Goal: Task Accomplishment & Management: Manage account settings

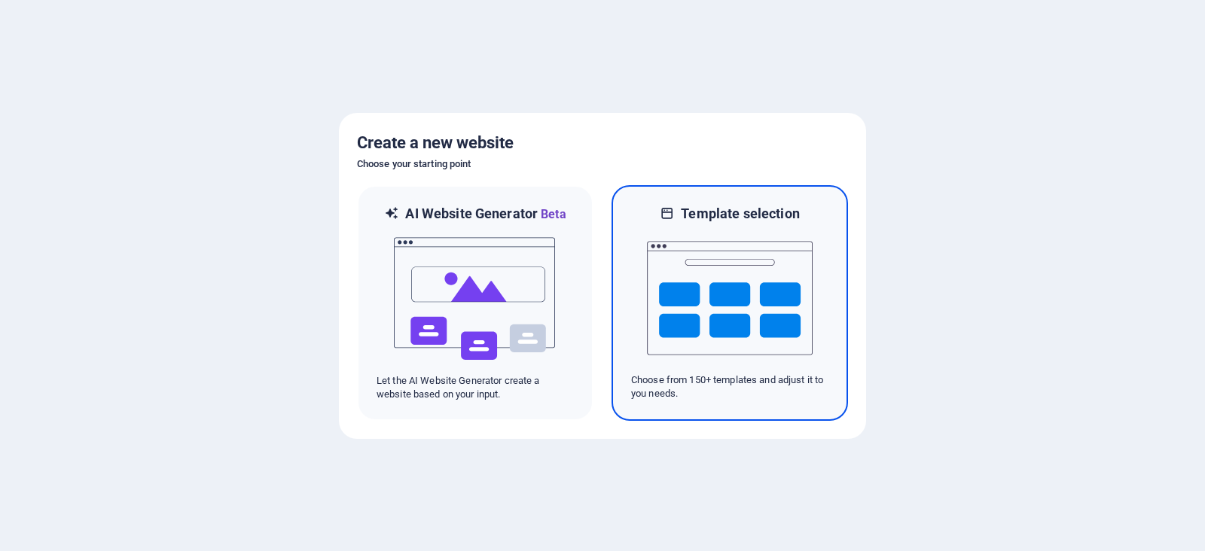
click at [713, 244] on img at bounding box center [730, 298] width 166 height 151
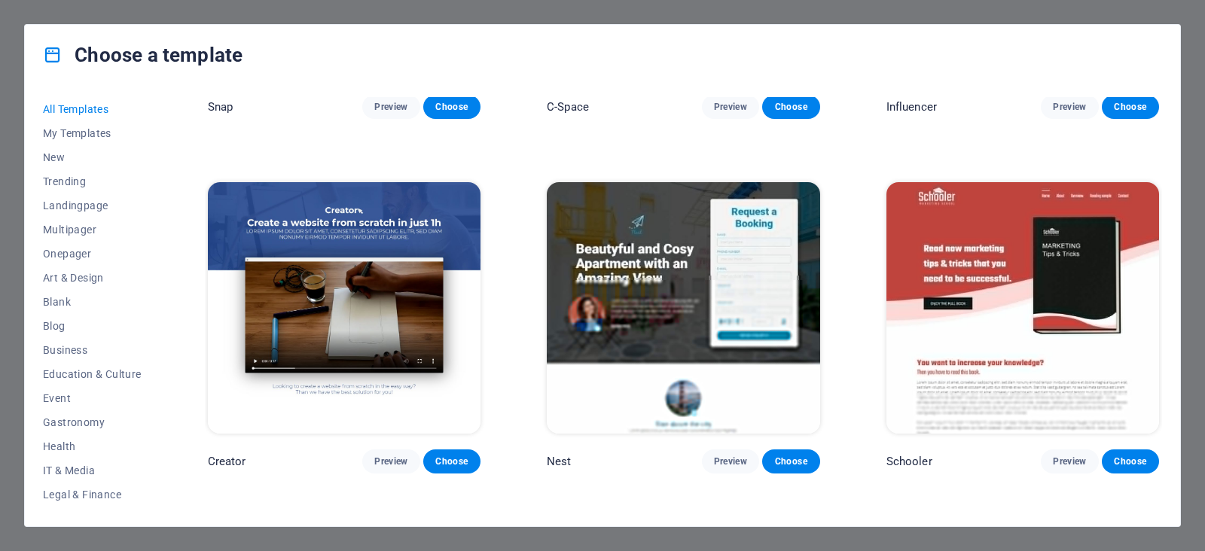
scroll to position [12706, 0]
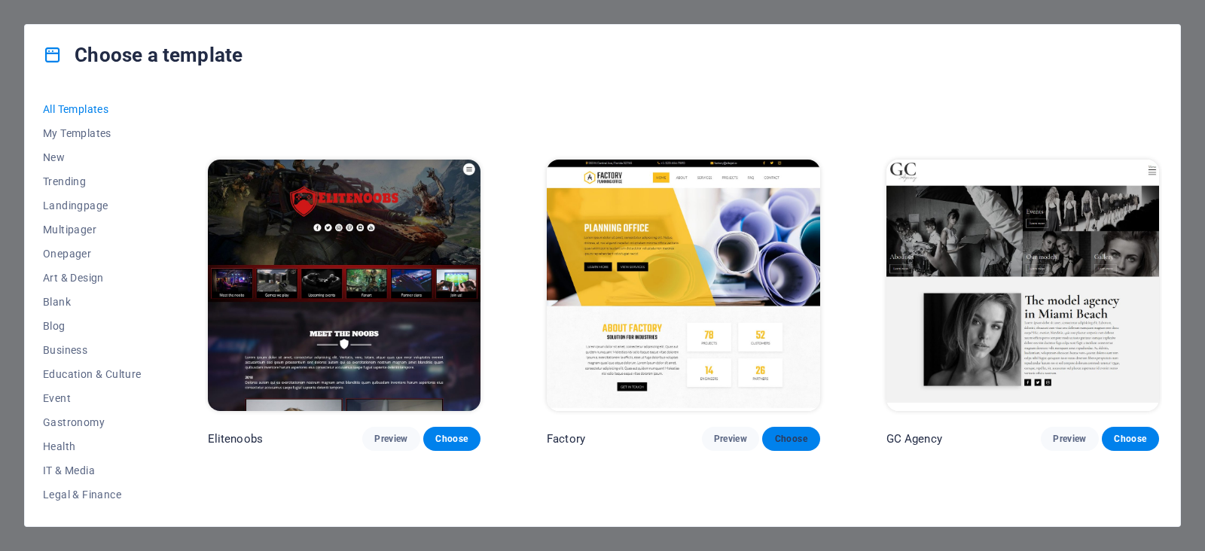
click at [780, 427] on button "Choose" at bounding box center [790, 439] width 57 height 24
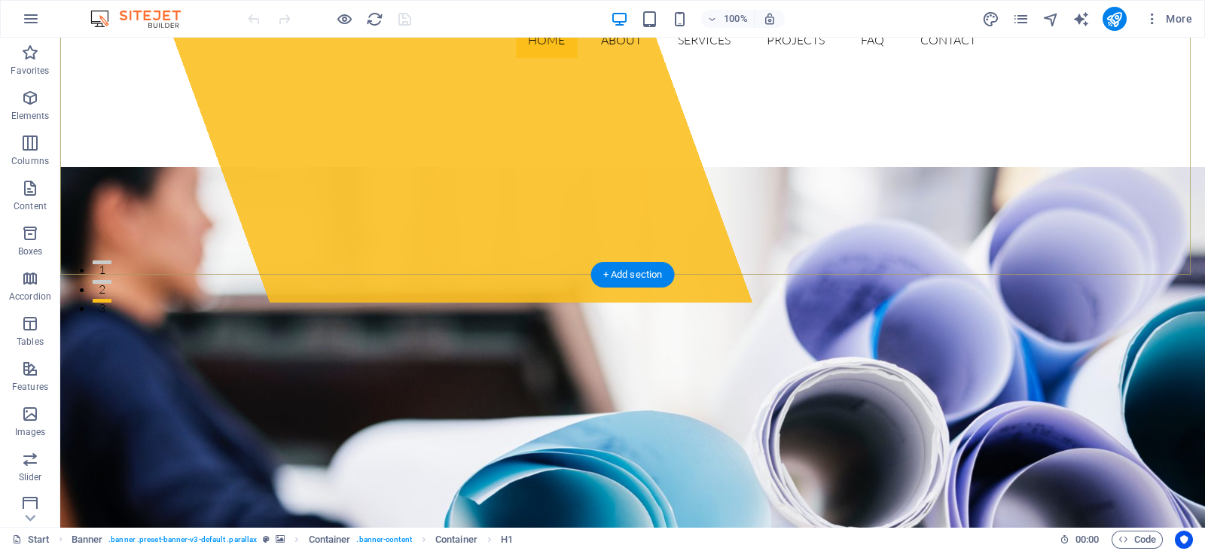
scroll to position [282, 0]
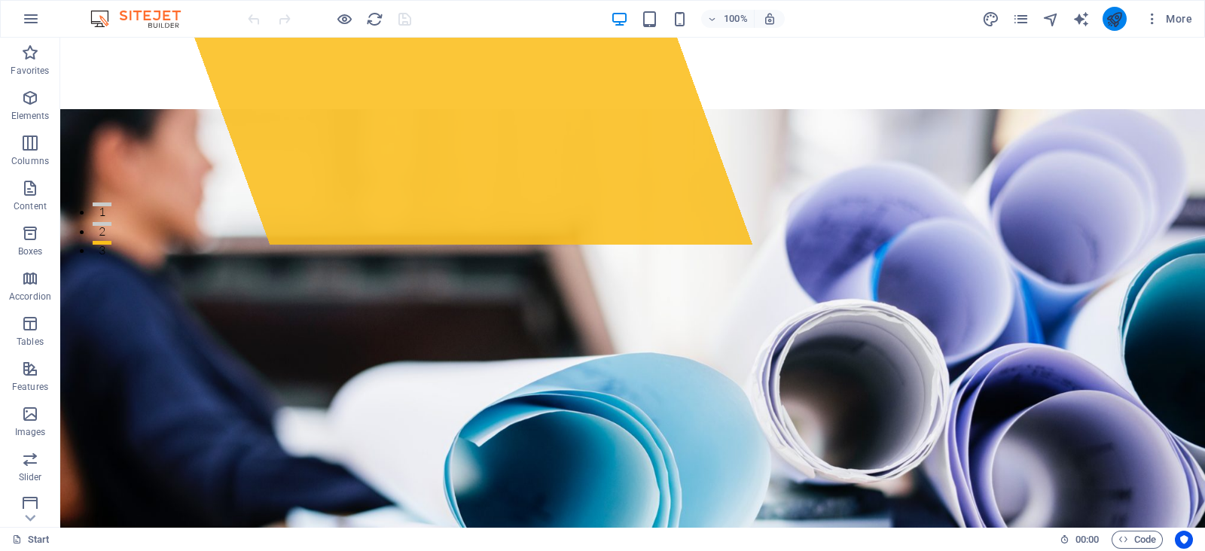
click at [1107, 17] on icon "publish" at bounding box center [1113, 19] width 17 height 17
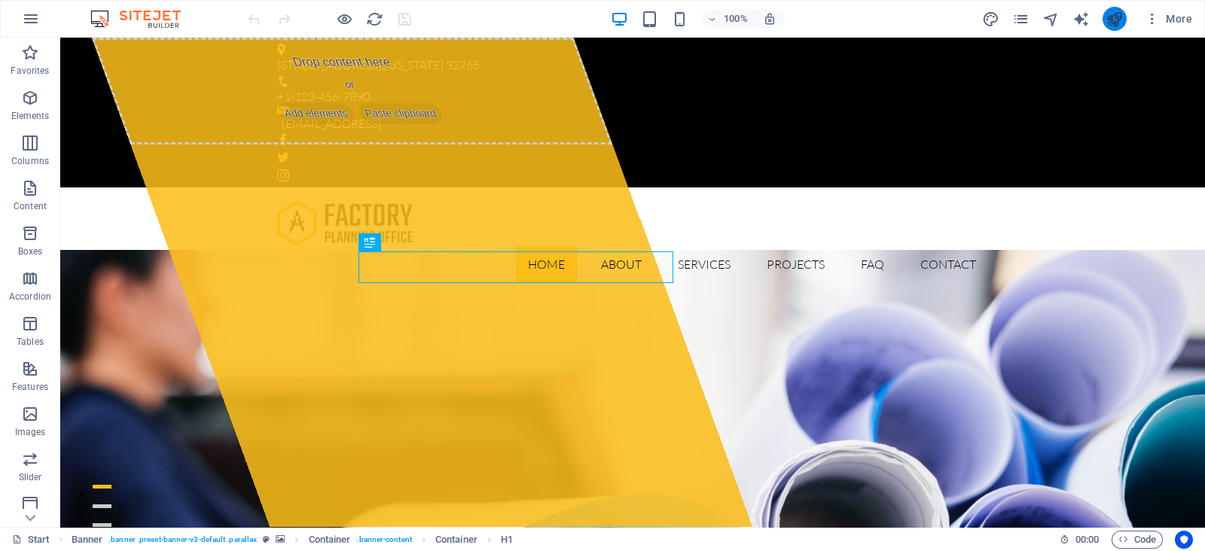
click at [1070, 21] on button "publish" at bounding box center [1114, 19] width 24 height 24
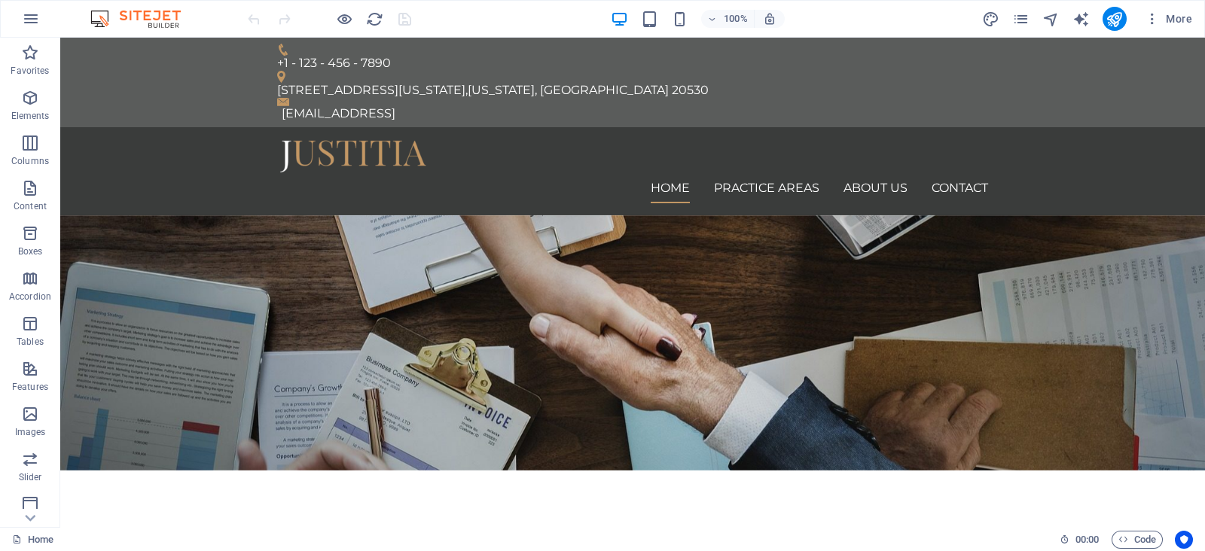
click at [97, 20] on img at bounding box center [143, 19] width 113 height 18
click at [34, 23] on icon "button" at bounding box center [31, 19] width 18 height 18
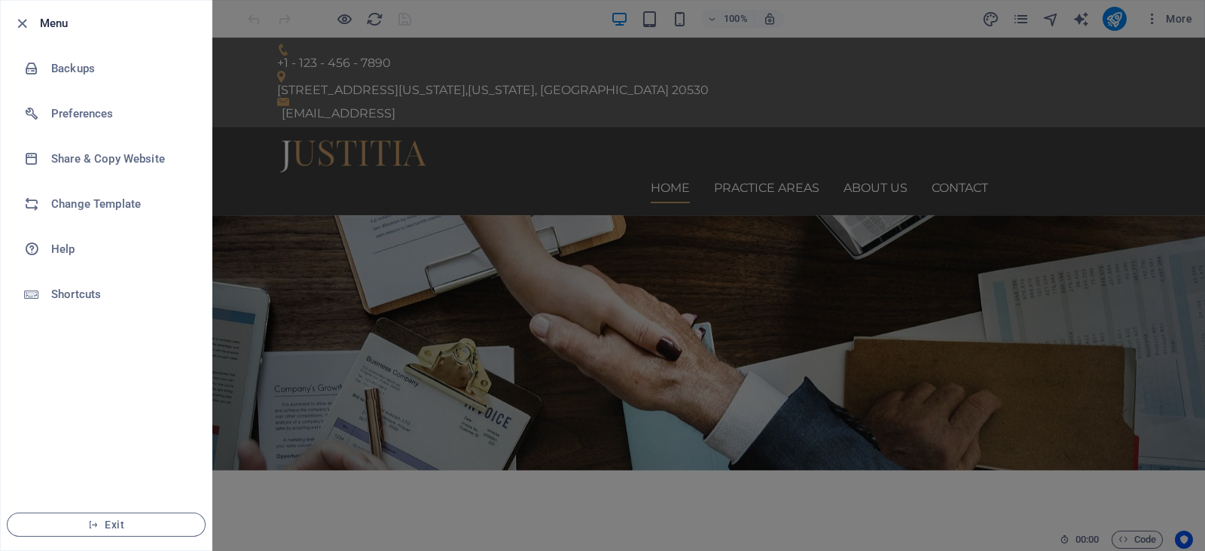
click at [286, 254] on div at bounding box center [602, 275] width 1205 height 551
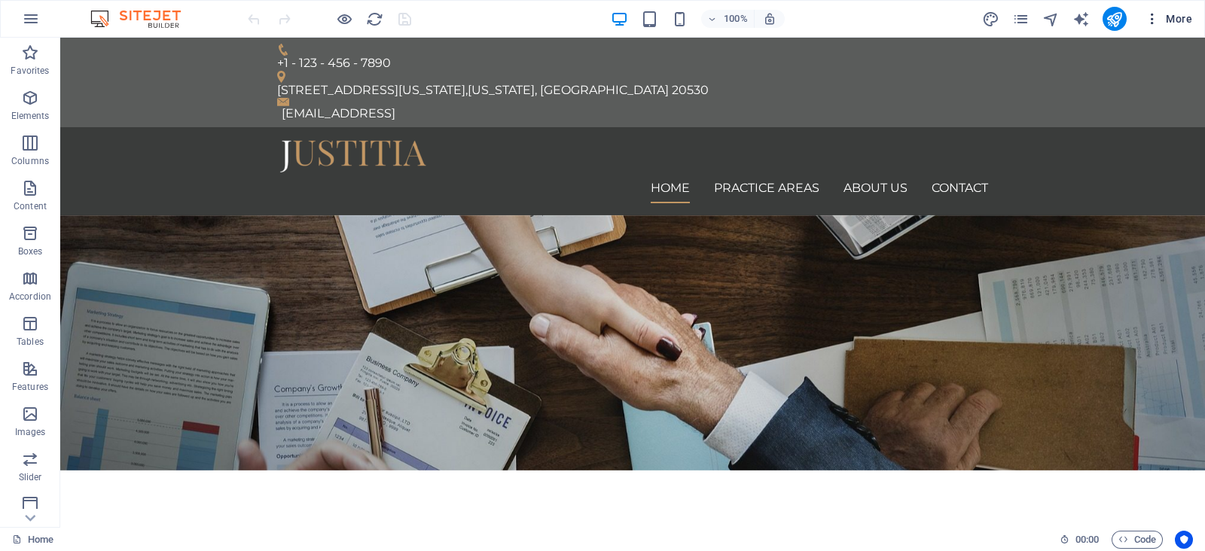
click at [1158, 23] on icon "button" at bounding box center [1151, 18] width 15 height 15
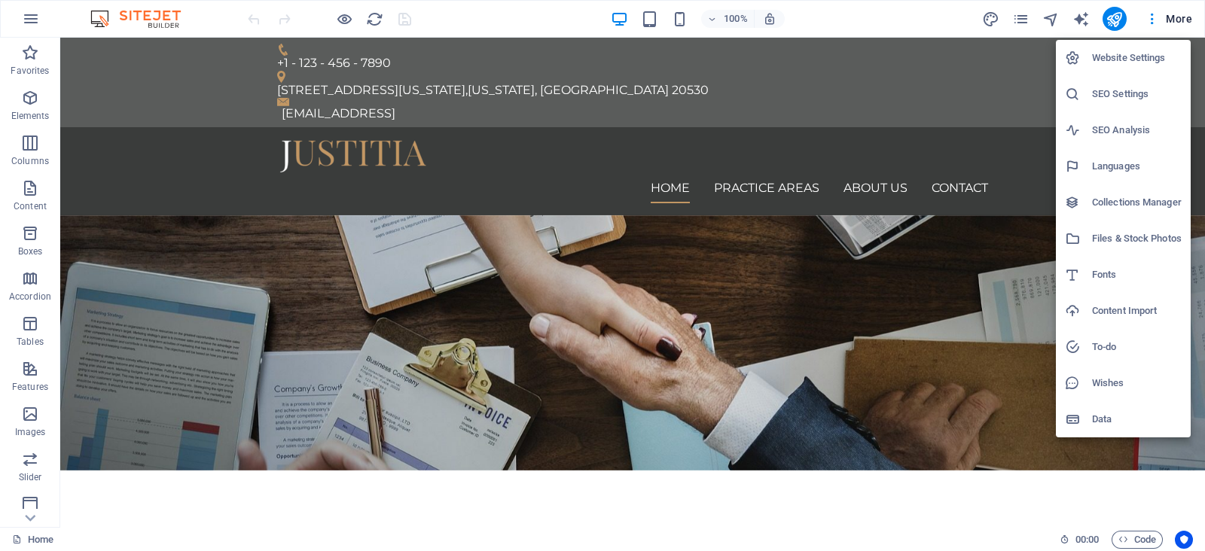
click at [34, 200] on div at bounding box center [602, 275] width 1205 height 551
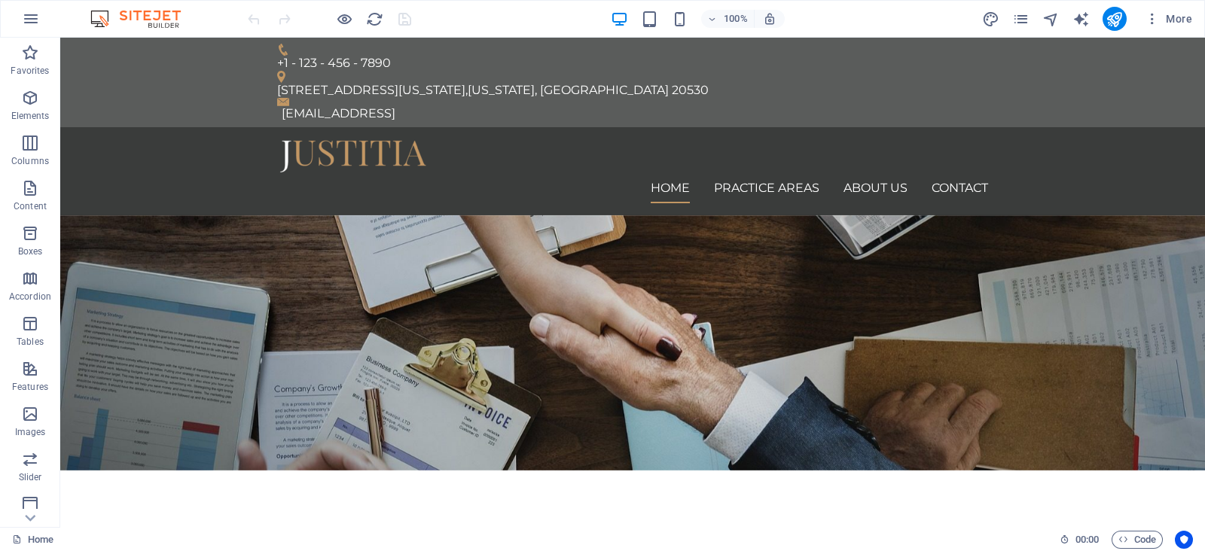
click at [34, 200] on span "Content" at bounding box center [30, 197] width 60 height 36
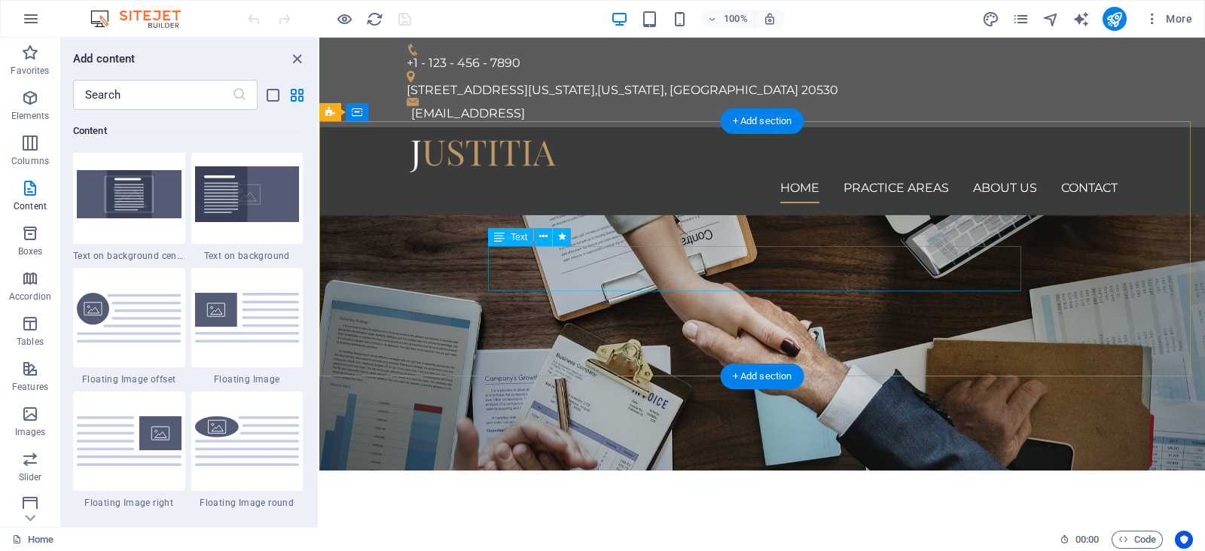
scroll to position [3293, 0]
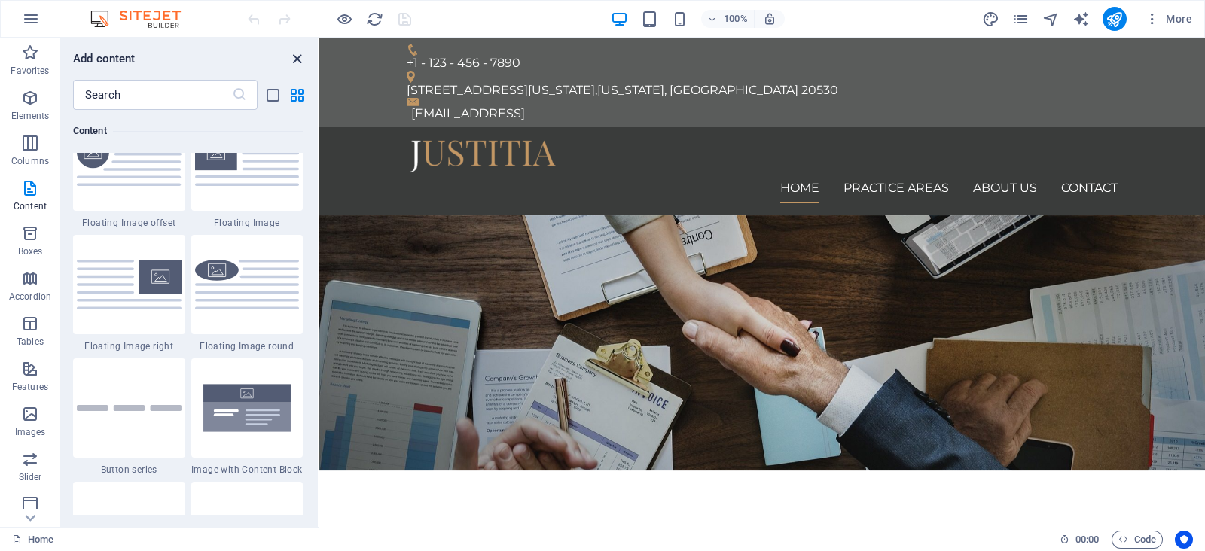
click at [292, 58] on icon "close panel" at bounding box center [296, 58] width 17 height 17
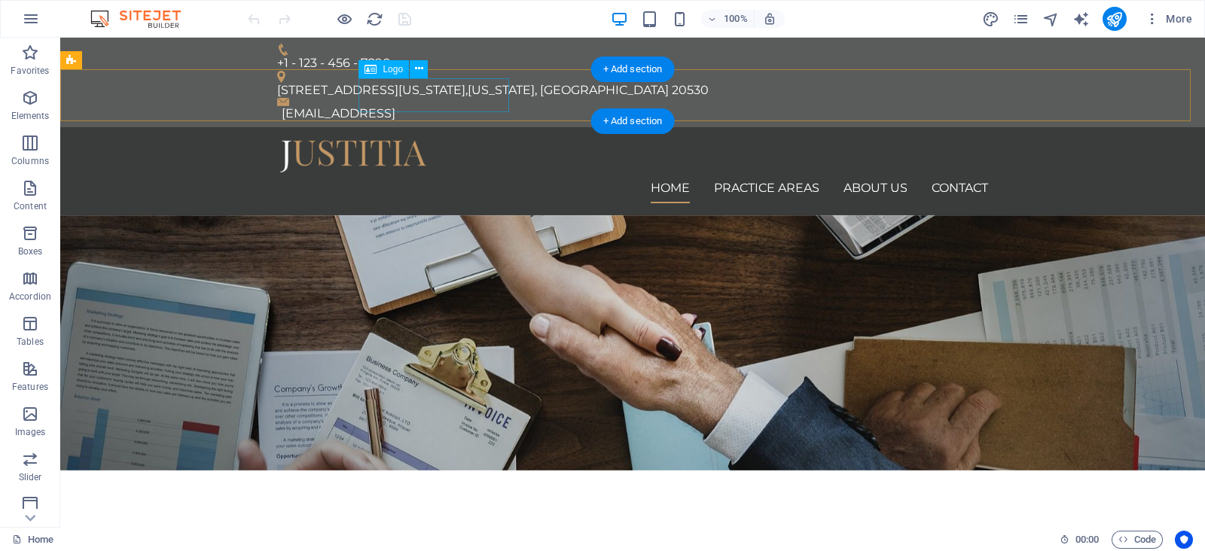
click at [476, 139] on div at bounding box center [632, 156] width 711 height 34
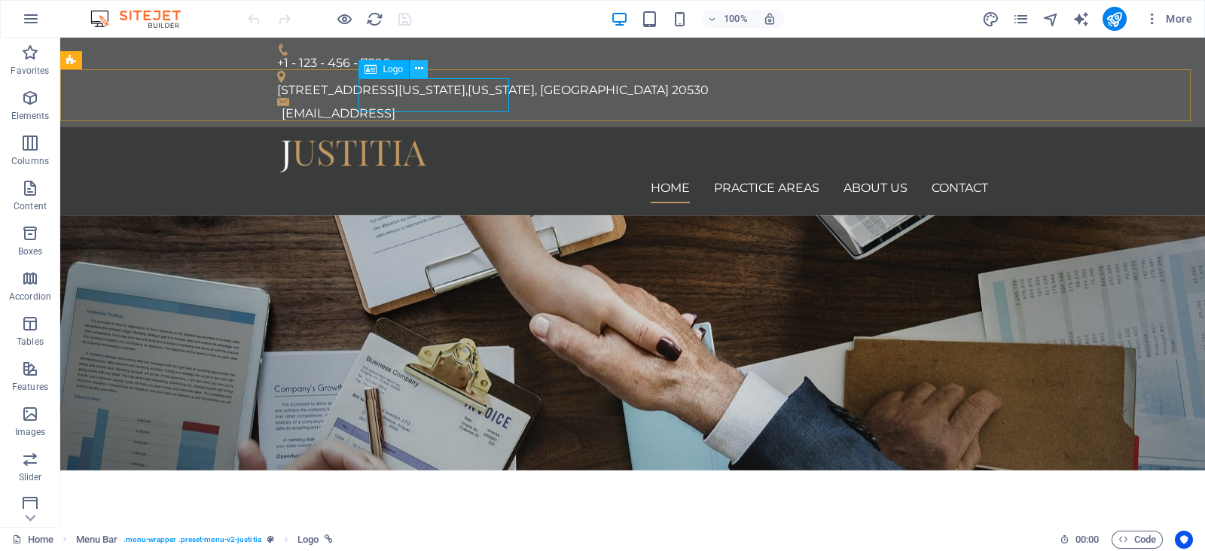
click at [425, 75] on button at bounding box center [419, 69] width 18 height 18
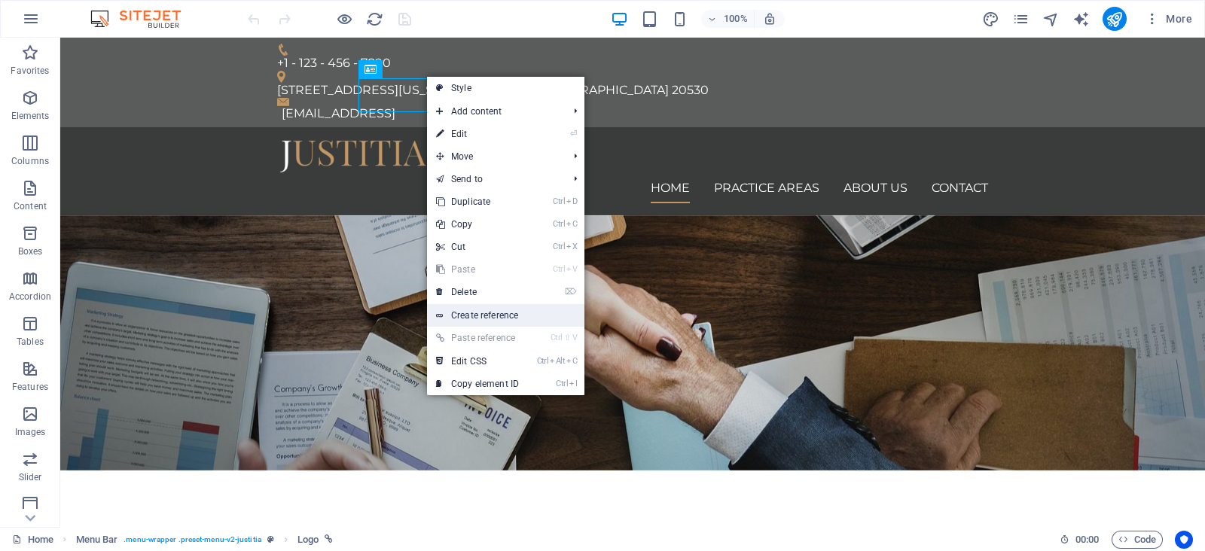
click at [520, 308] on link "Create reference" at bounding box center [505, 315] width 157 height 23
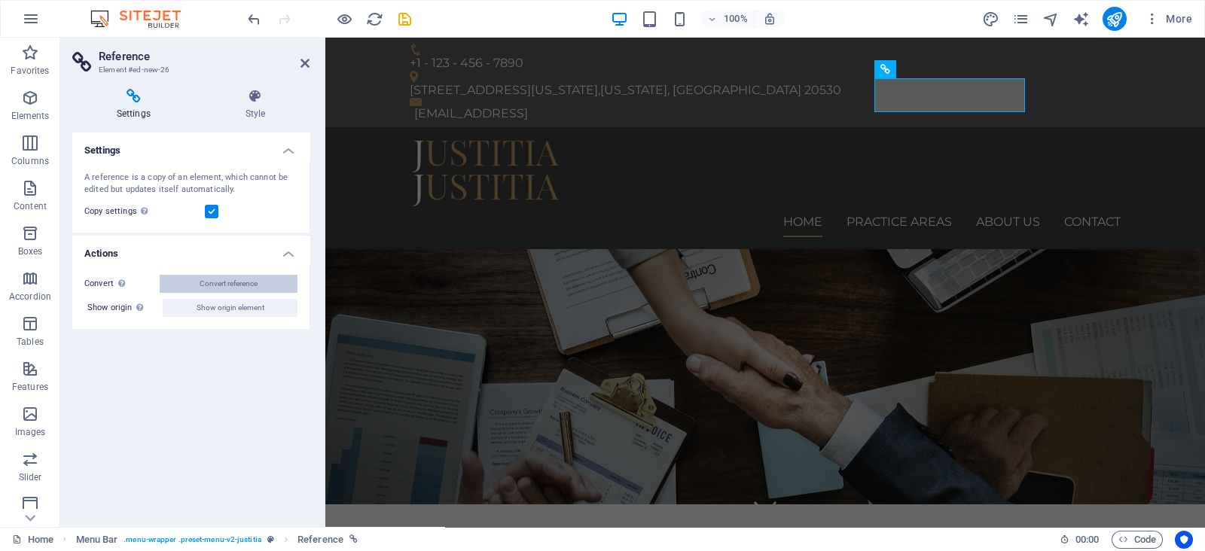
click at [251, 284] on span "Convert reference" at bounding box center [229, 284] width 58 height 18
select select "px"
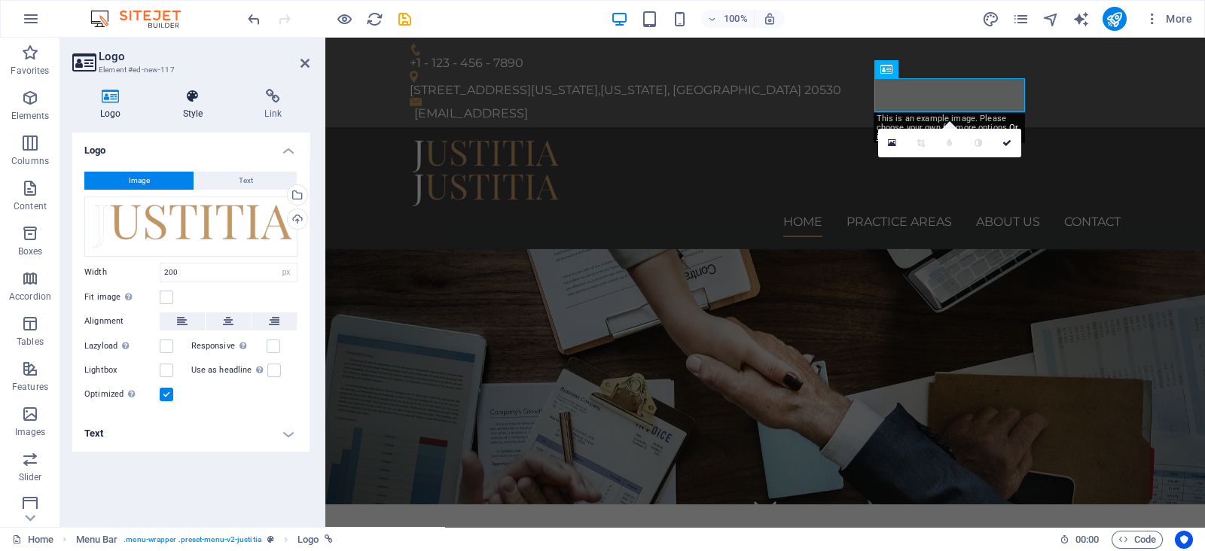
click at [207, 96] on icon at bounding box center [193, 96] width 76 height 15
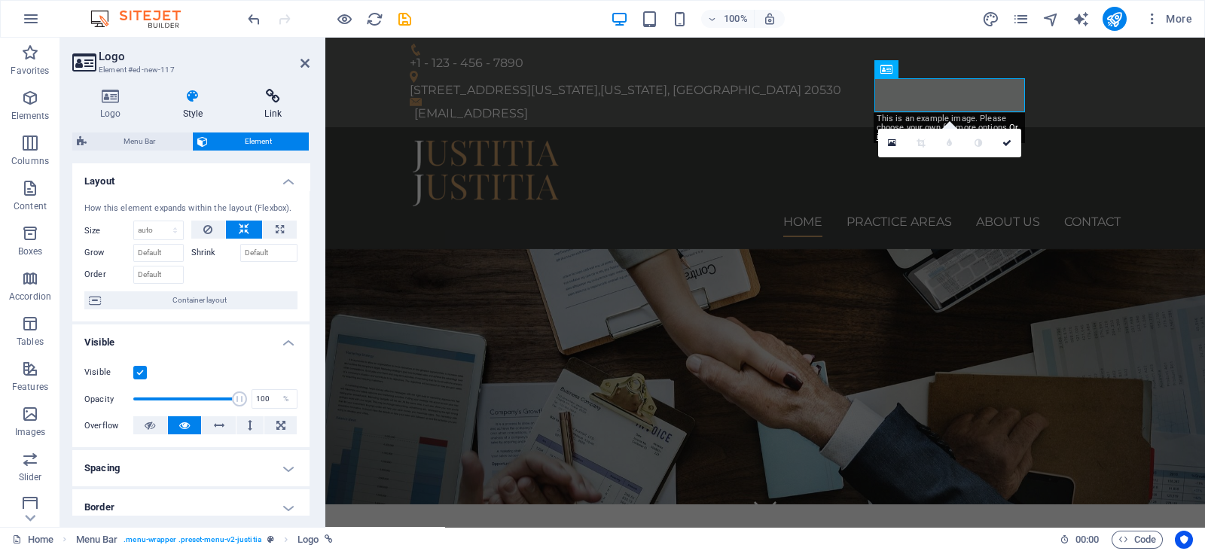
click at [268, 94] on icon at bounding box center [272, 96] width 73 height 15
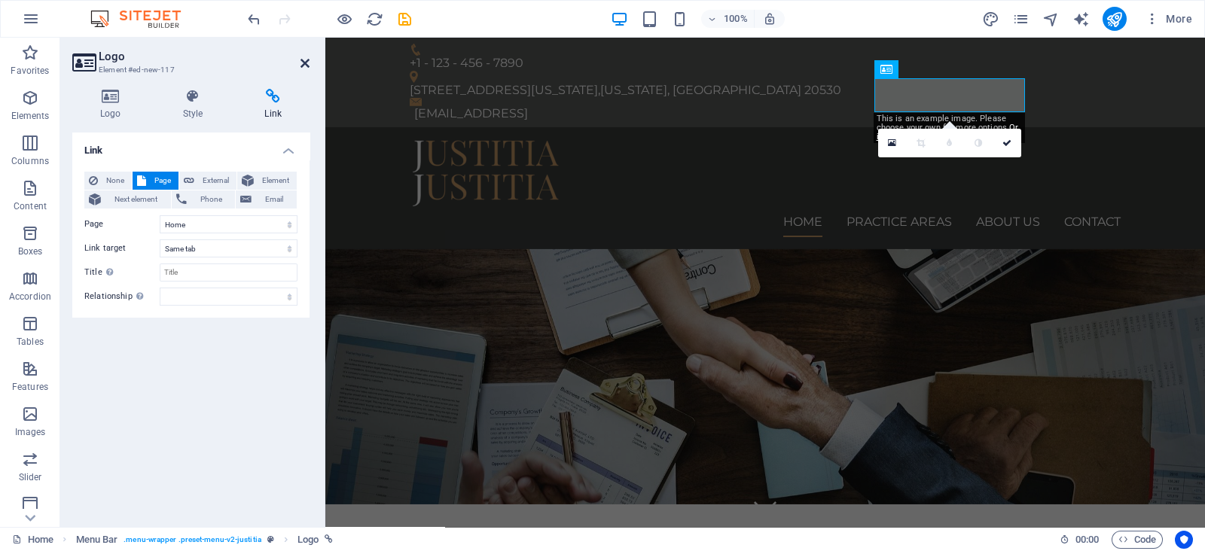
click at [306, 66] on icon at bounding box center [304, 63] width 9 height 12
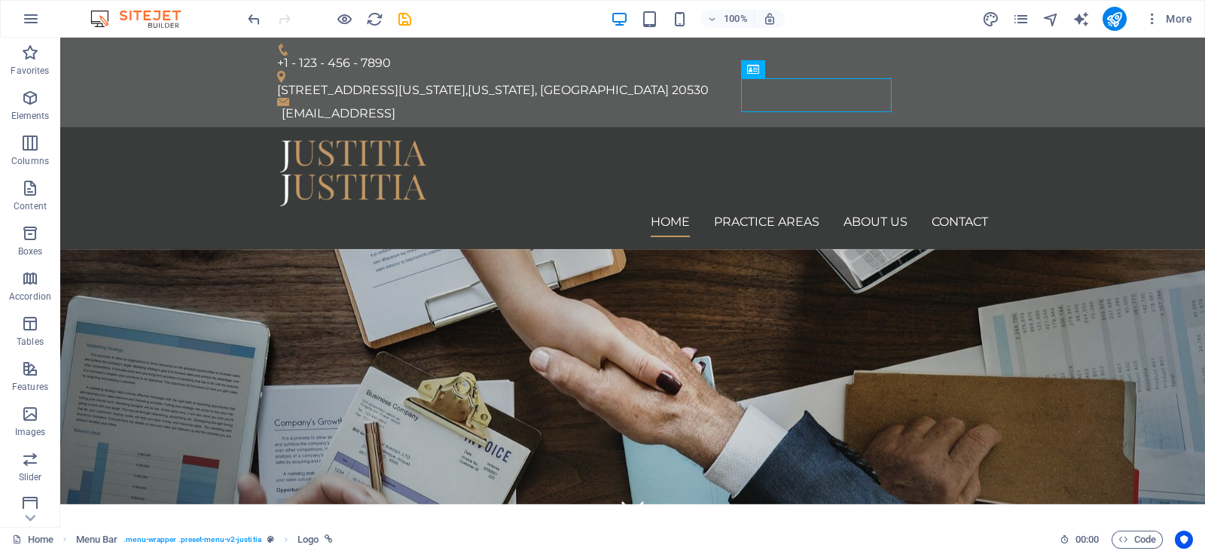
scroll to position [187, 0]
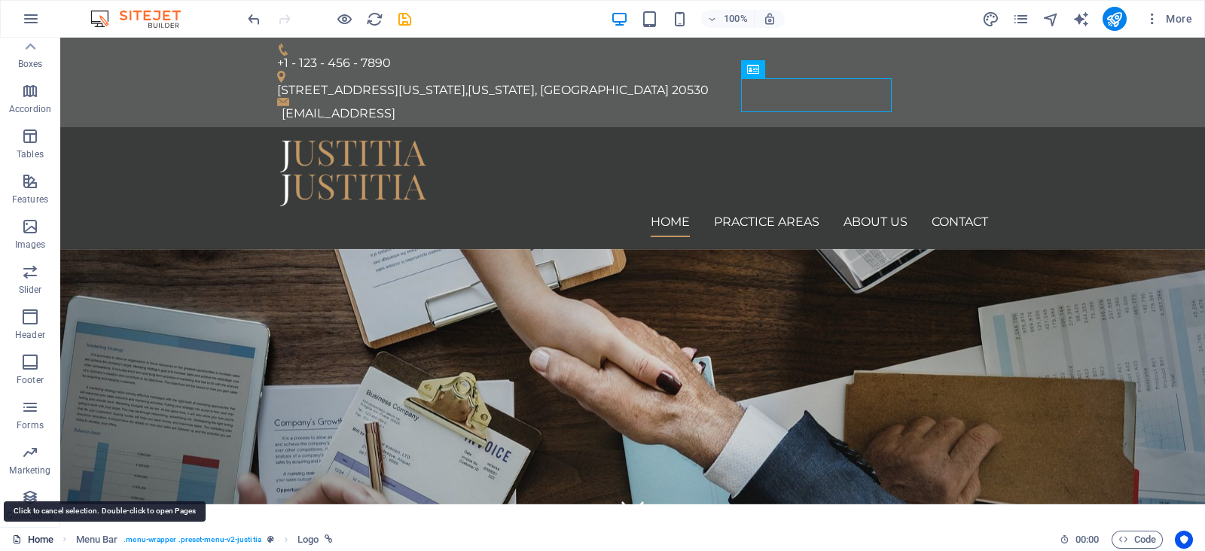
click at [39, 532] on link "Home" at bounding box center [32, 540] width 41 height 18
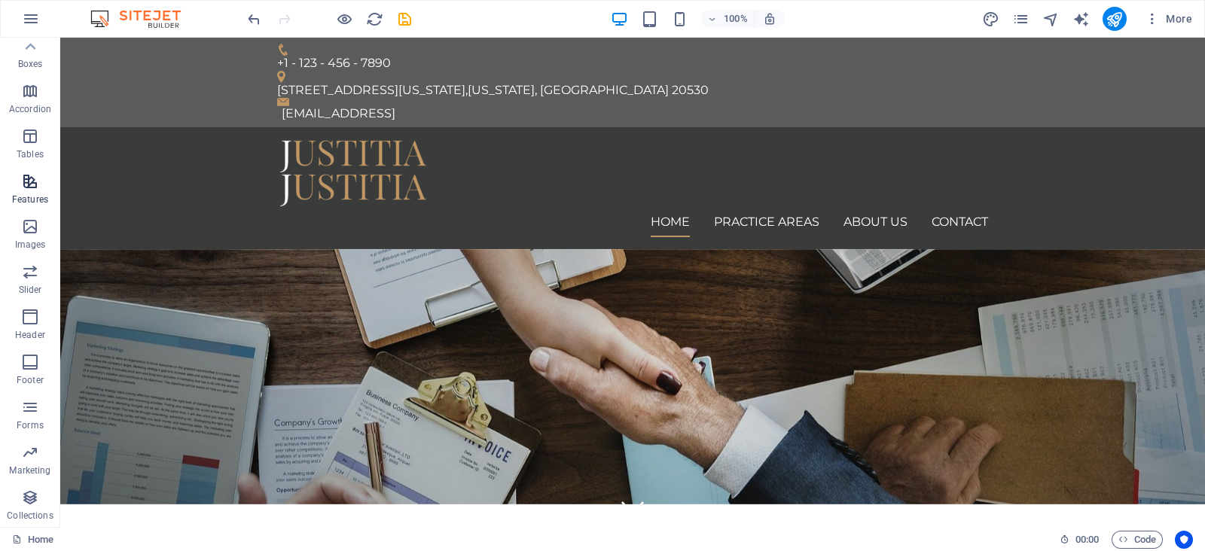
click at [28, 194] on p "Features" at bounding box center [30, 200] width 36 height 12
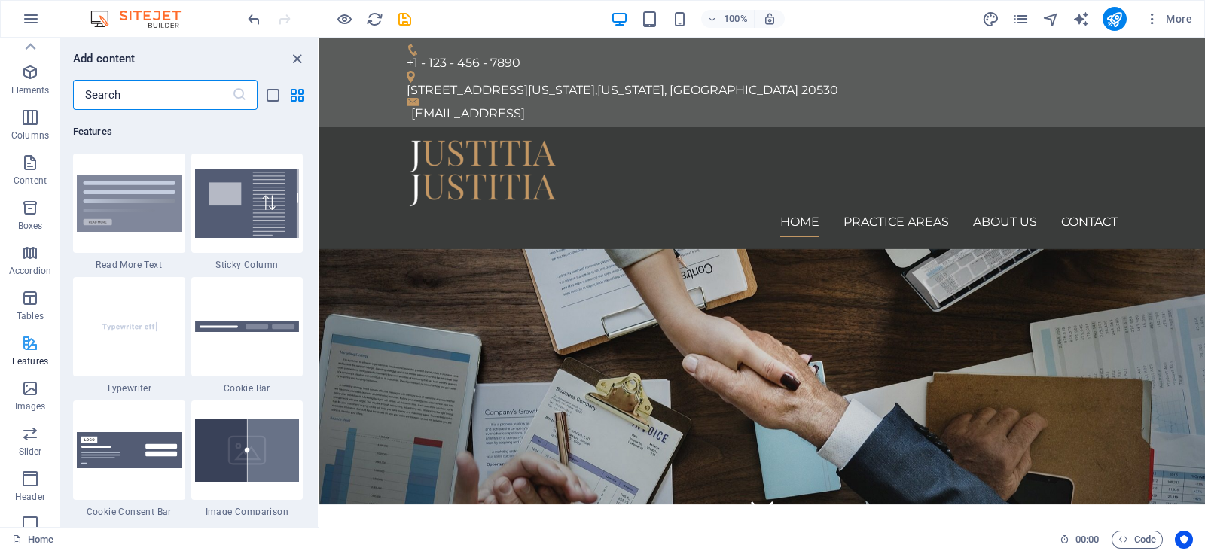
scroll to position [0, 0]
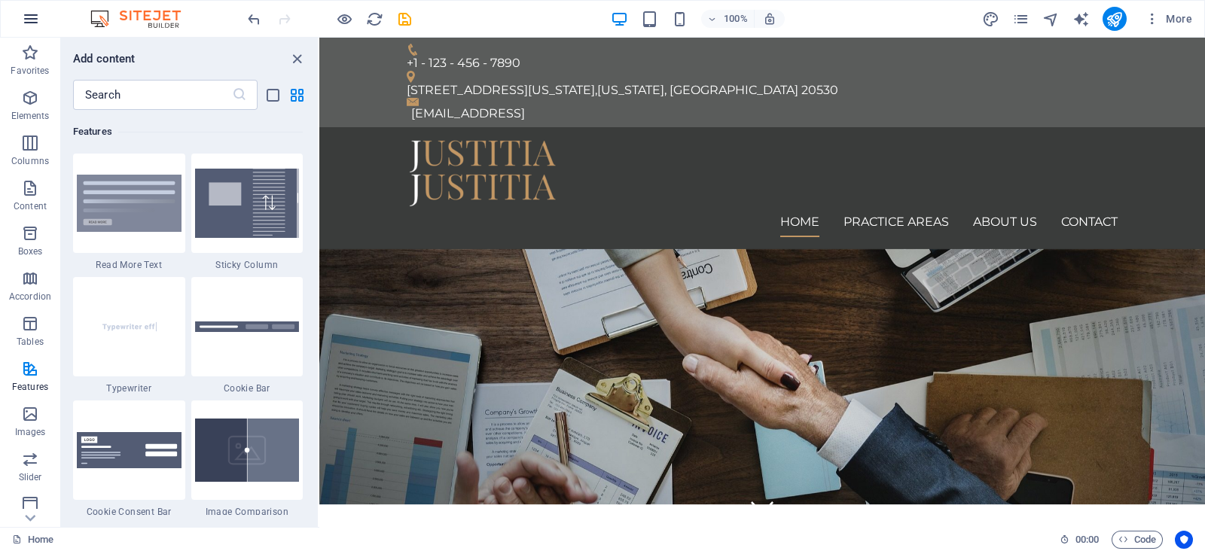
click at [29, 17] on icon "button" at bounding box center [31, 19] width 18 height 18
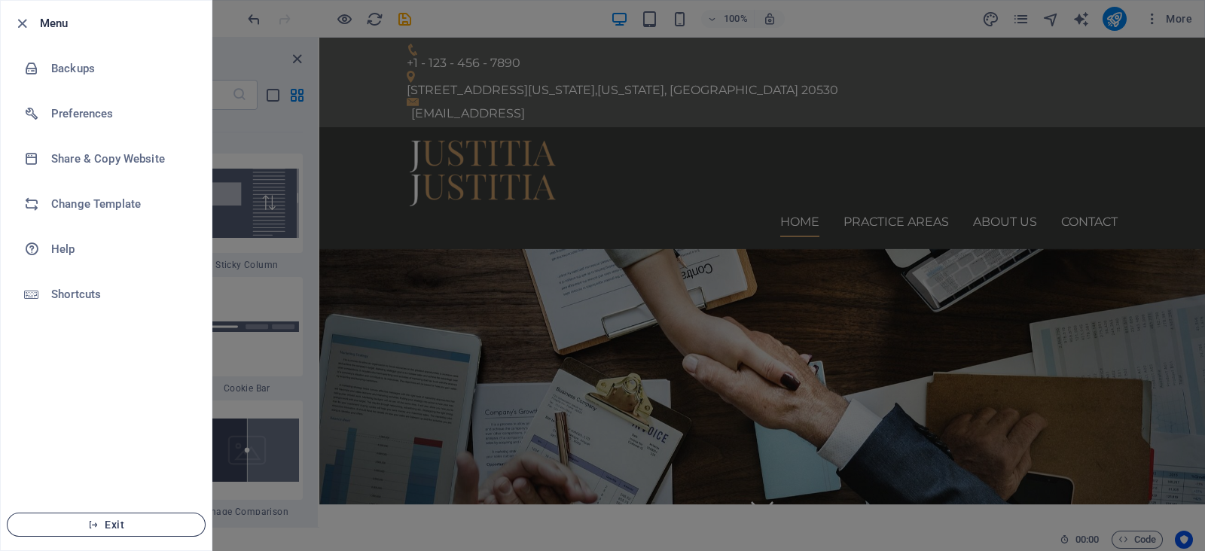
click at [106, 523] on span "Exit" at bounding box center [106, 525] width 173 height 12
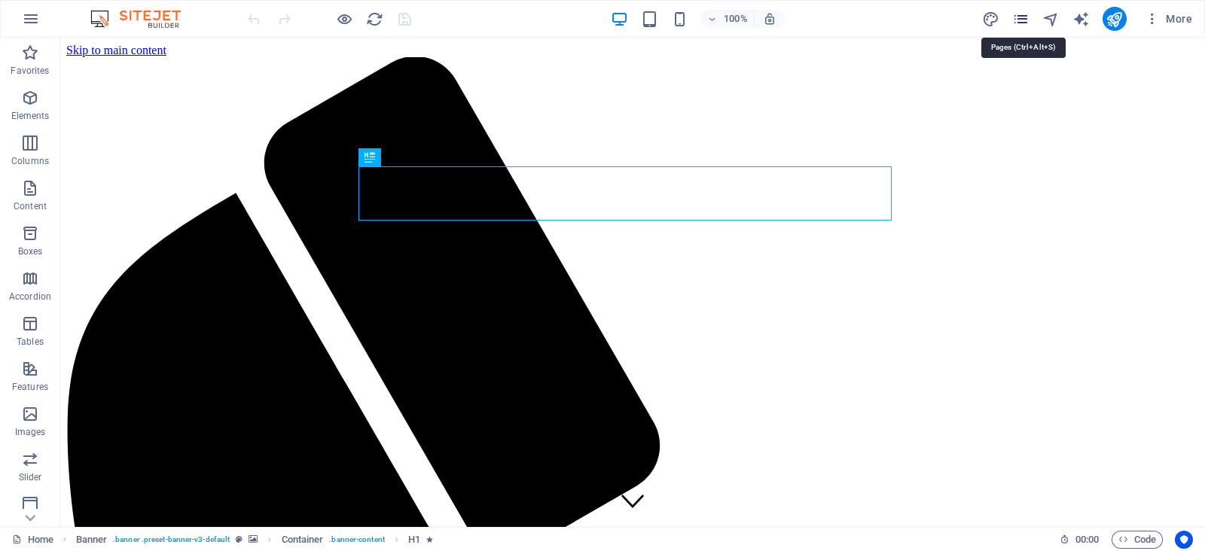
click at [1020, 23] on icon "pages" at bounding box center [1020, 19] width 17 height 17
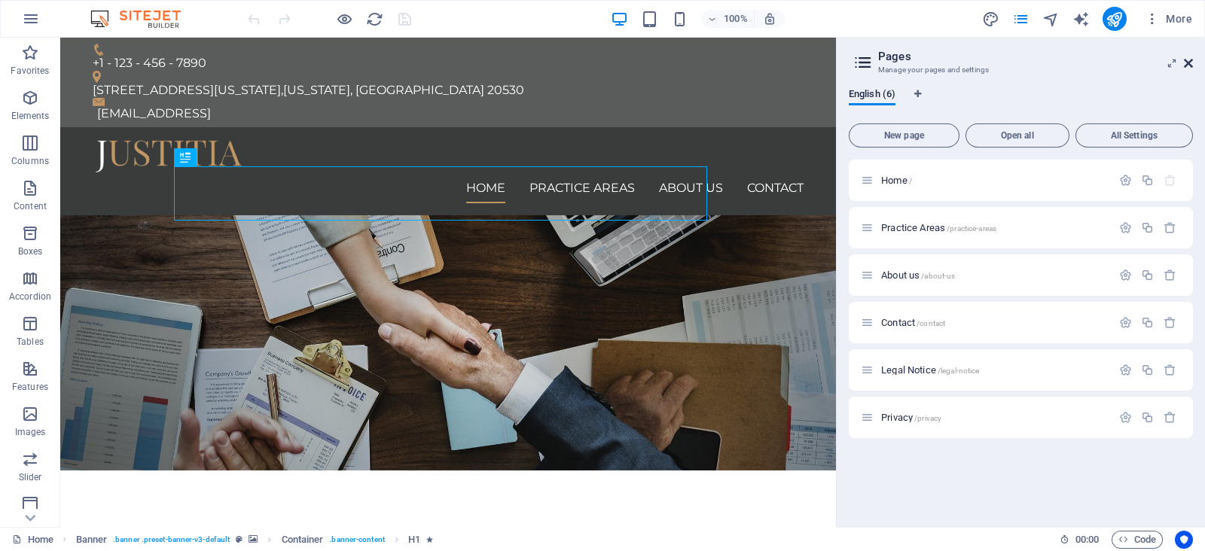
click at [1190, 62] on icon at bounding box center [1188, 63] width 9 height 12
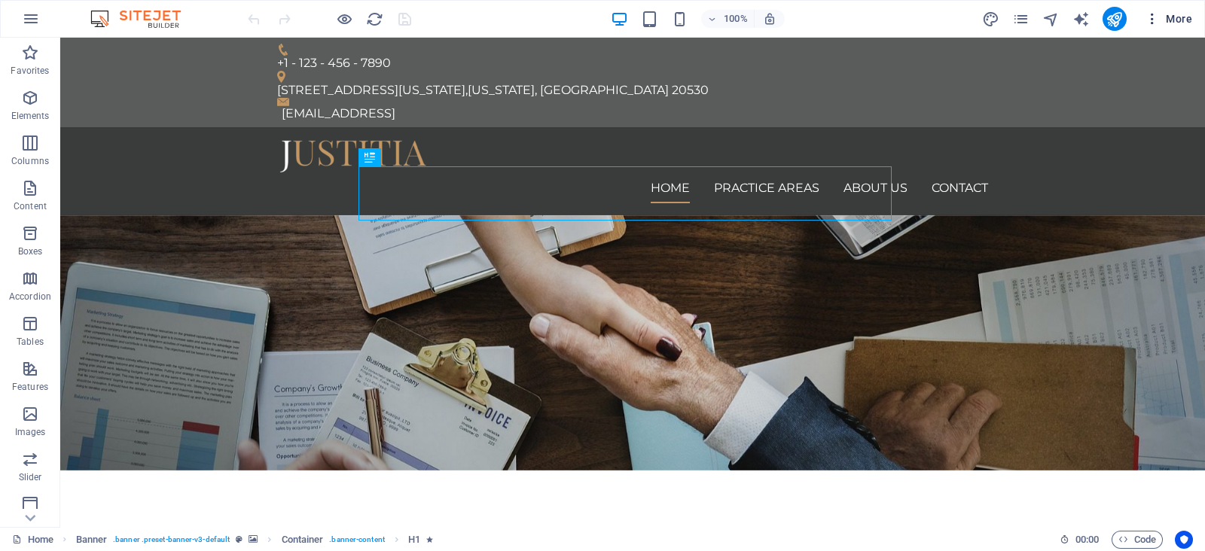
click at [1166, 14] on span "More" at bounding box center [1167, 18] width 47 height 15
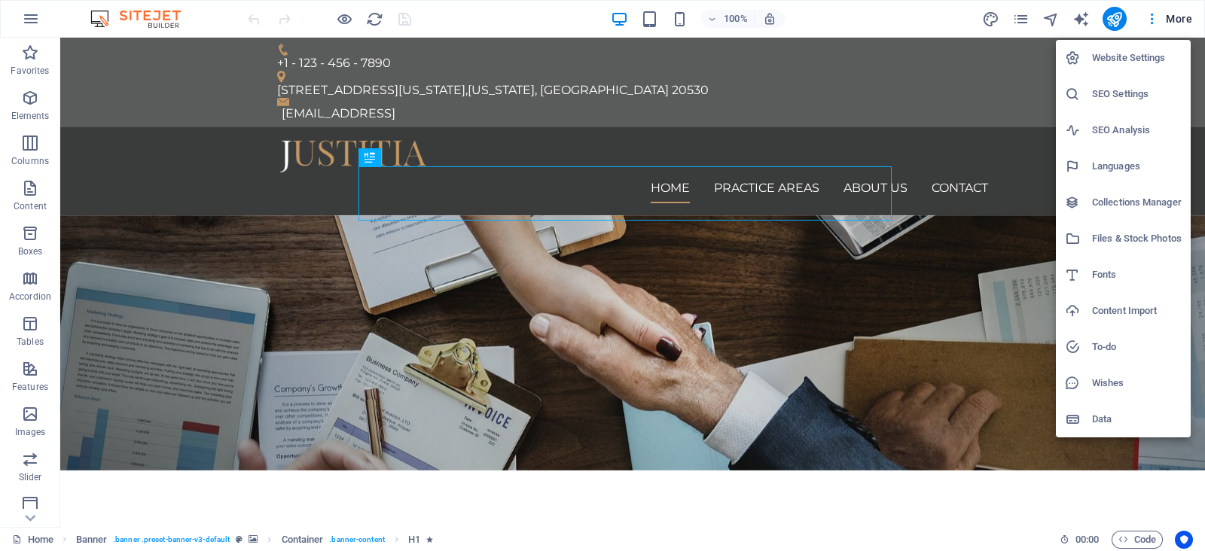
click at [1148, 56] on h6 "Website Settings" at bounding box center [1137, 58] width 90 height 18
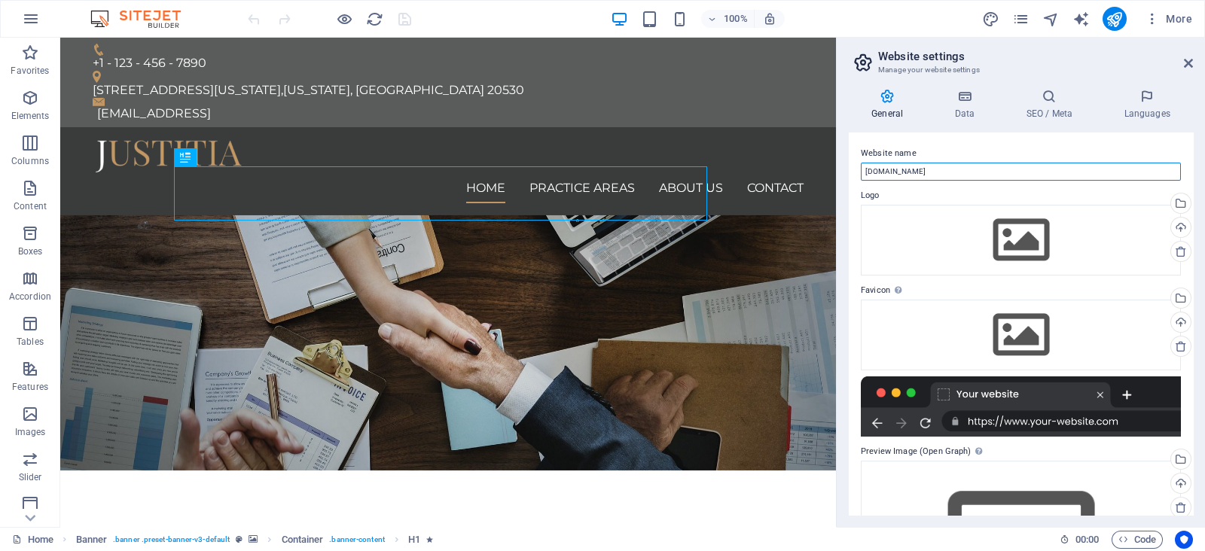
click at [866, 170] on input "[DOMAIN_NAME]" at bounding box center [1021, 172] width 320 height 18
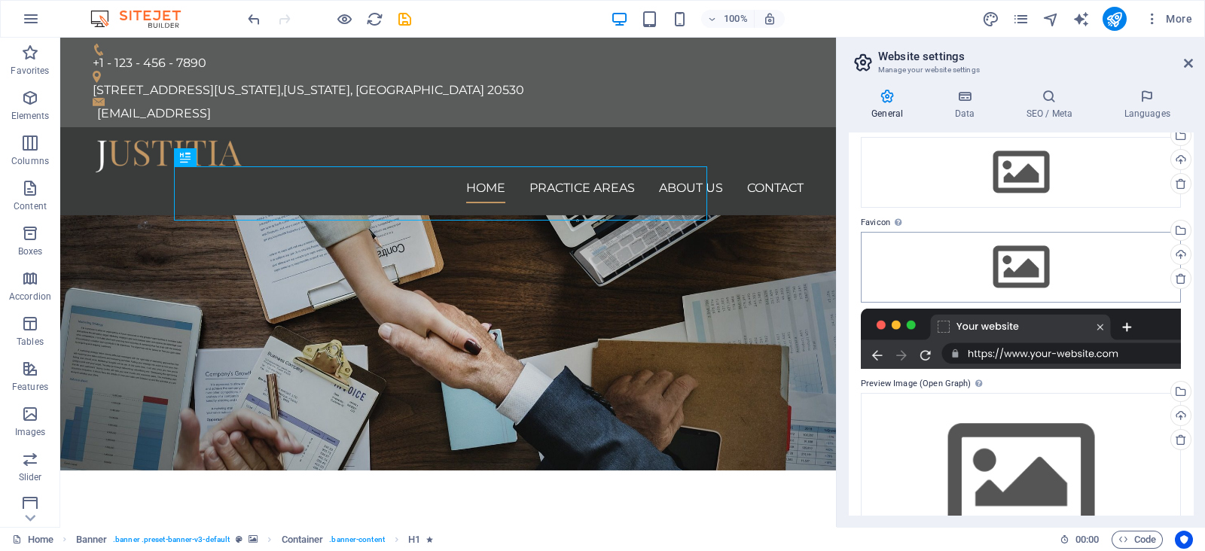
scroll to position [130, 0]
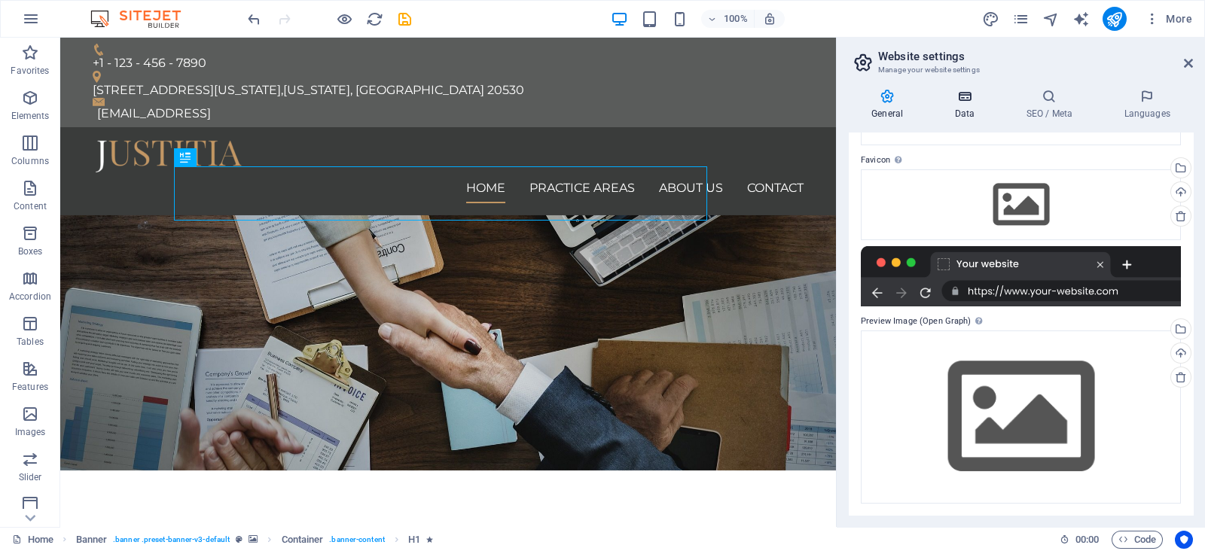
type input "[DOMAIN_NAME]"
click at [974, 108] on h4 "Data" at bounding box center [967, 105] width 72 height 32
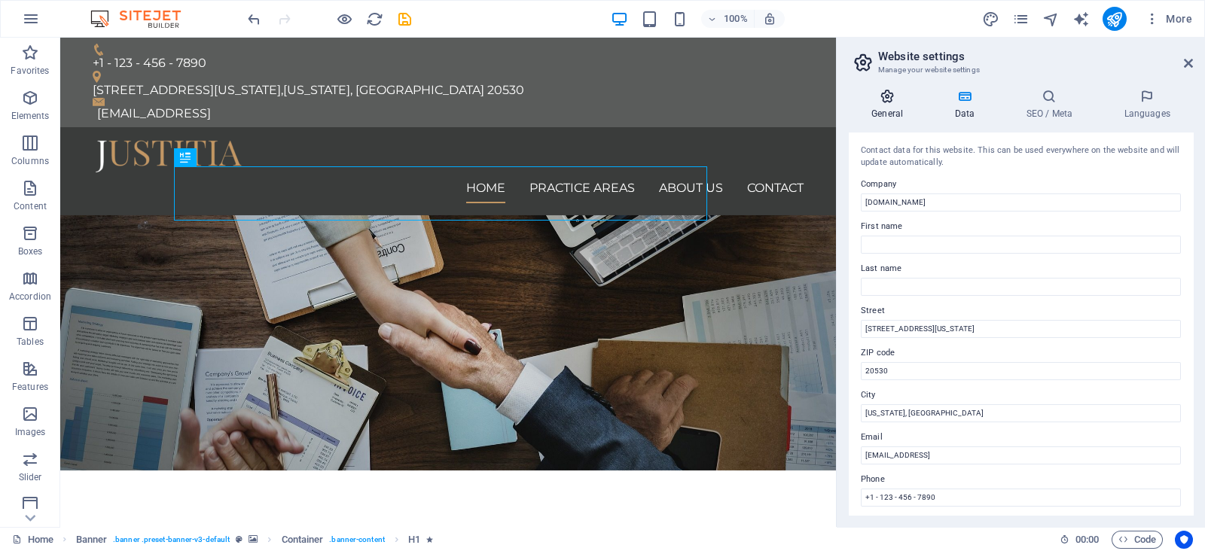
click at [891, 99] on icon at bounding box center [887, 96] width 77 height 15
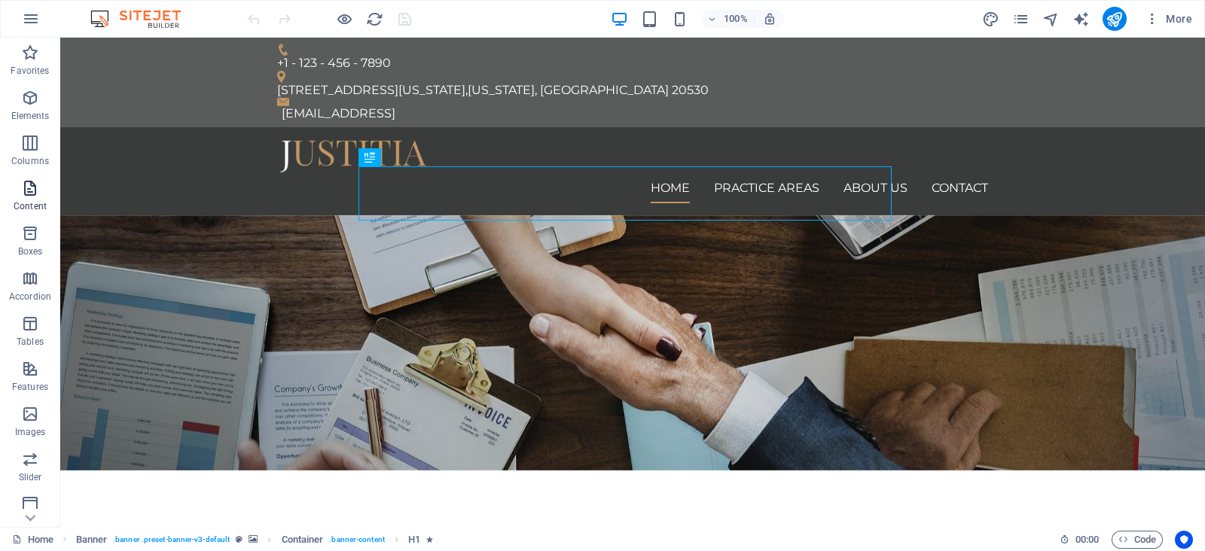
click at [30, 195] on icon "button" at bounding box center [30, 188] width 18 height 18
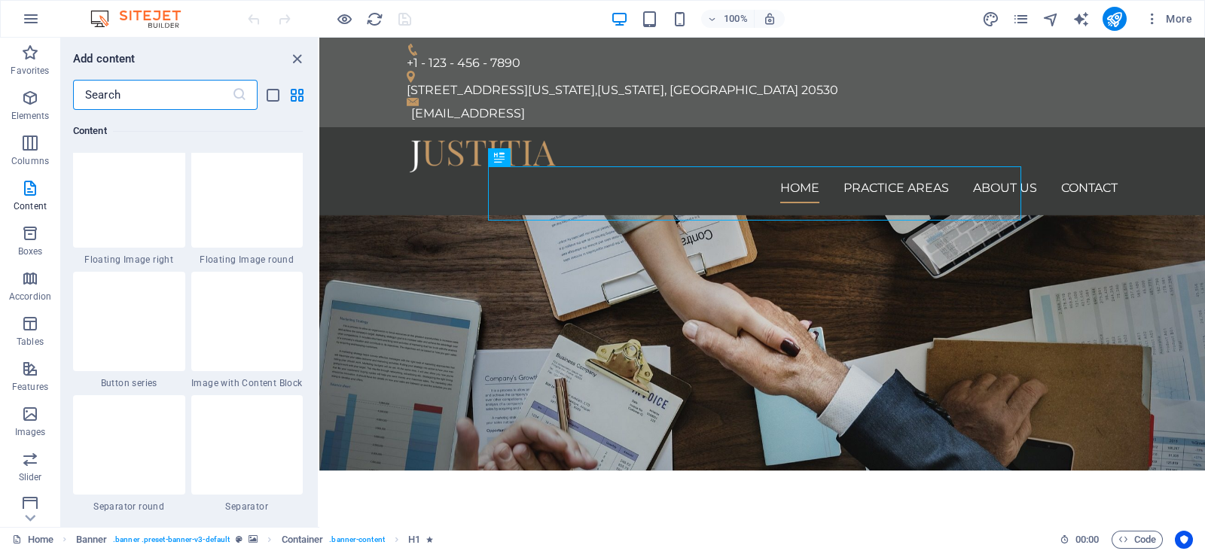
scroll to position [3482, 0]
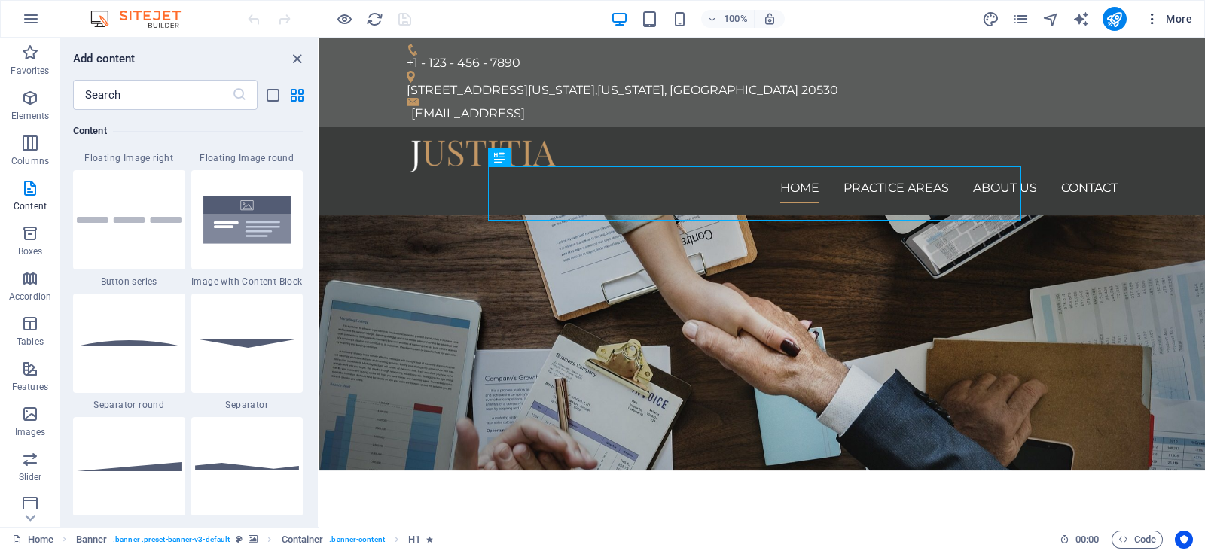
click at [1161, 17] on span "More" at bounding box center [1167, 18] width 47 height 15
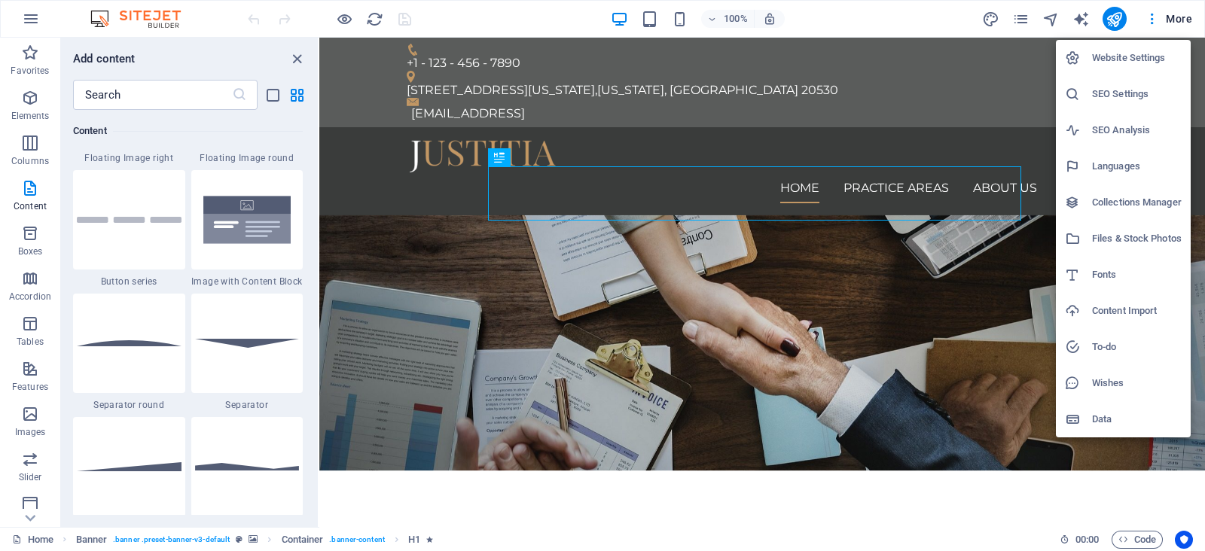
click at [1118, 419] on h6 "Data" at bounding box center [1137, 419] width 90 height 18
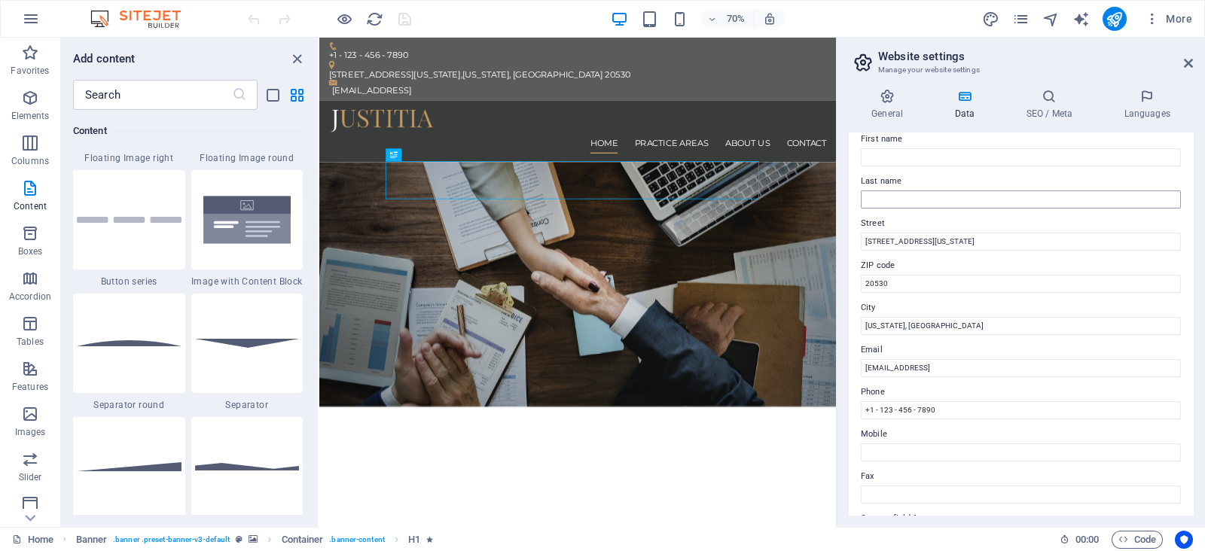
scroll to position [0, 0]
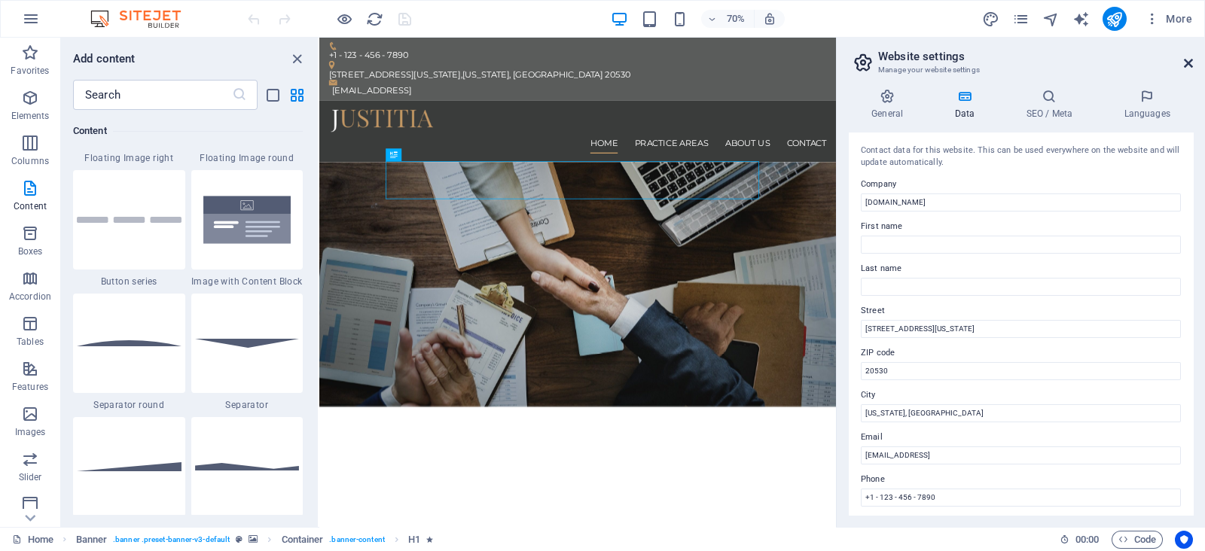
click at [1186, 63] on icon at bounding box center [1188, 63] width 9 height 12
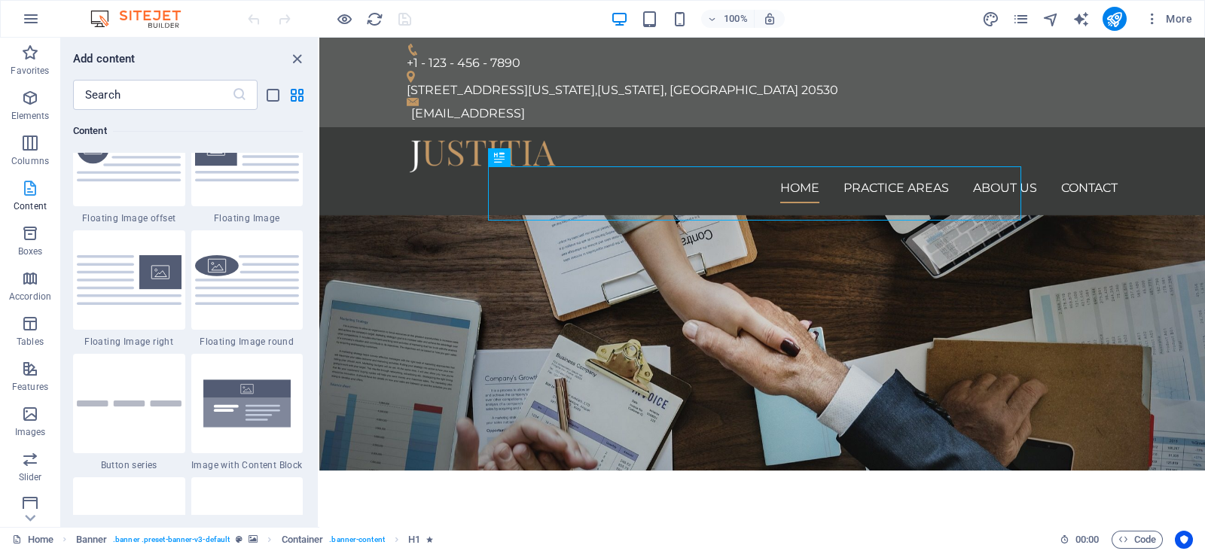
scroll to position [3105, 0]
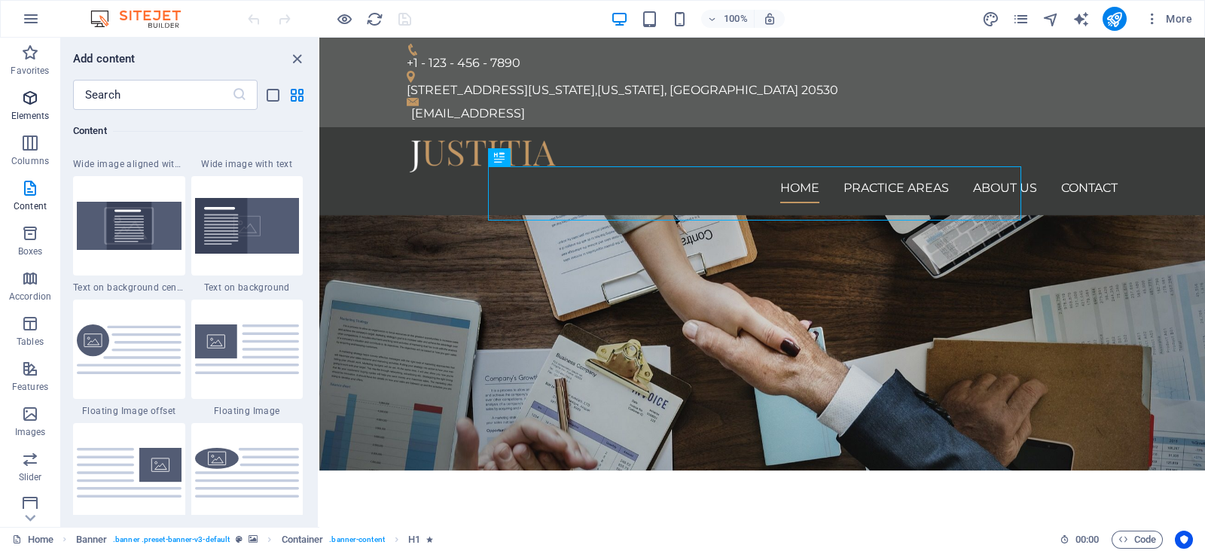
click at [41, 96] on span "Elements" at bounding box center [30, 107] width 60 height 36
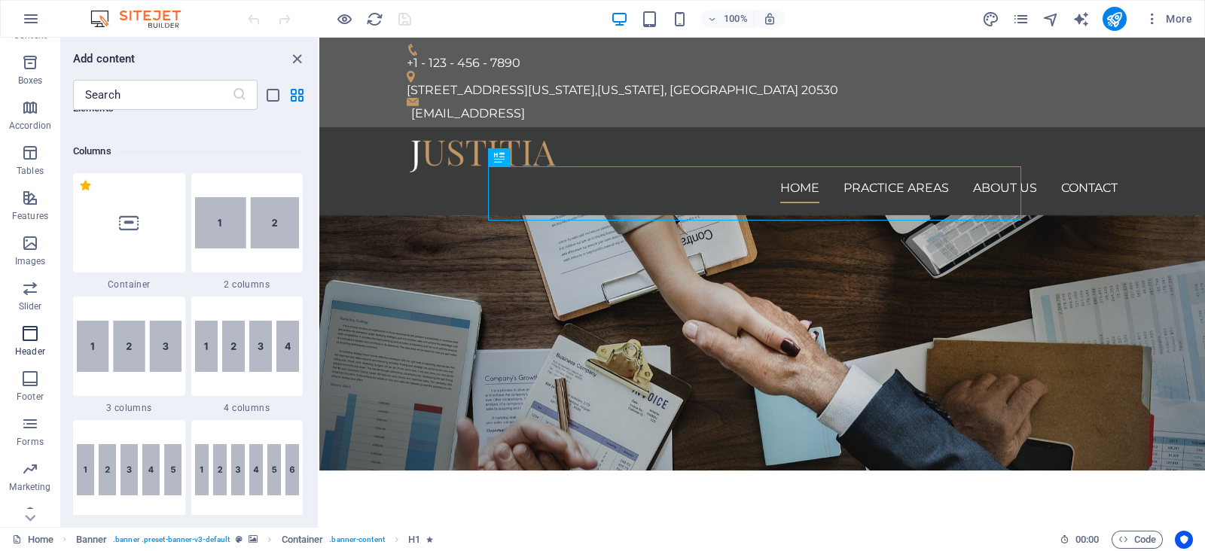
scroll to position [187, 0]
click at [27, 494] on icon "button" at bounding box center [30, 498] width 18 height 18
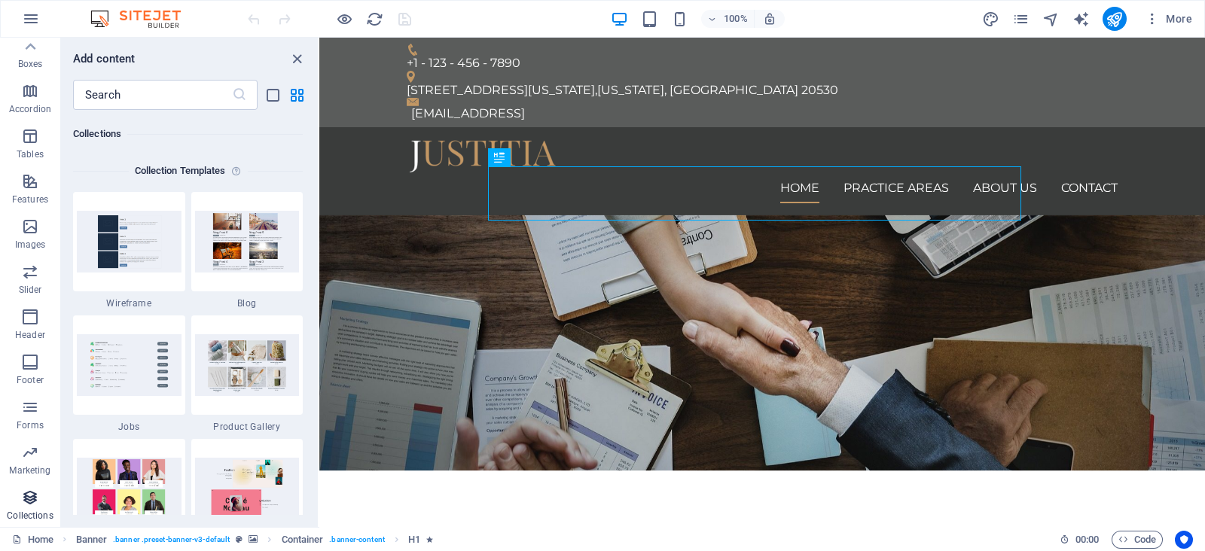
scroll to position [13782, 0]
click at [23, 20] on icon "button" at bounding box center [31, 19] width 18 height 18
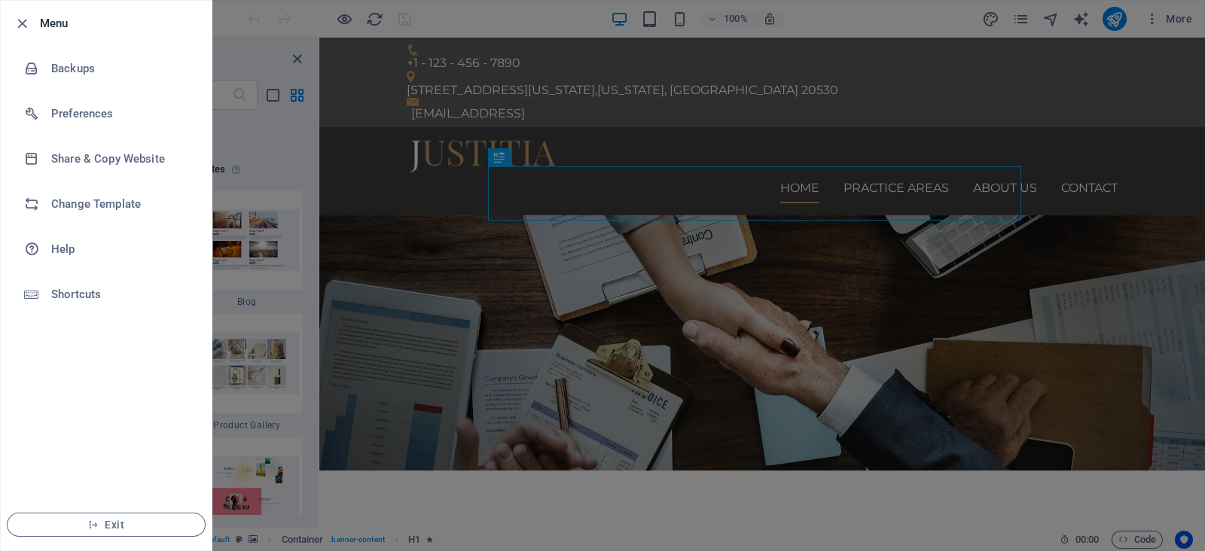
click at [913, 324] on div at bounding box center [602, 275] width 1205 height 551
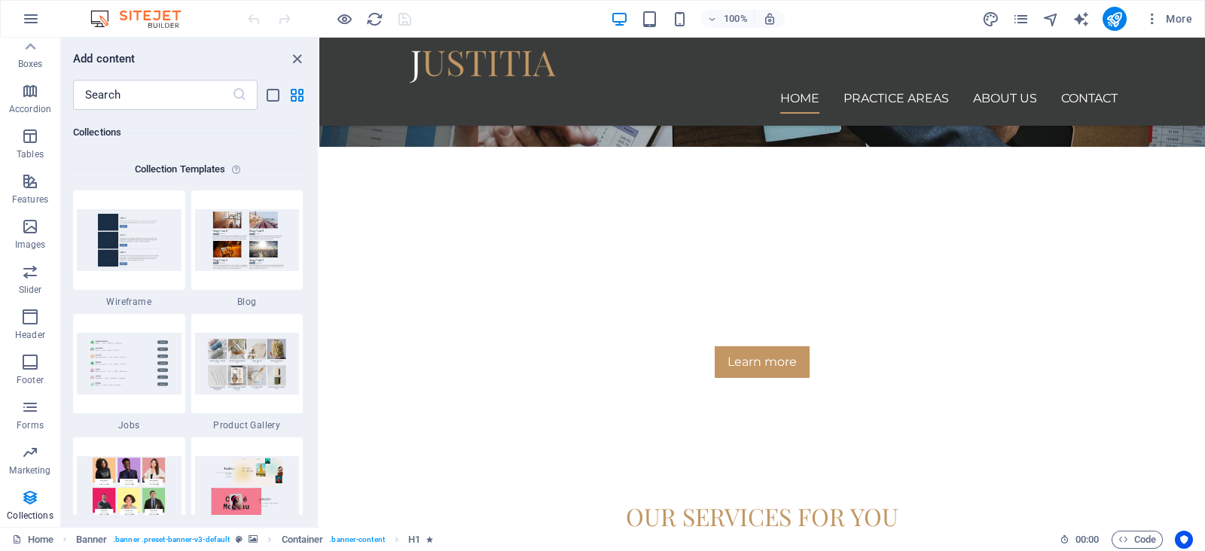
scroll to position [471, 0]
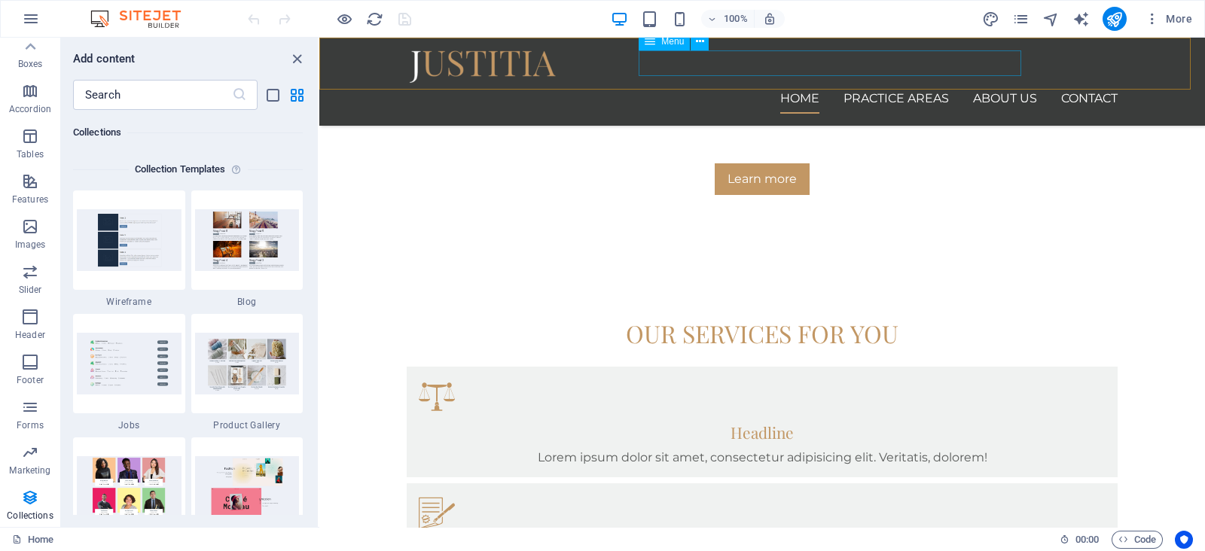
click at [810, 84] on nav "Home Practice Areas About us Contact" at bounding box center [762, 99] width 711 height 30
click at [696, 42] on icon at bounding box center [700, 42] width 8 height 16
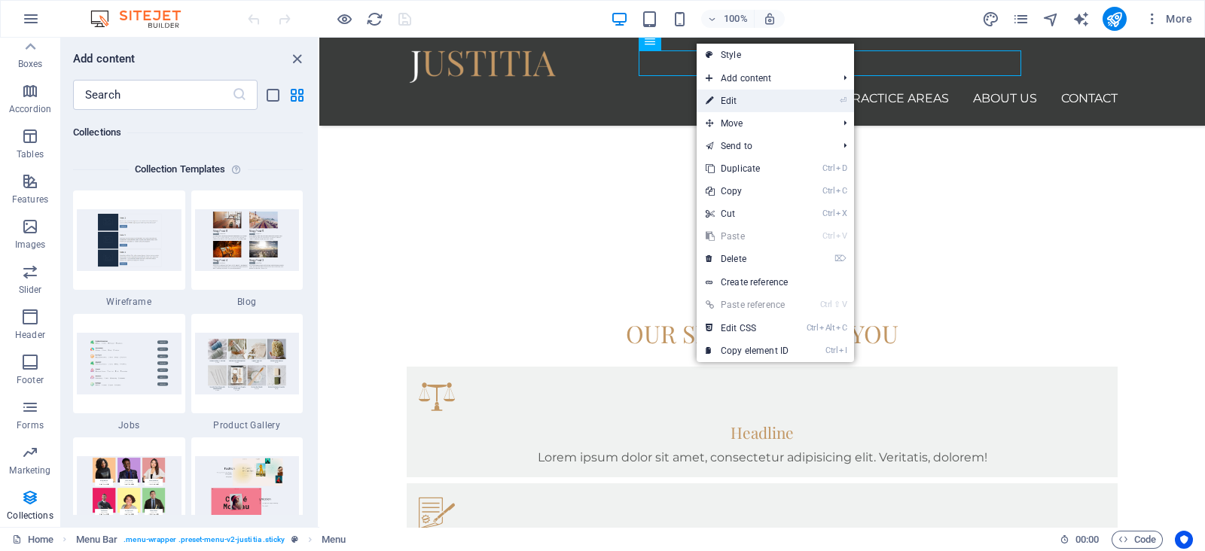
click at [783, 104] on link "⏎ Edit" at bounding box center [746, 101] width 101 height 23
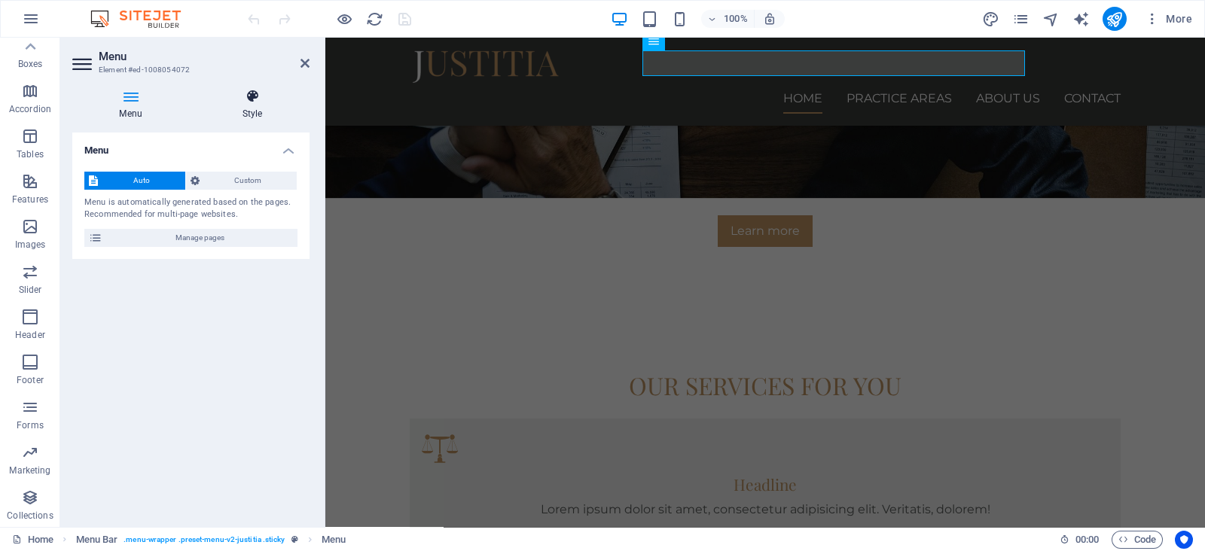
click at [260, 112] on h4 "Style" at bounding box center [252, 105] width 114 height 32
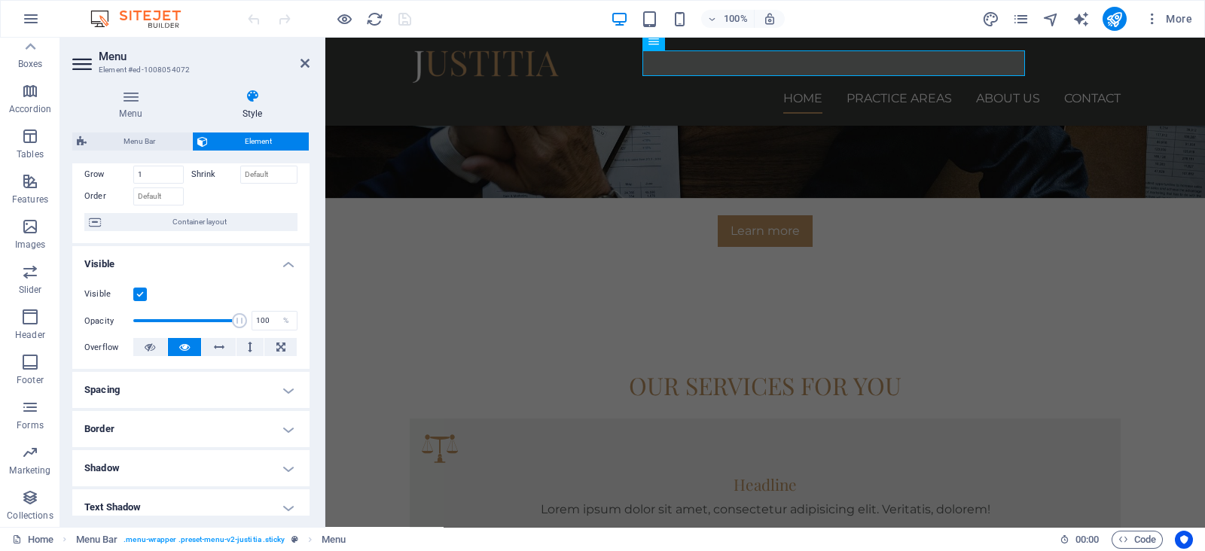
scroll to position [284, 0]
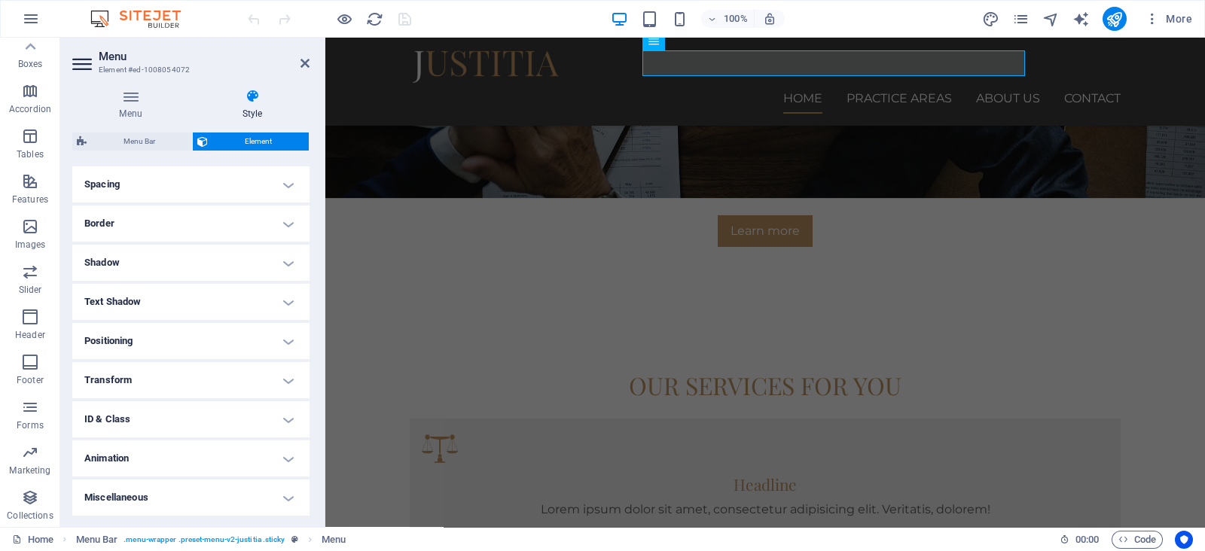
click at [248, 375] on h4 "Transform" at bounding box center [190, 380] width 237 height 36
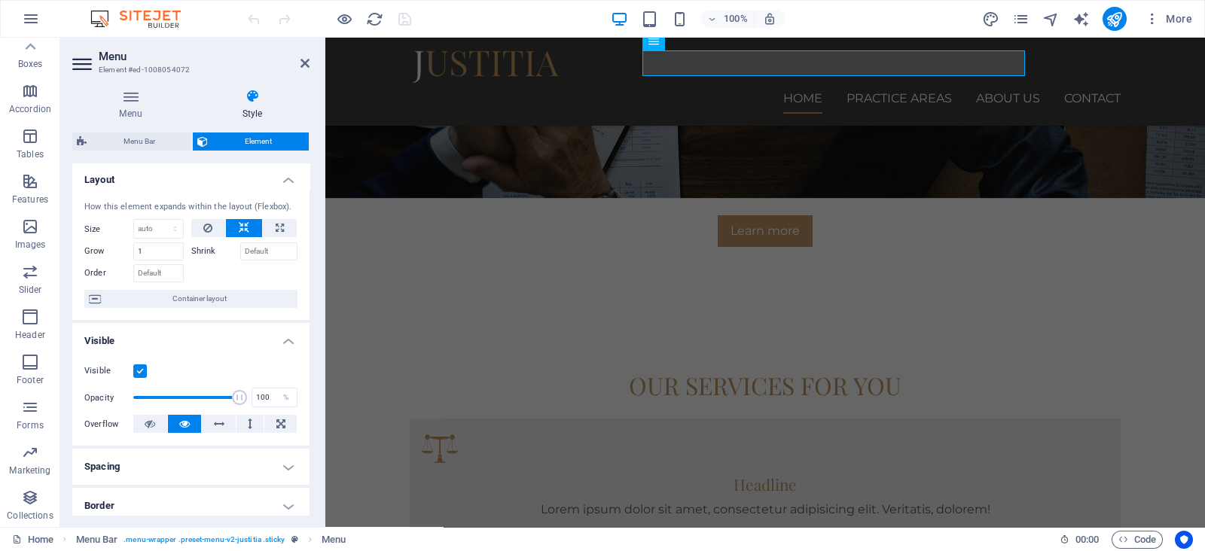
scroll to position [0, 0]
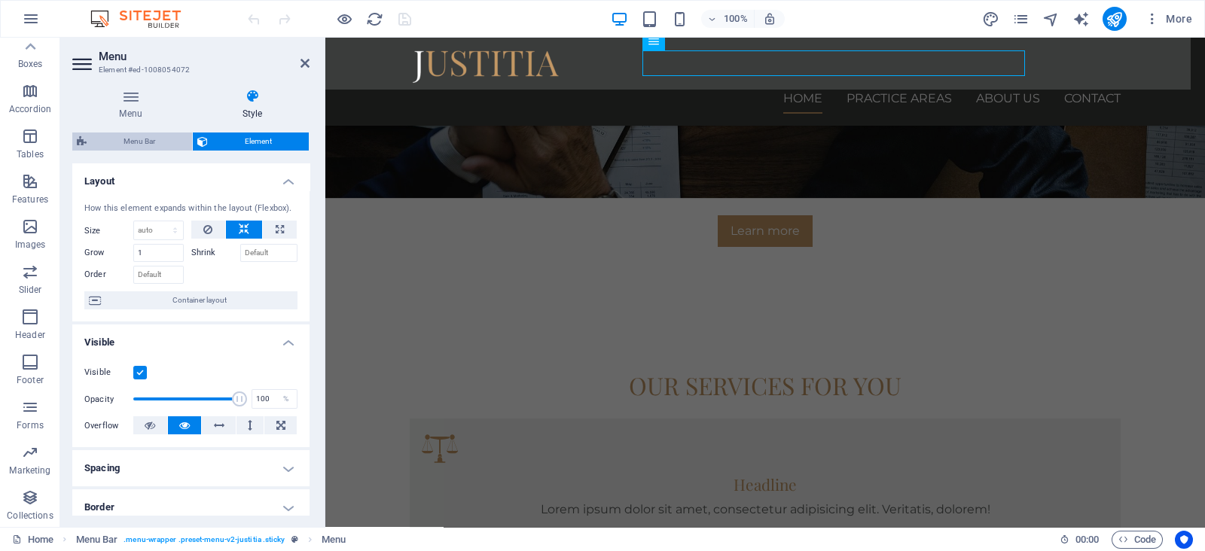
click at [151, 146] on span "Menu Bar" at bounding box center [139, 142] width 96 height 18
select select "rem"
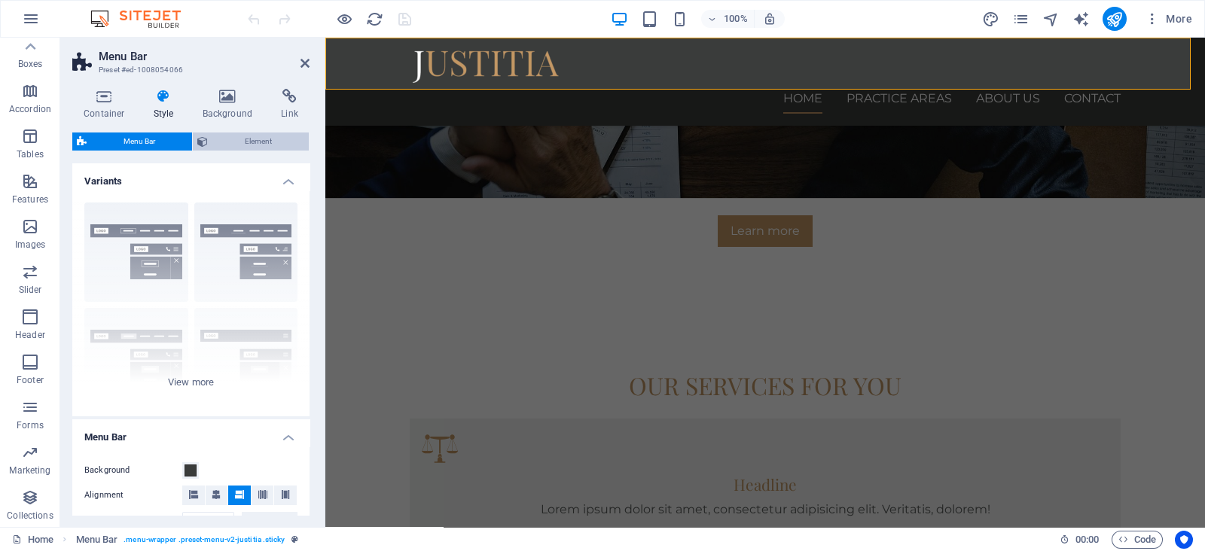
click at [261, 141] on span "Element" at bounding box center [258, 142] width 92 height 18
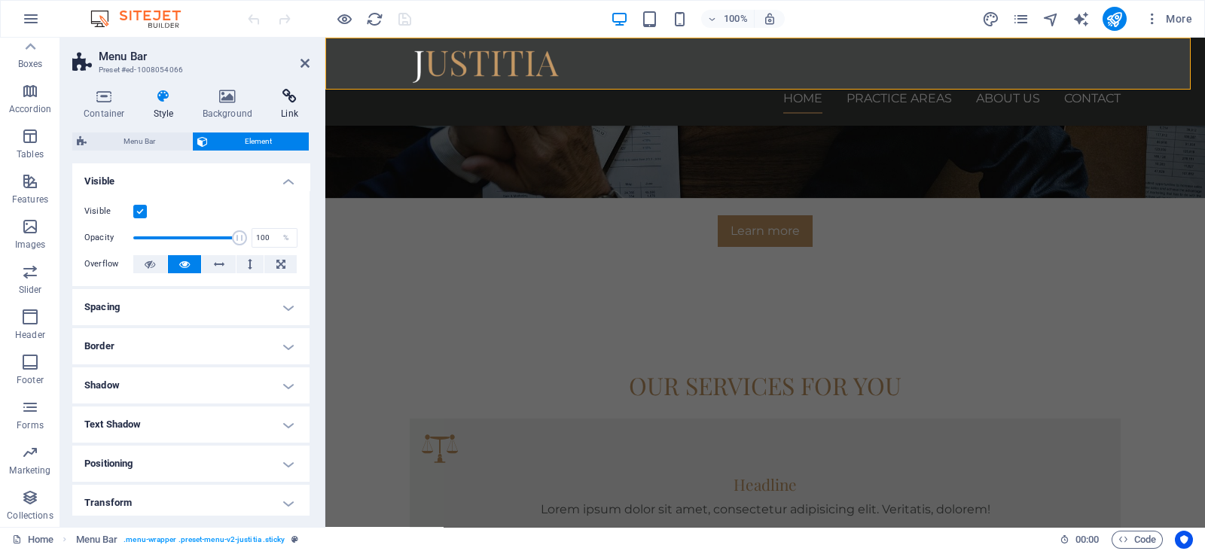
click at [282, 105] on h4 "Link" at bounding box center [290, 105] width 40 height 32
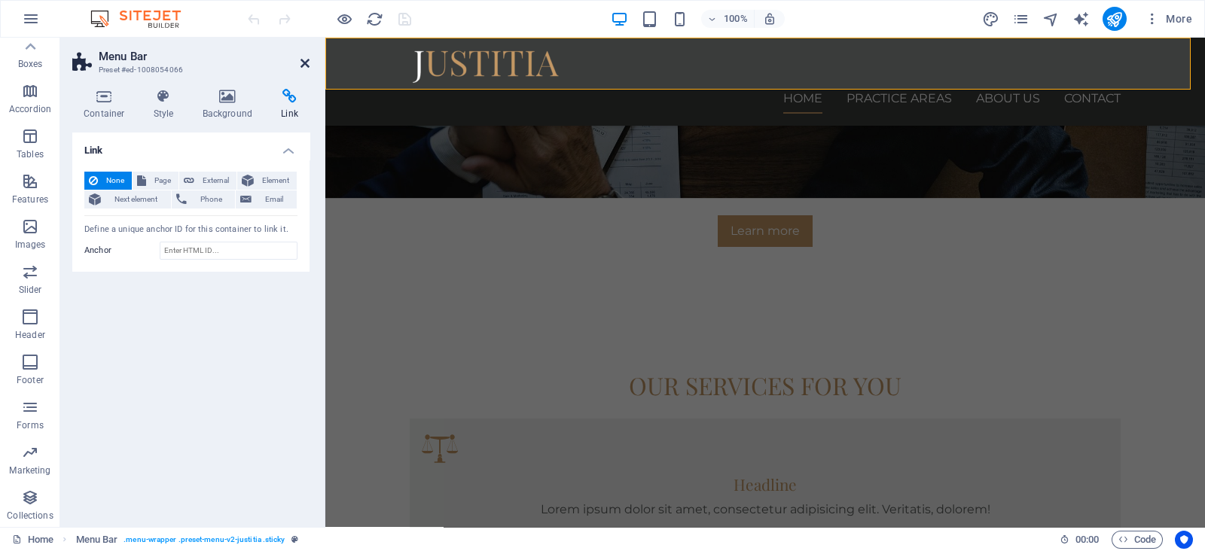
click at [305, 62] on icon at bounding box center [304, 63] width 9 height 12
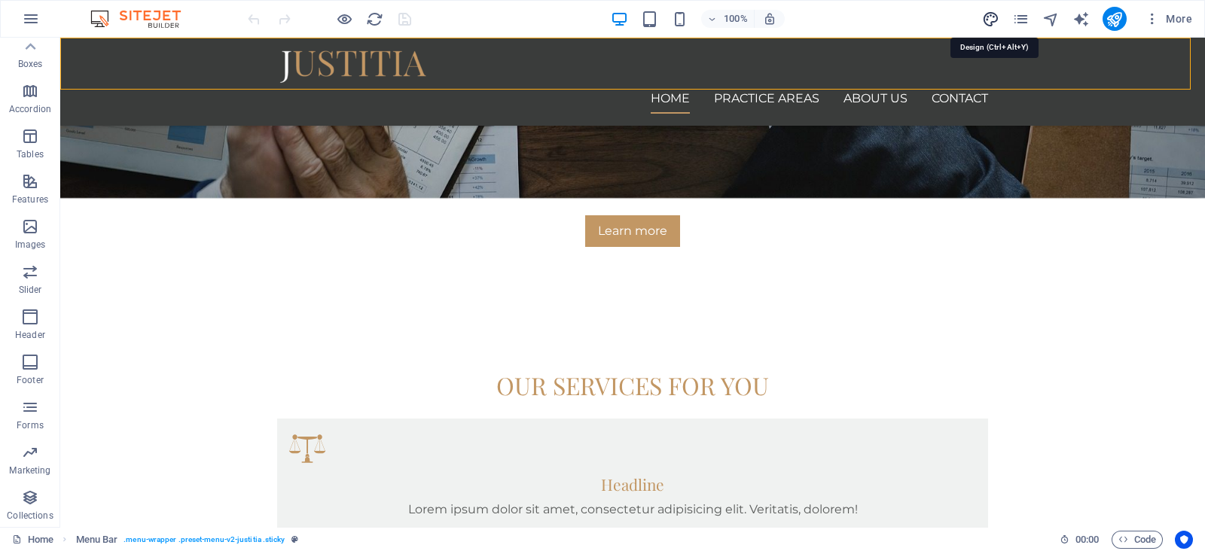
click at [994, 23] on icon "design" at bounding box center [990, 19] width 17 height 17
select select "px"
select select "400"
select select "px"
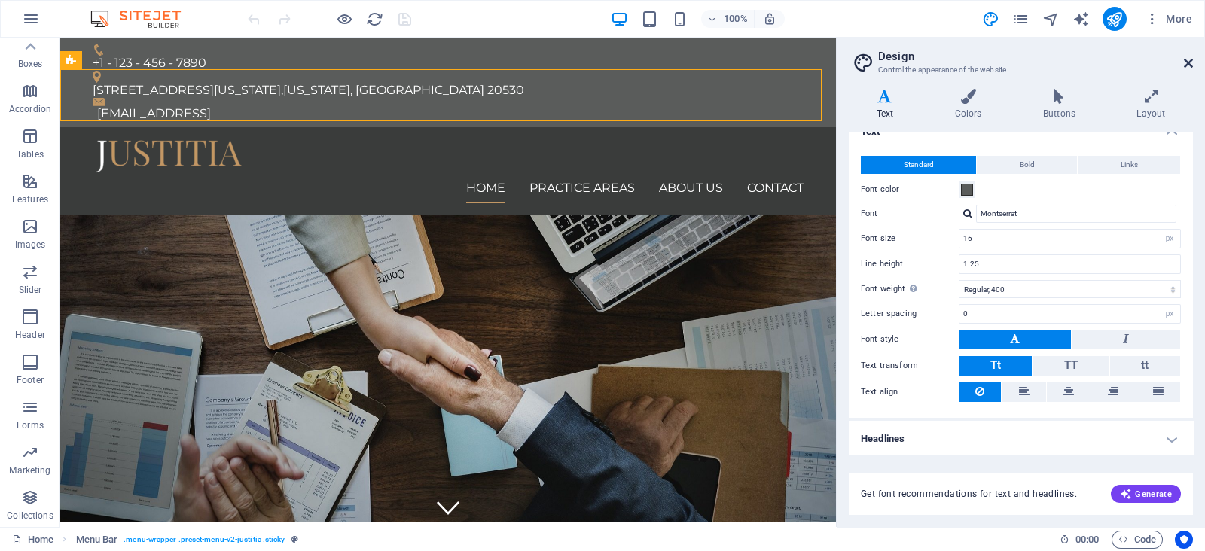
click at [1185, 65] on icon at bounding box center [1188, 63] width 9 height 12
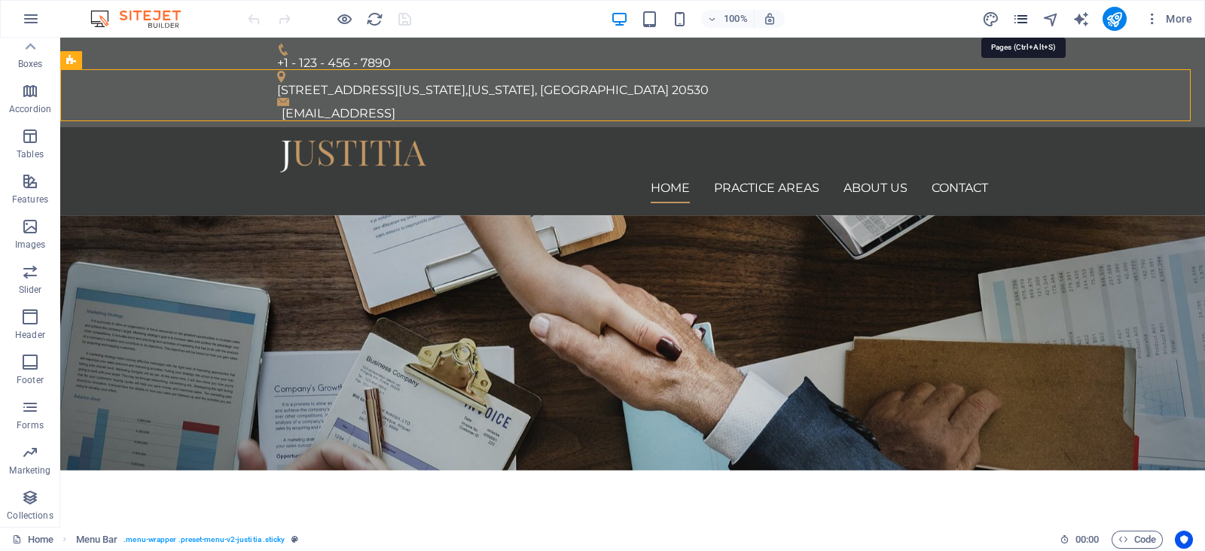
click at [1020, 20] on icon "pages" at bounding box center [1020, 19] width 17 height 17
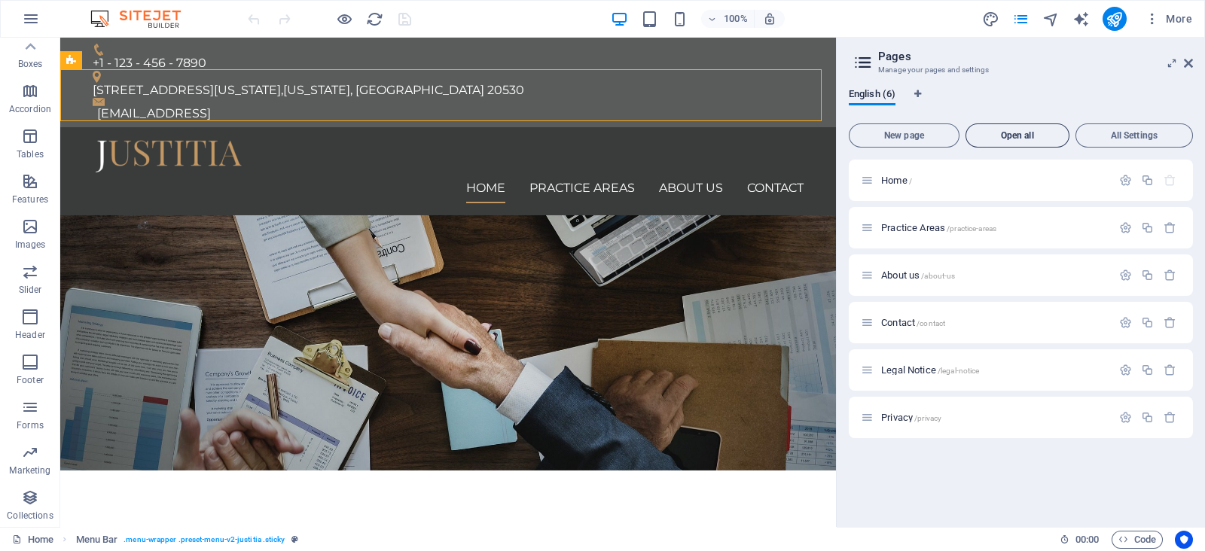
click at [1050, 135] on span "Open all" at bounding box center [1017, 135] width 90 height 9
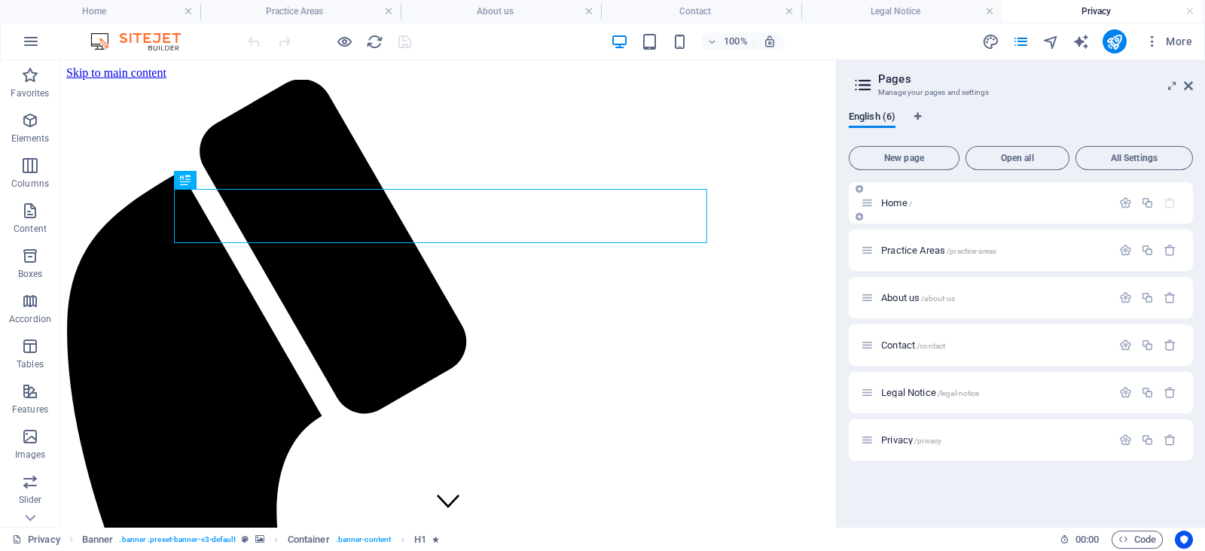
click at [891, 199] on span "Home /" at bounding box center [896, 202] width 31 height 11
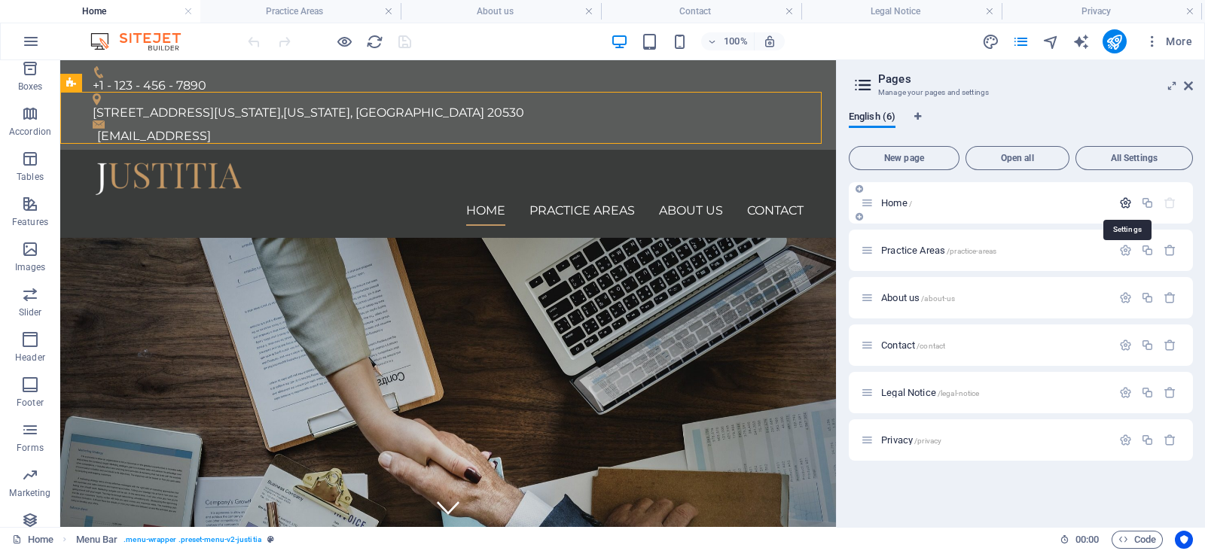
click at [1126, 201] on icon "button" at bounding box center [1125, 203] width 13 height 13
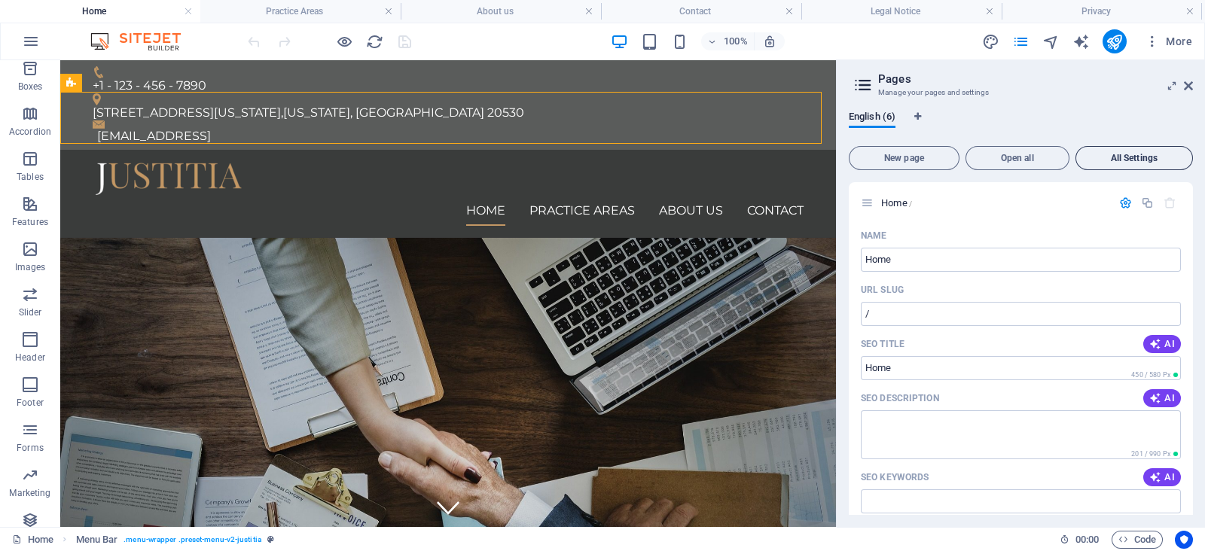
click at [1144, 156] on span "All Settings" at bounding box center [1134, 158] width 104 height 9
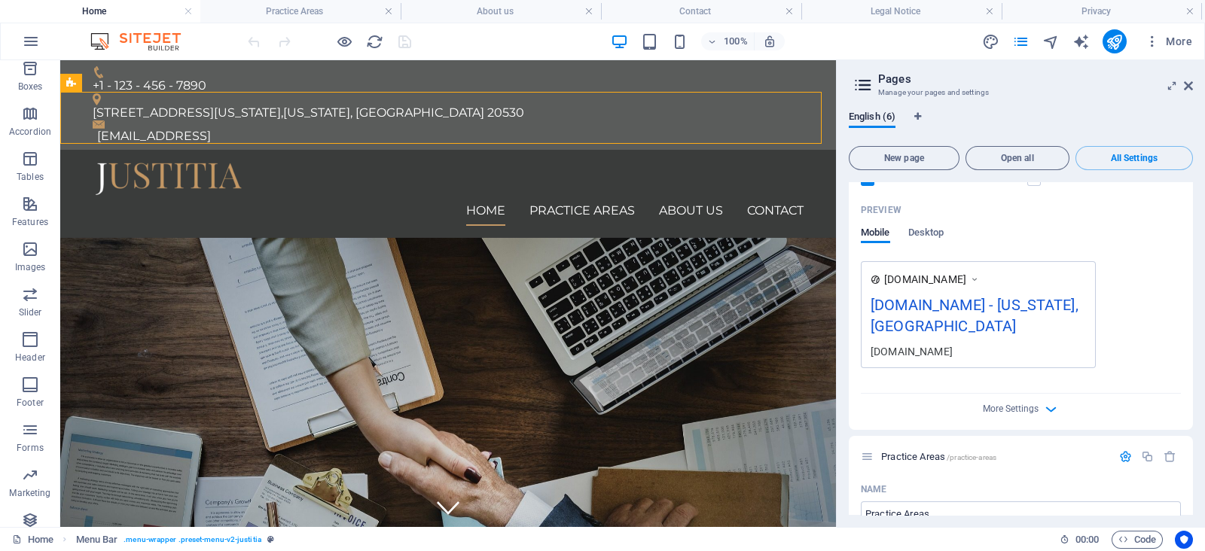
scroll to position [471, 0]
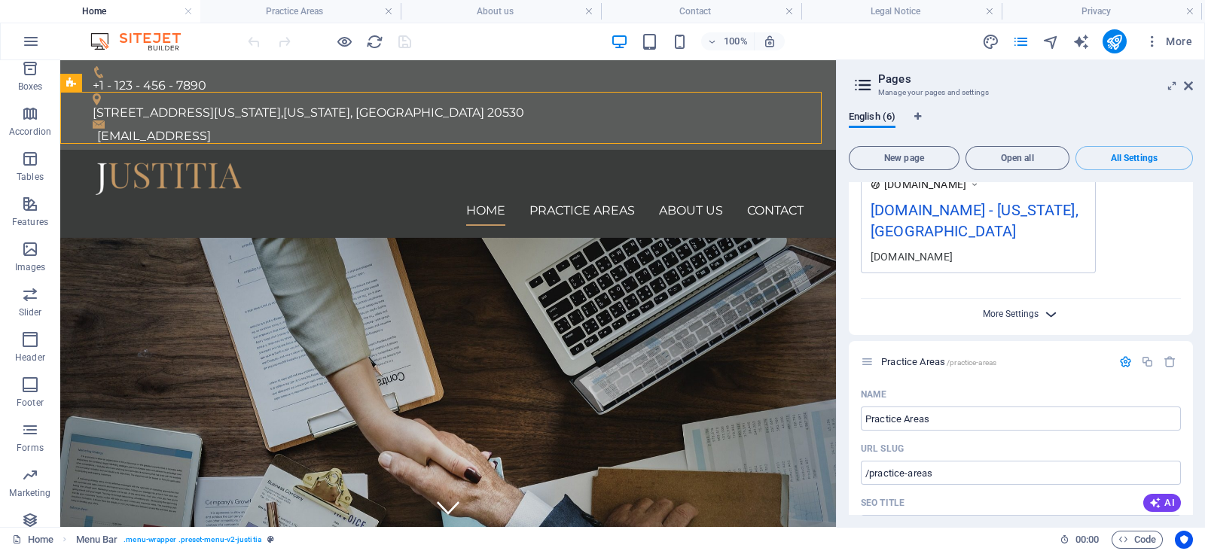
click at [1023, 317] on span "More Settings" at bounding box center [1011, 314] width 56 height 11
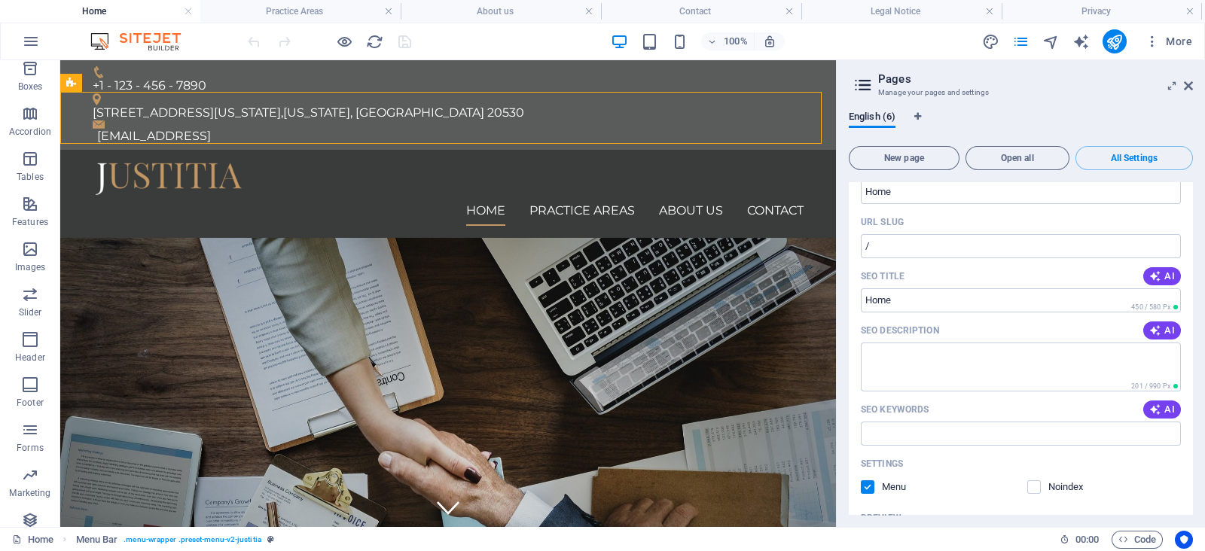
scroll to position [0, 0]
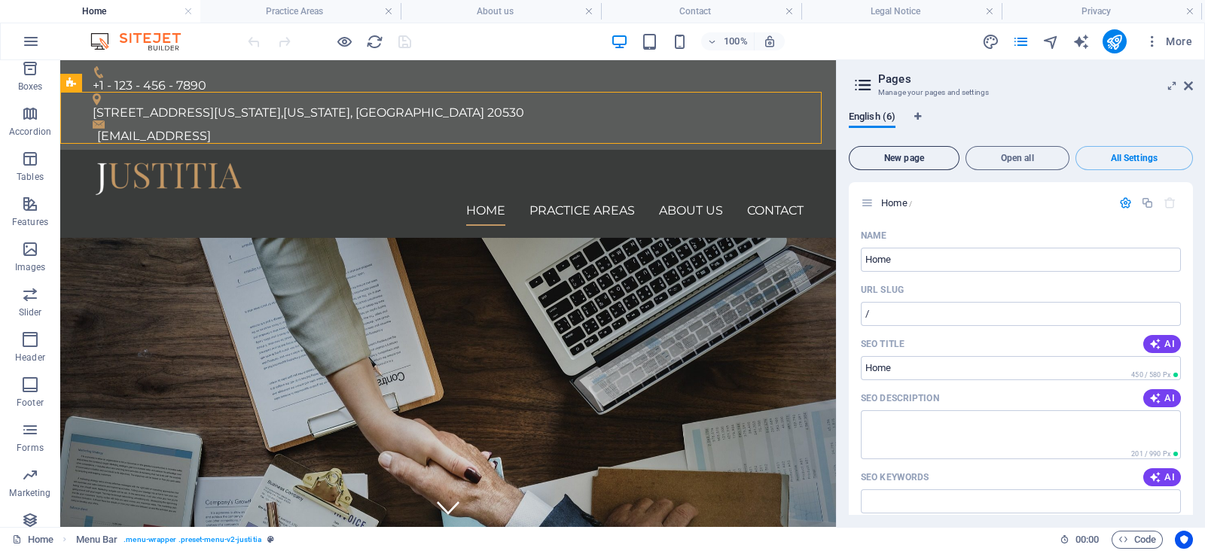
click at [895, 160] on span "New page" at bounding box center [903, 158] width 97 height 9
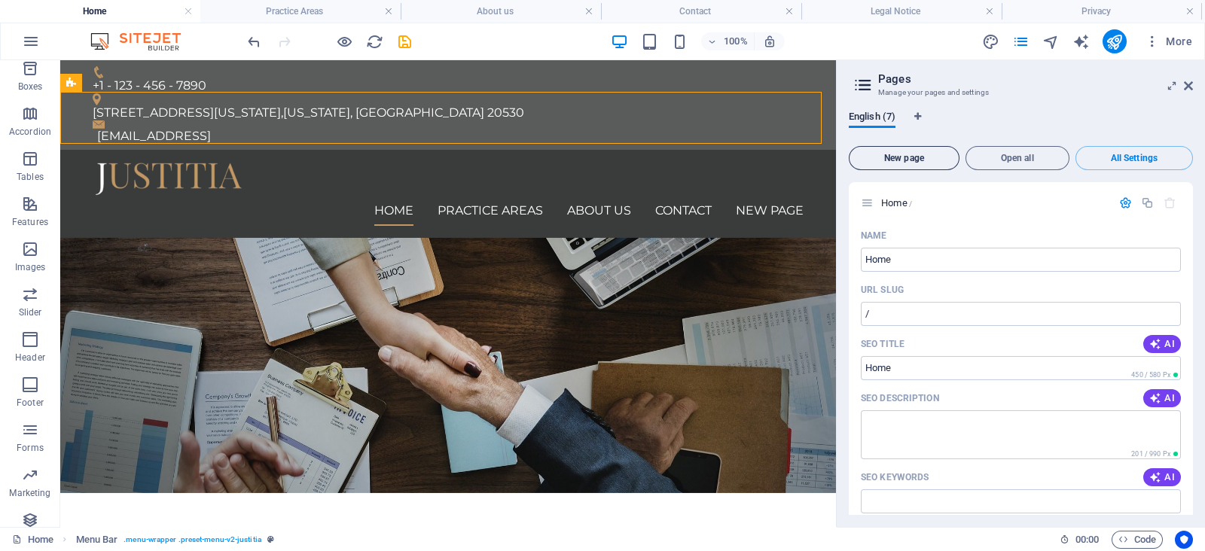
scroll to position [4008, 0]
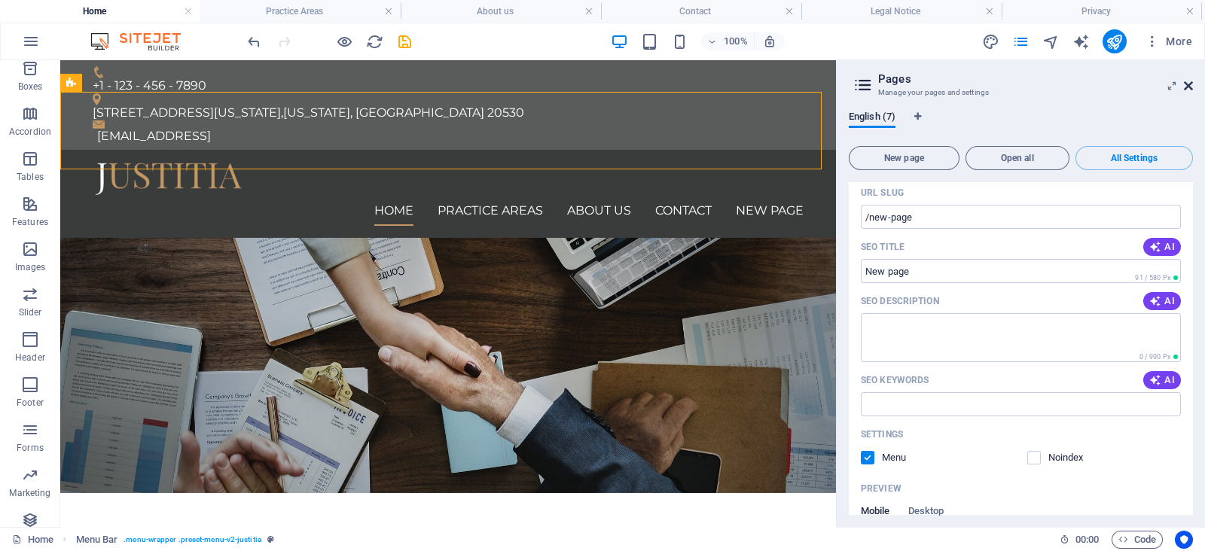
click at [1192, 84] on icon at bounding box center [1188, 86] width 9 height 12
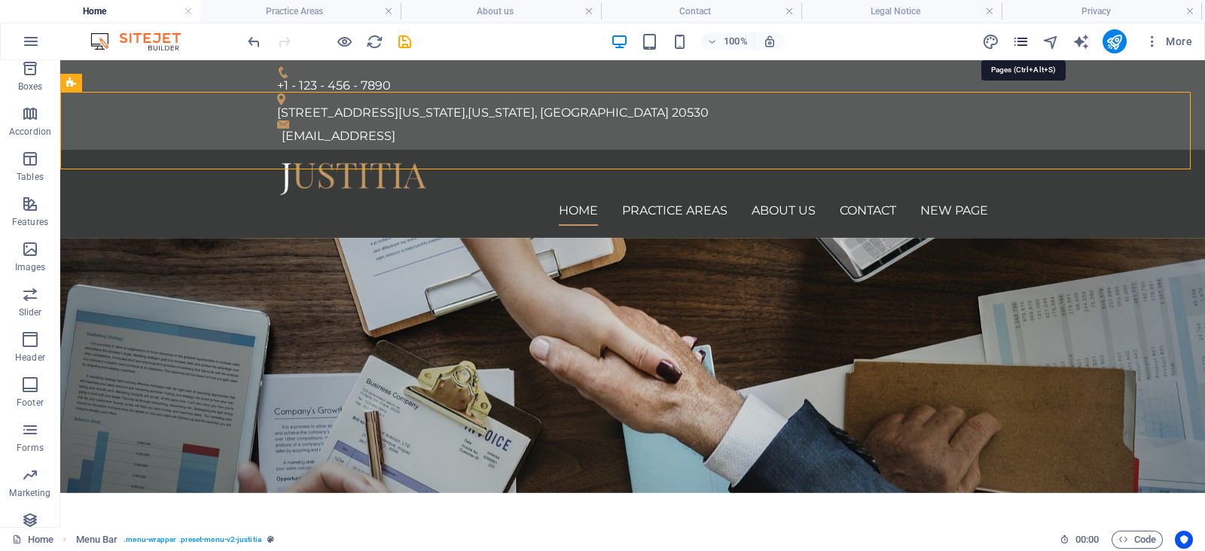
click at [1014, 37] on icon "pages" at bounding box center [1020, 41] width 17 height 17
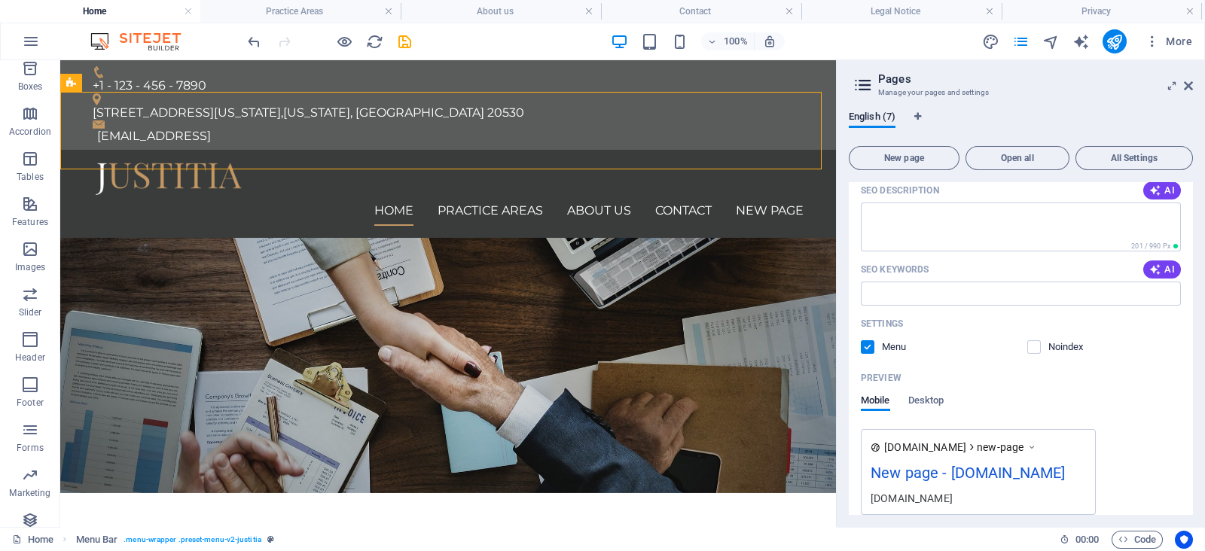
scroll to position [602, 0]
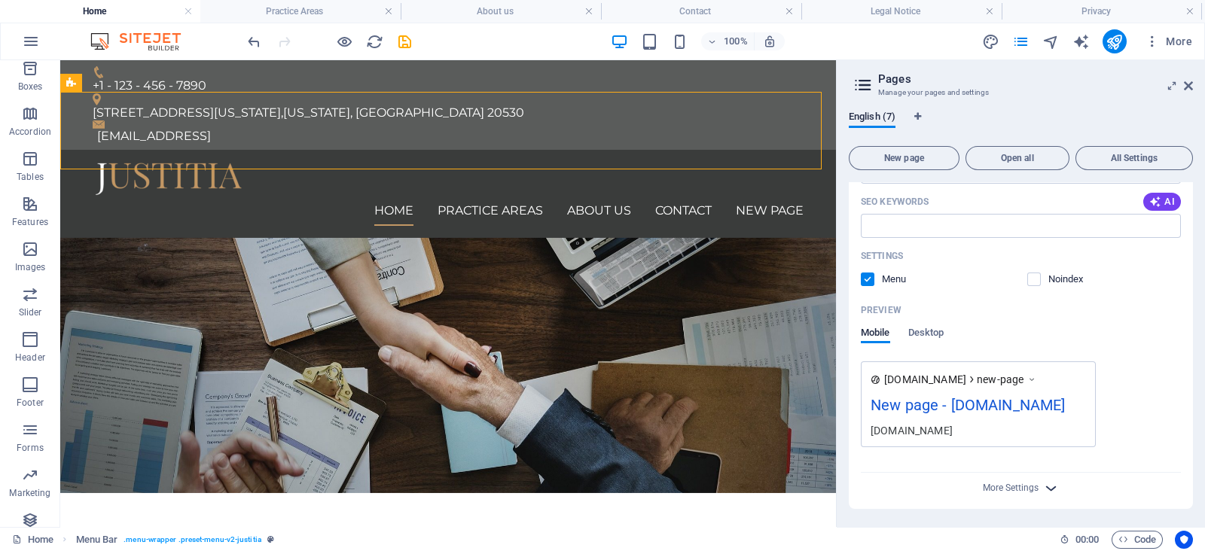
click at [1044, 486] on icon "button" at bounding box center [1050, 488] width 17 height 17
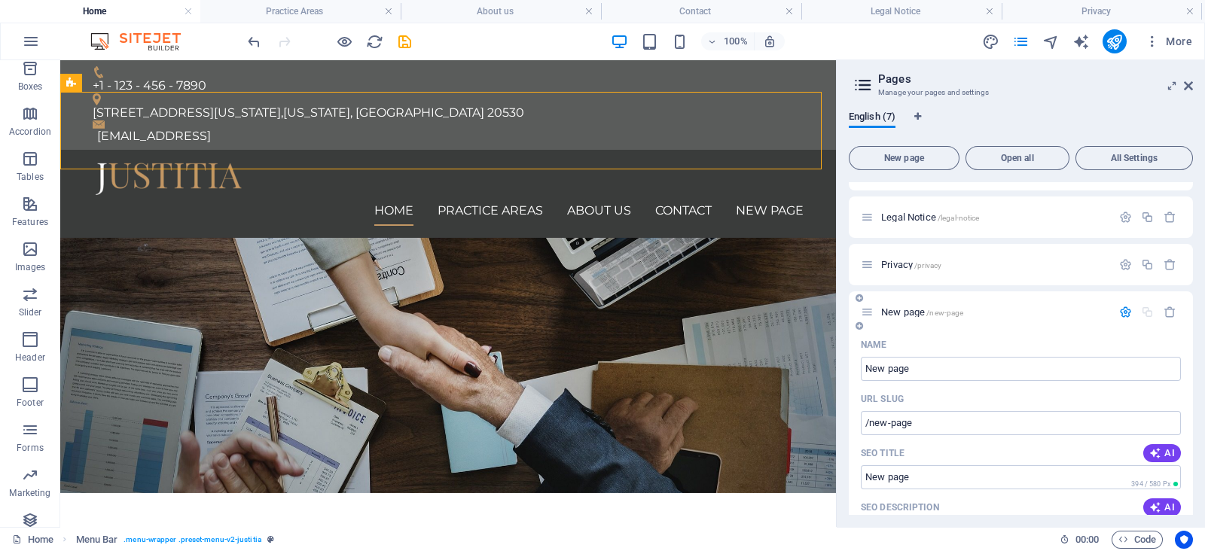
scroll to position [159, 0]
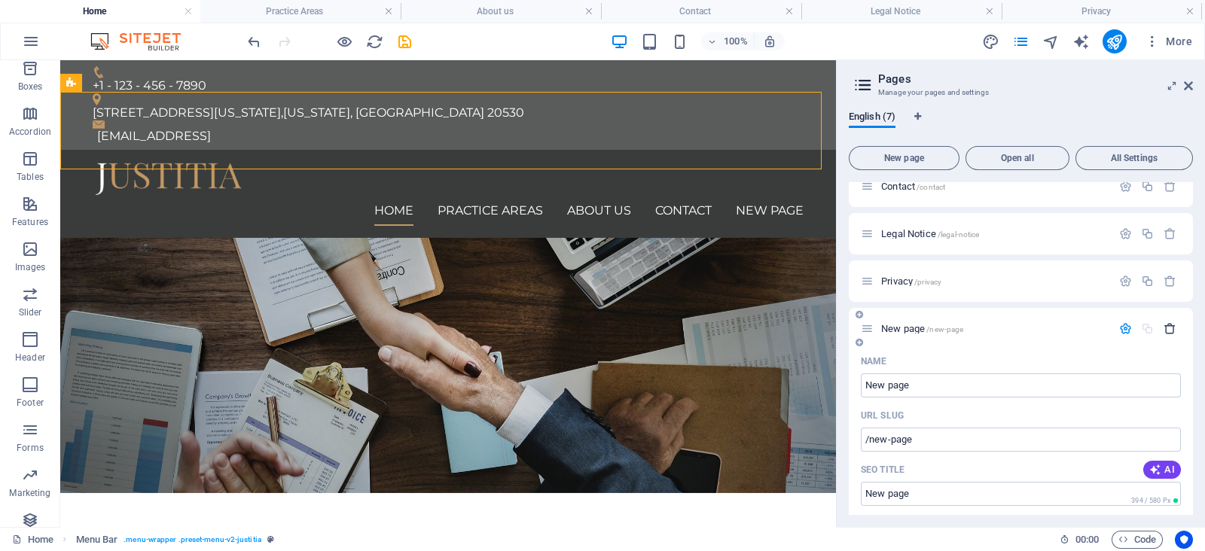
click at [1175, 329] on button "button" at bounding box center [1170, 328] width 22 height 13
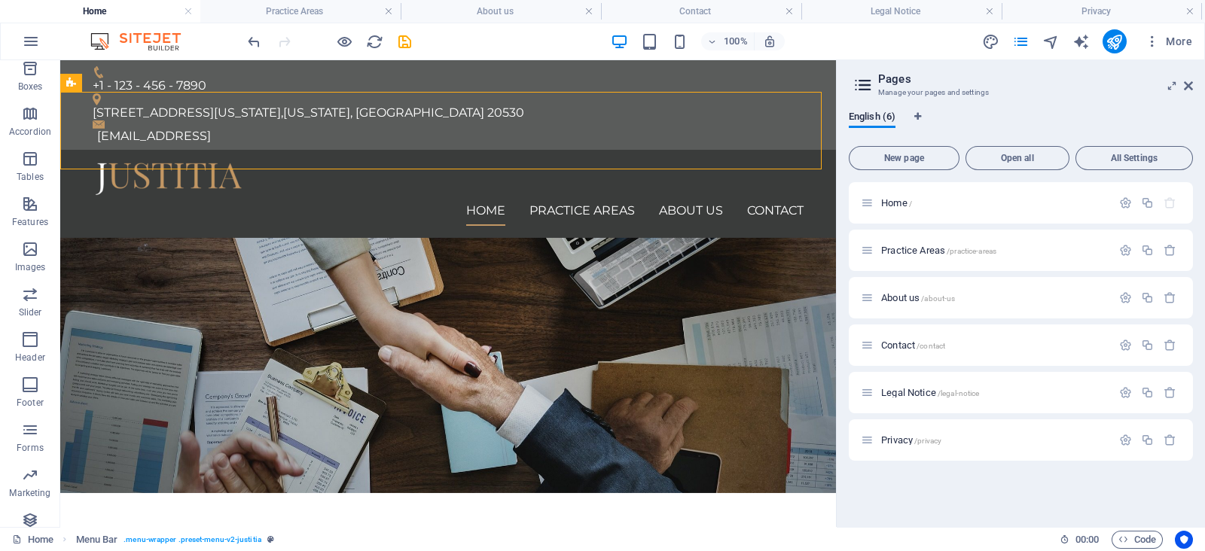
scroll to position [0, 0]
click at [1150, 299] on icon "button" at bounding box center [1147, 297] width 13 height 13
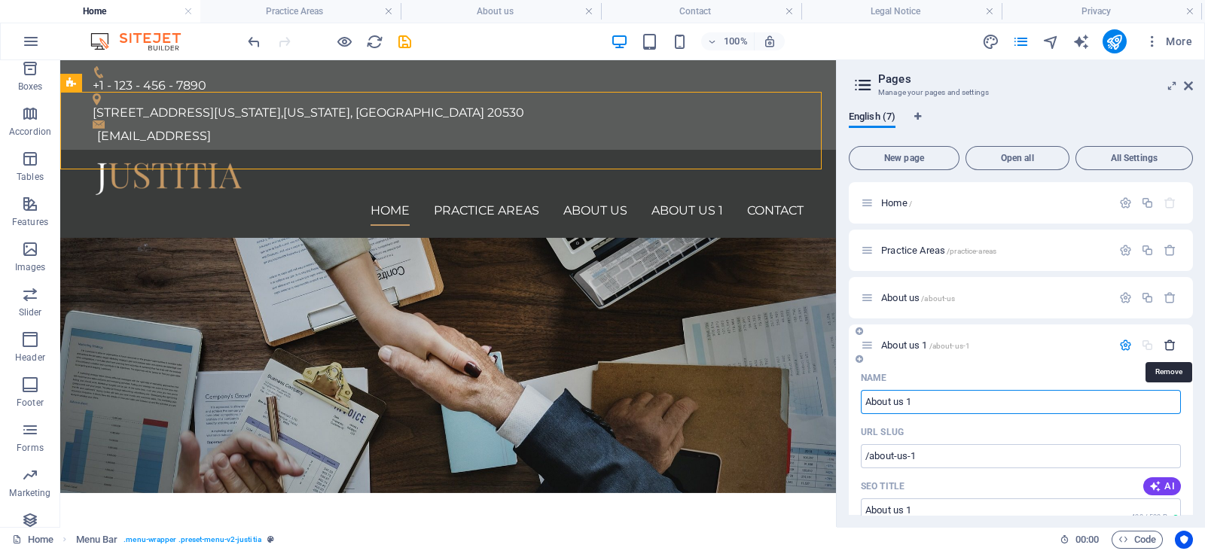
click at [1169, 344] on icon "button" at bounding box center [1169, 345] width 13 height 13
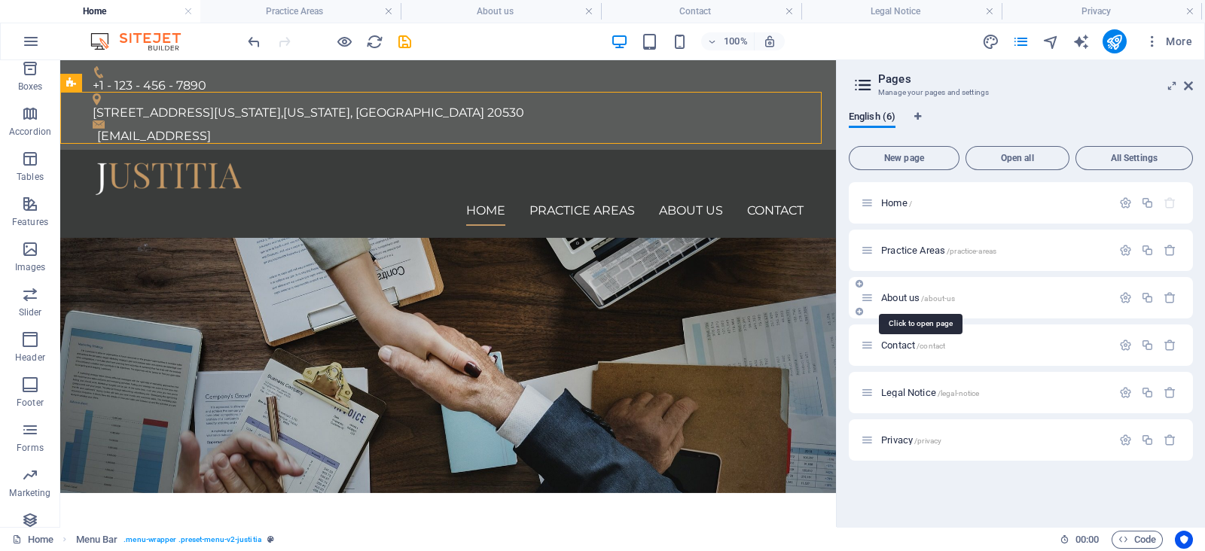
click at [883, 297] on span "About us /about-us" at bounding box center [918, 297] width 74 height 11
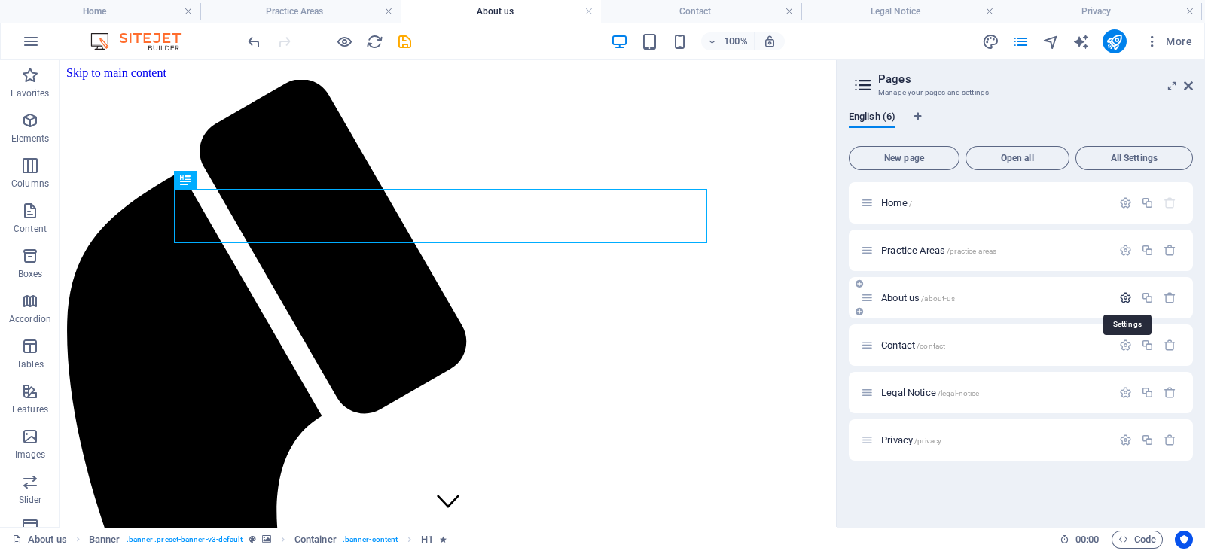
click at [1122, 293] on icon "button" at bounding box center [1125, 297] width 13 height 13
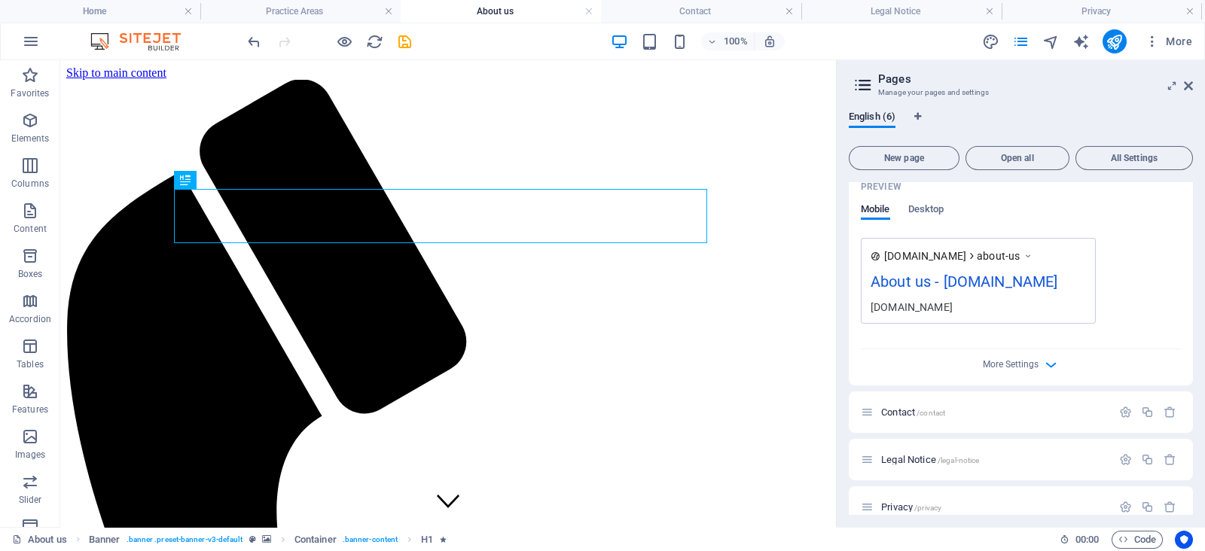
scroll to position [554, 0]
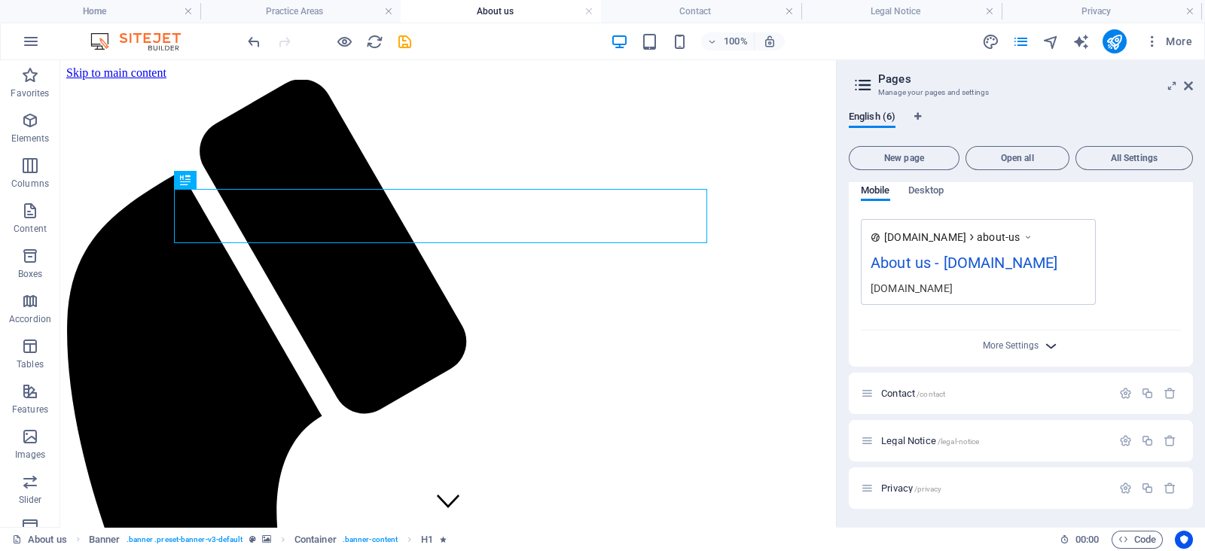
click at [1048, 348] on icon "button" at bounding box center [1050, 345] width 17 height 17
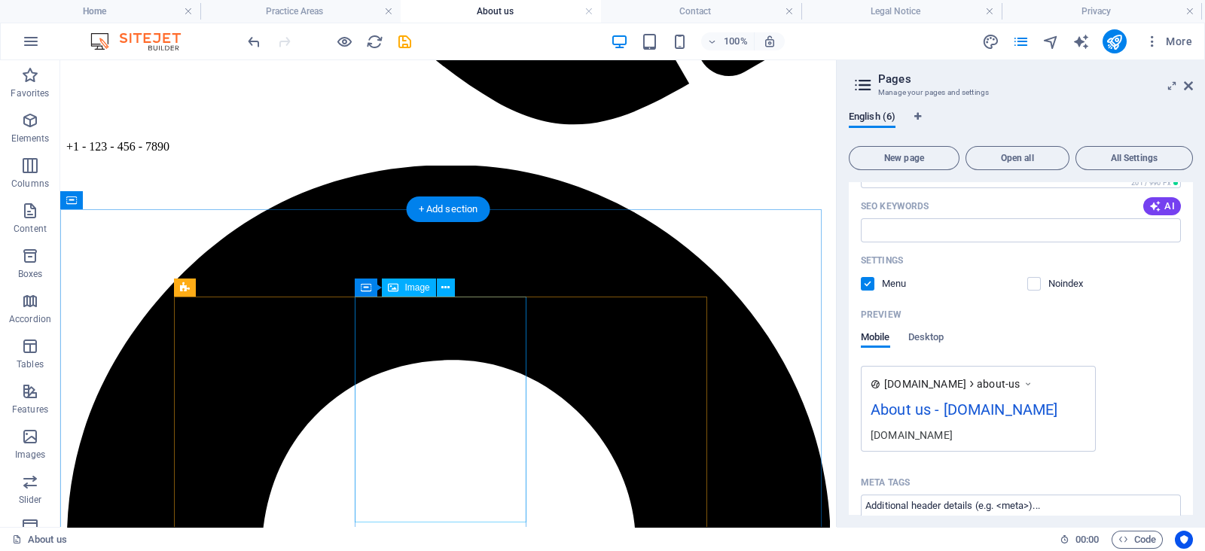
scroll to position [1129, 0]
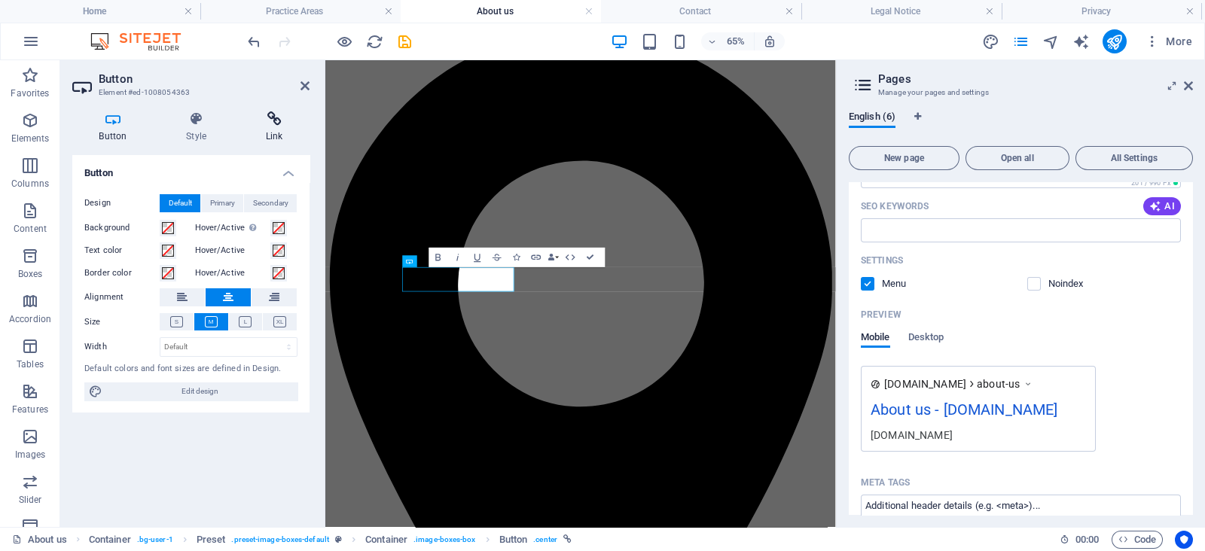
click at [275, 125] on icon at bounding box center [274, 118] width 71 height 15
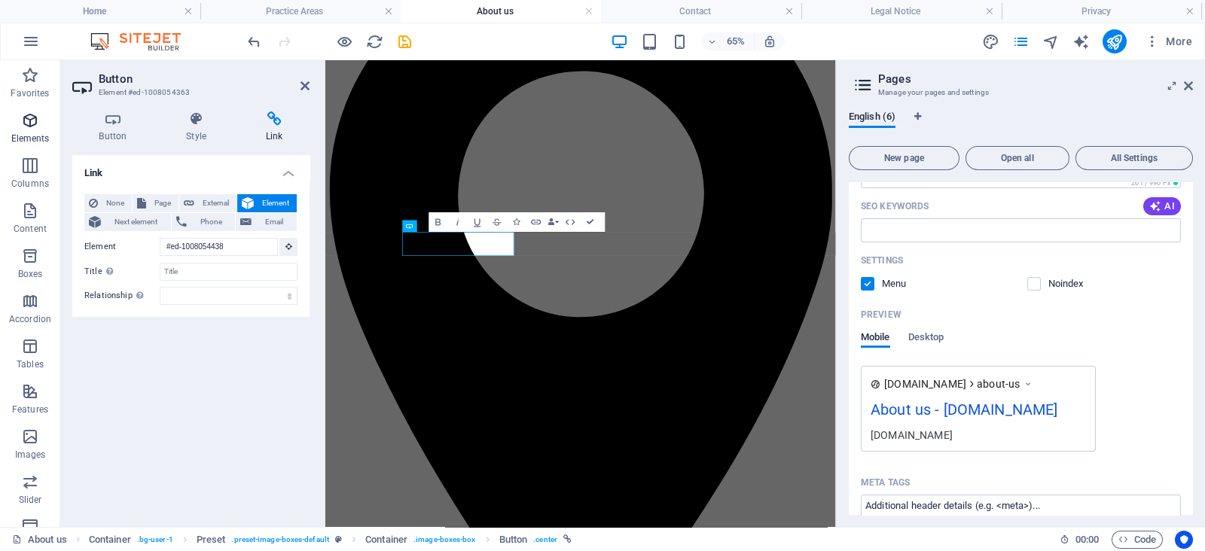
scroll to position [1077, 0]
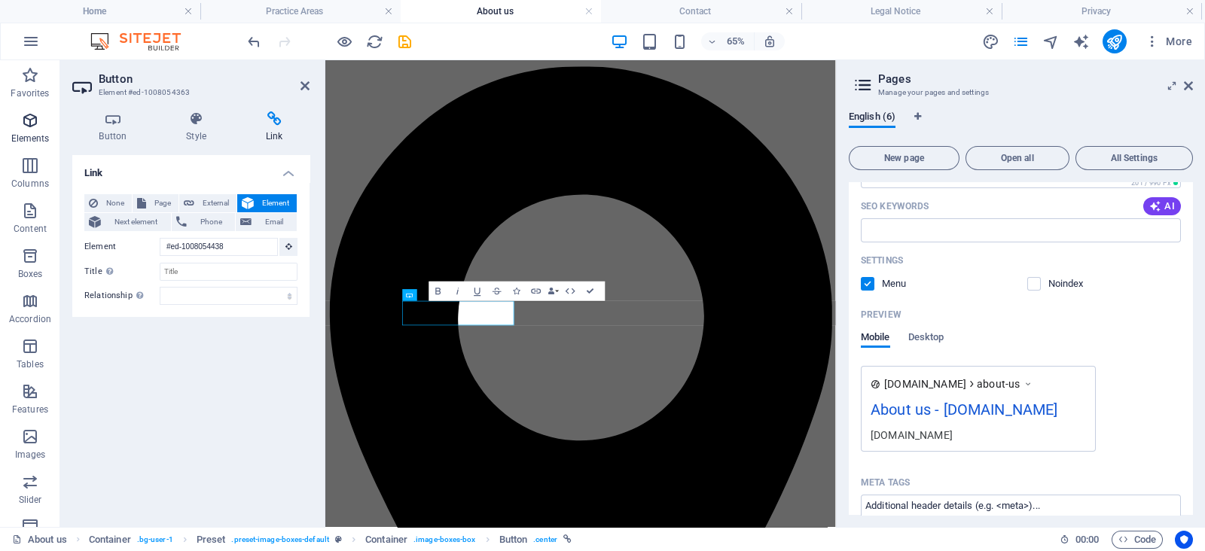
click at [25, 130] on span "Elements" at bounding box center [30, 129] width 60 height 36
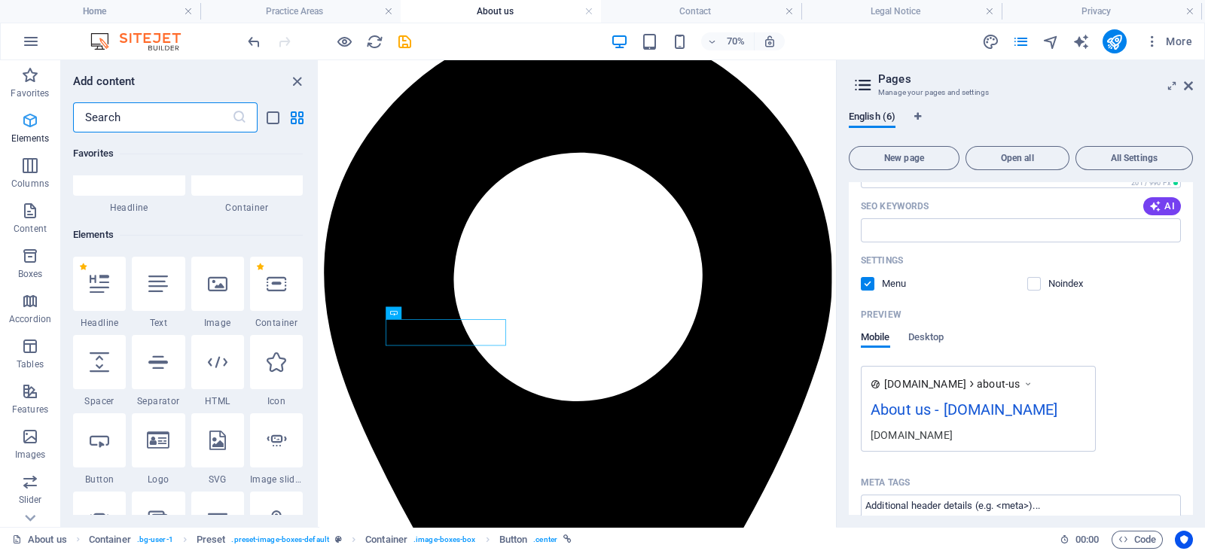
scroll to position [160, 0]
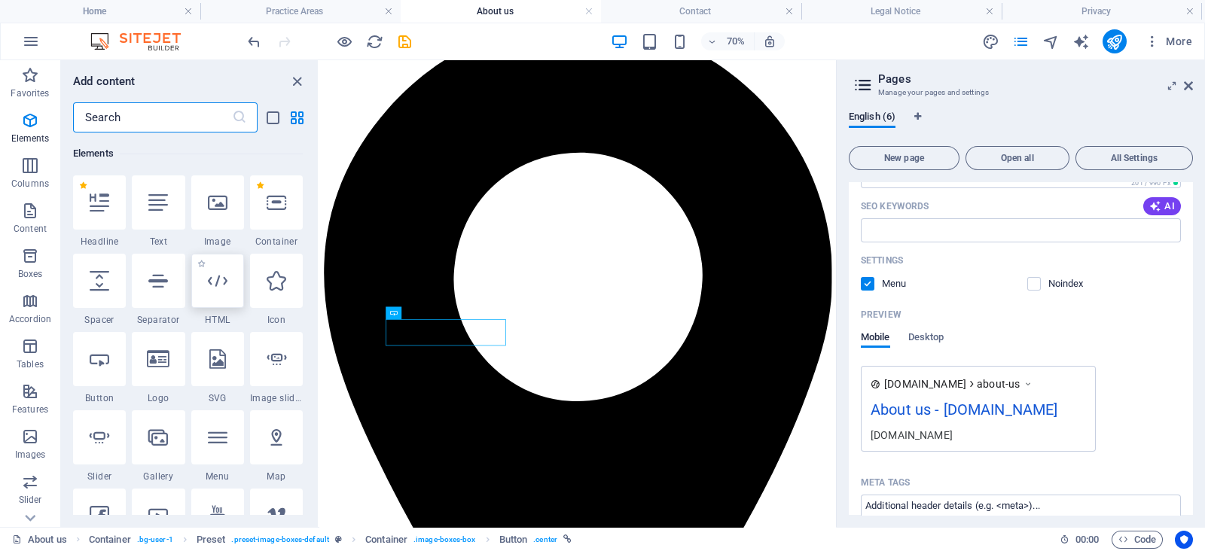
click at [218, 269] on div at bounding box center [217, 281] width 53 height 54
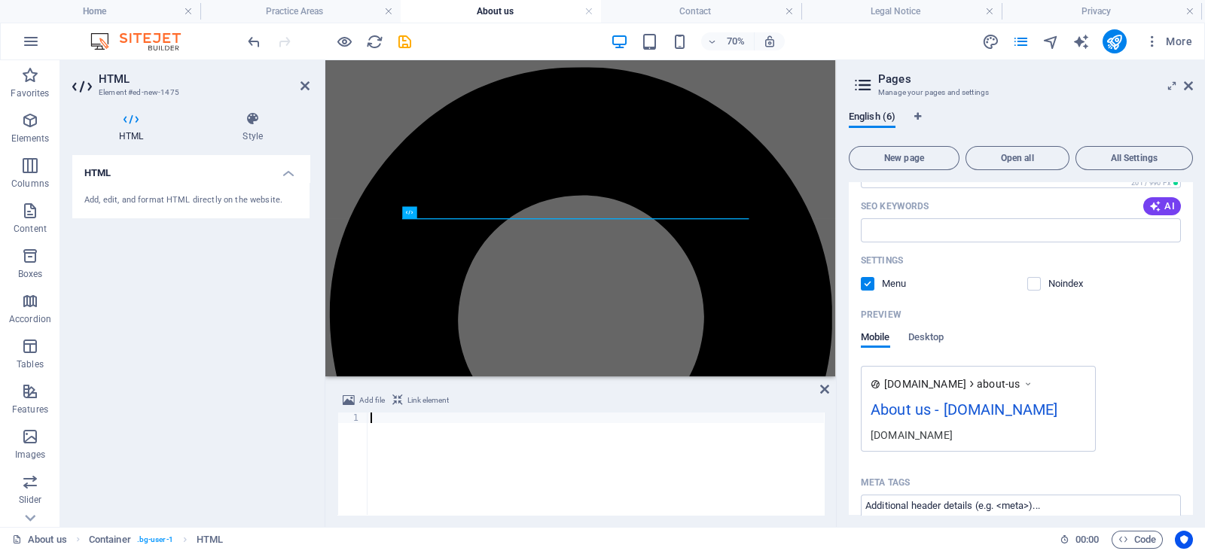
scroll to position [798, 0]
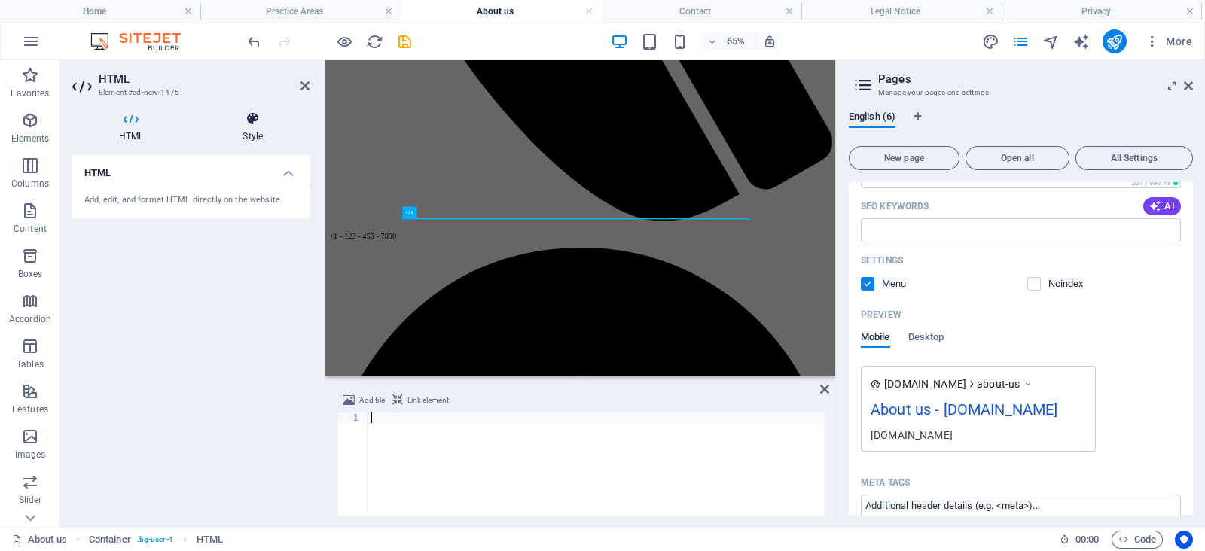
click at [256, 130] on h4 "Style" at bounding box center [253, 127] width 114 height 32
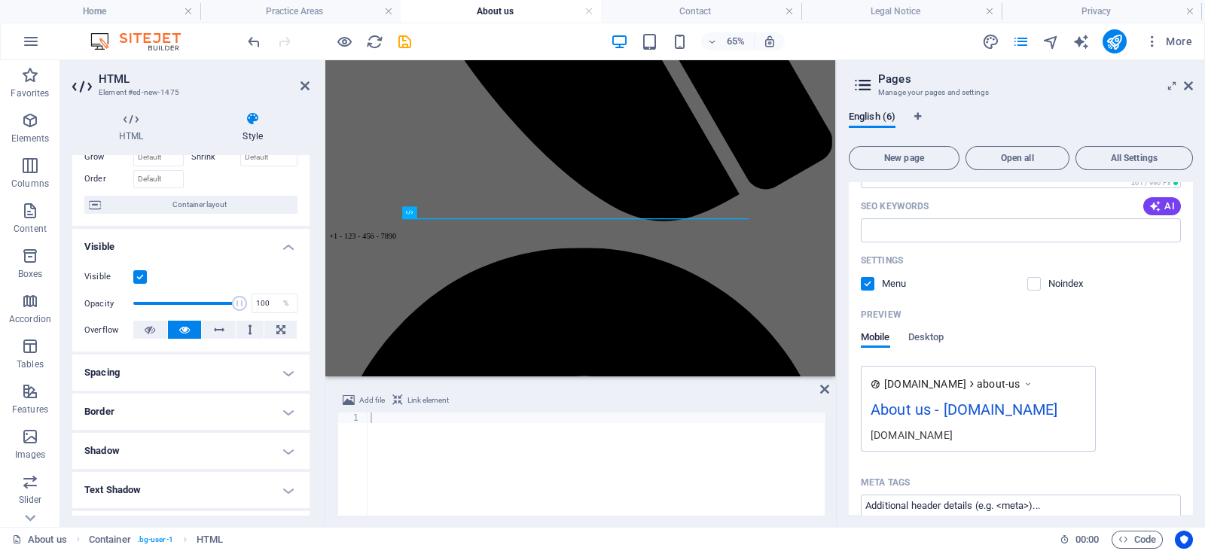
scroll to position [0, 0]
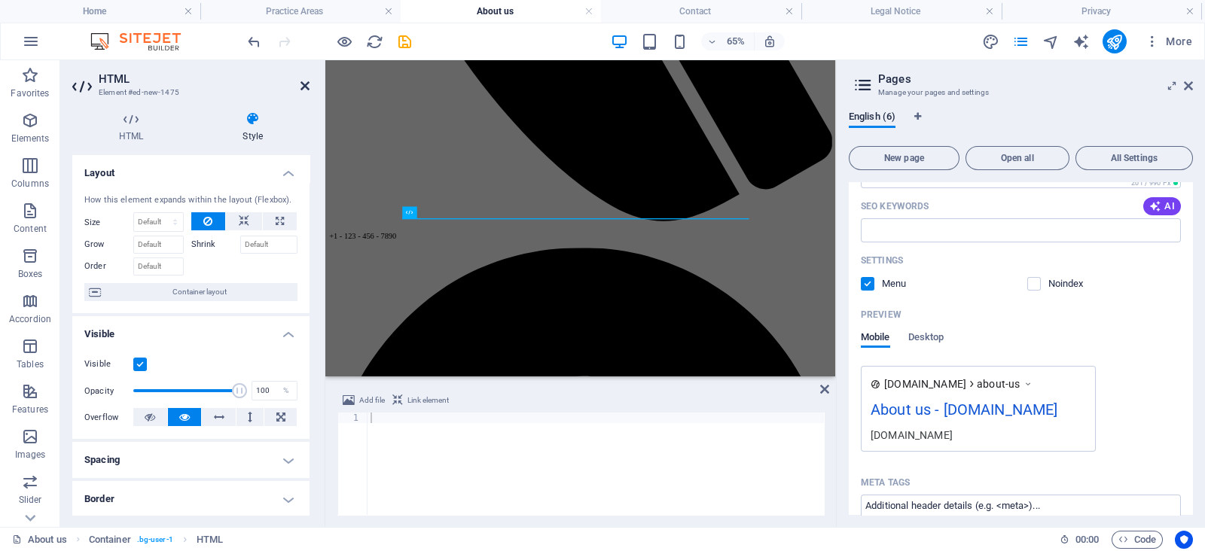
click at [306, 90] on icon at bounding box center [304, 86] width 9 height 12
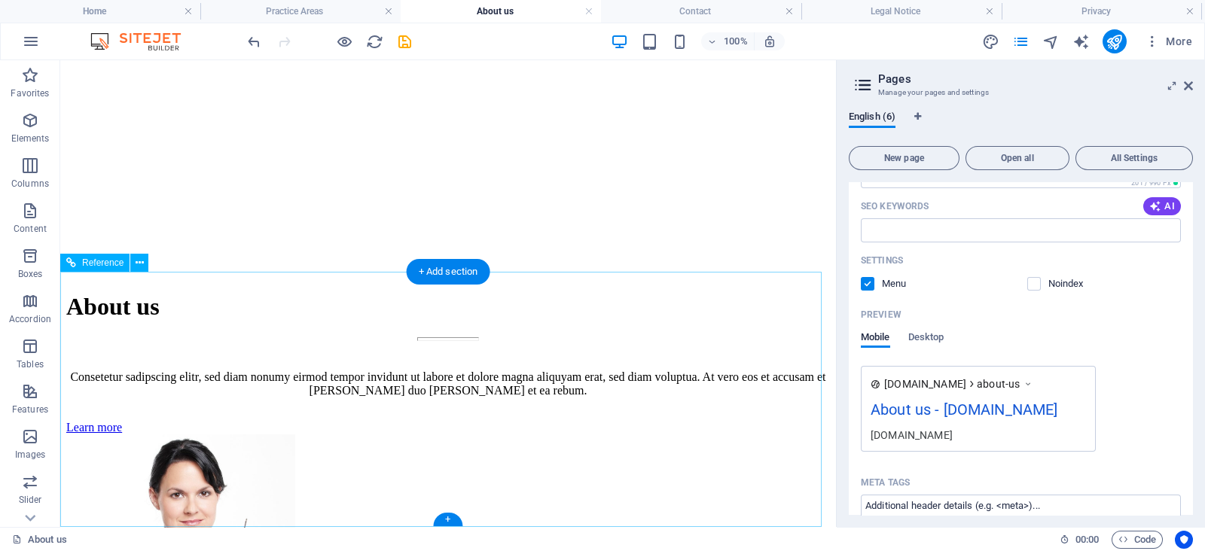
scroll to position [4044, 0]
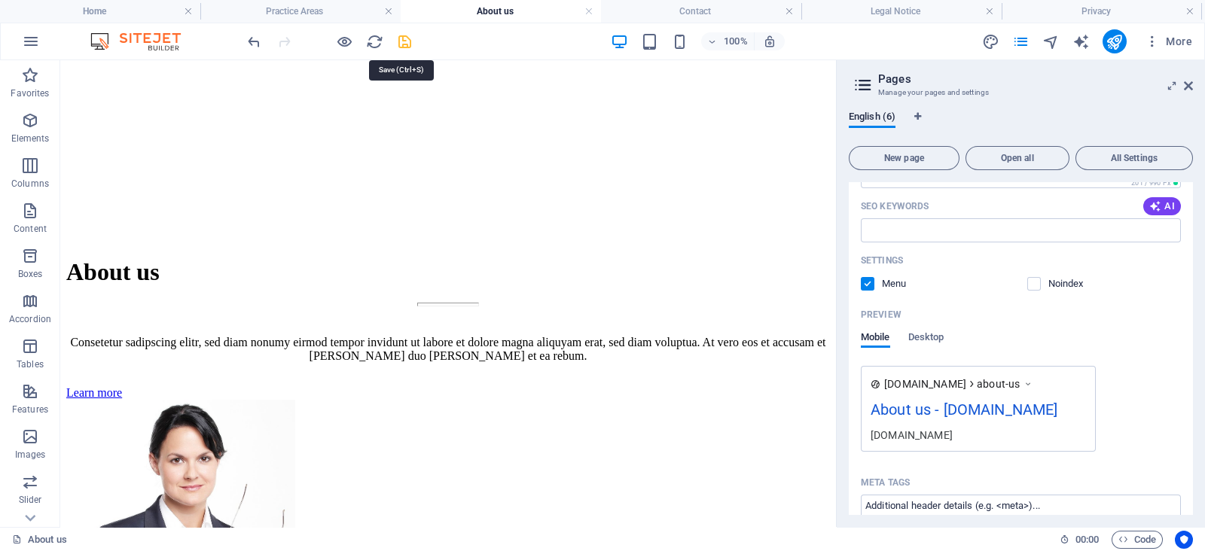
click at [404, 42] on icon "save" at bounding box center [404, 41] width 17 height 17
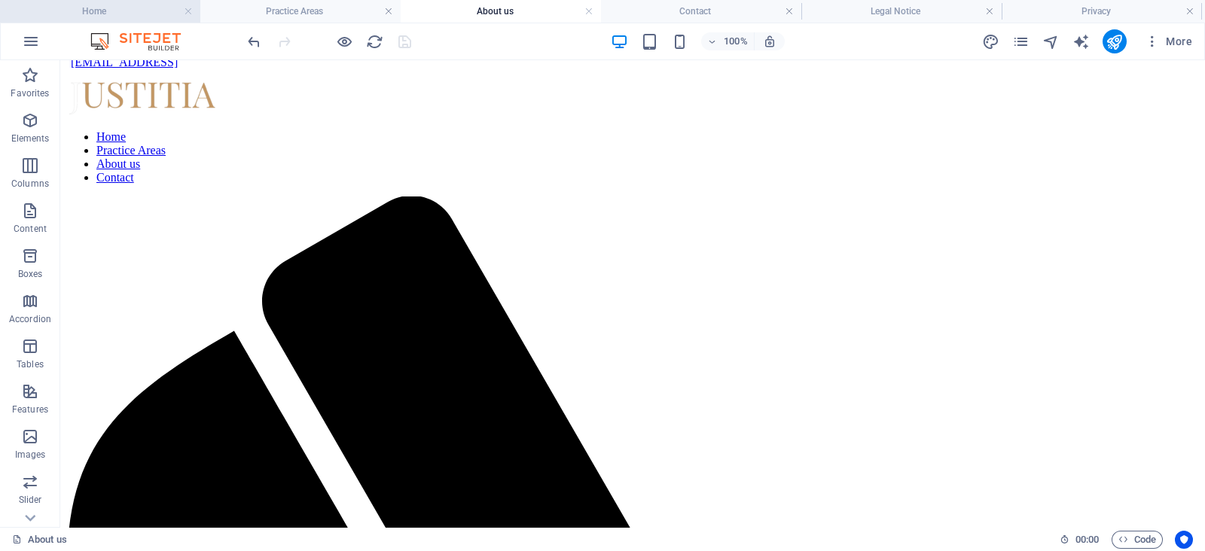
click at [147, 12] on h4 "Home" at bounding box center [100, 11] width 200 height 17
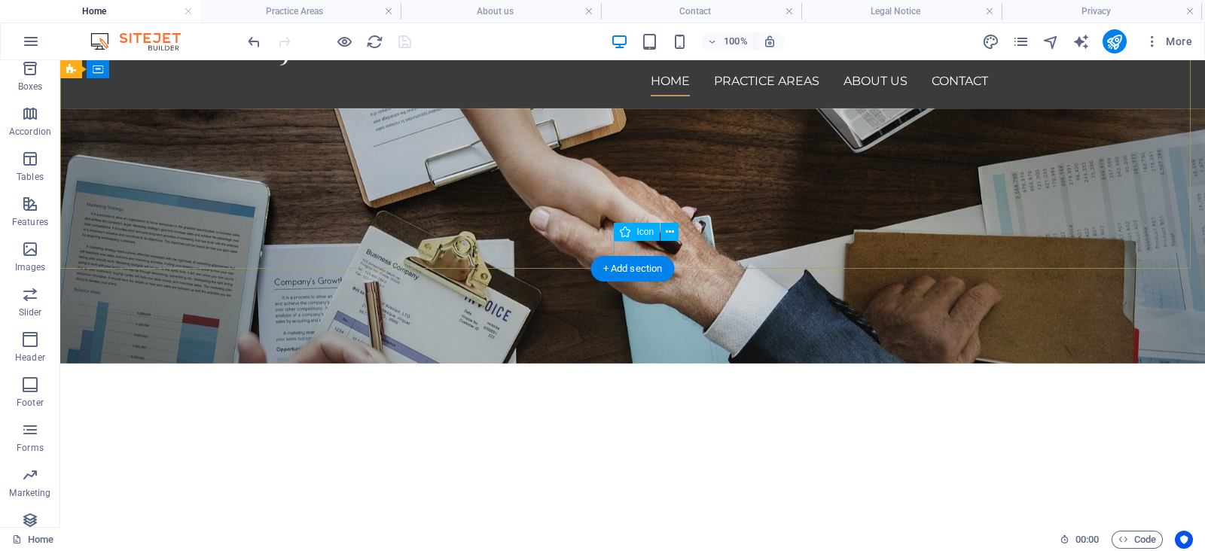
scroll to position [0, 0]
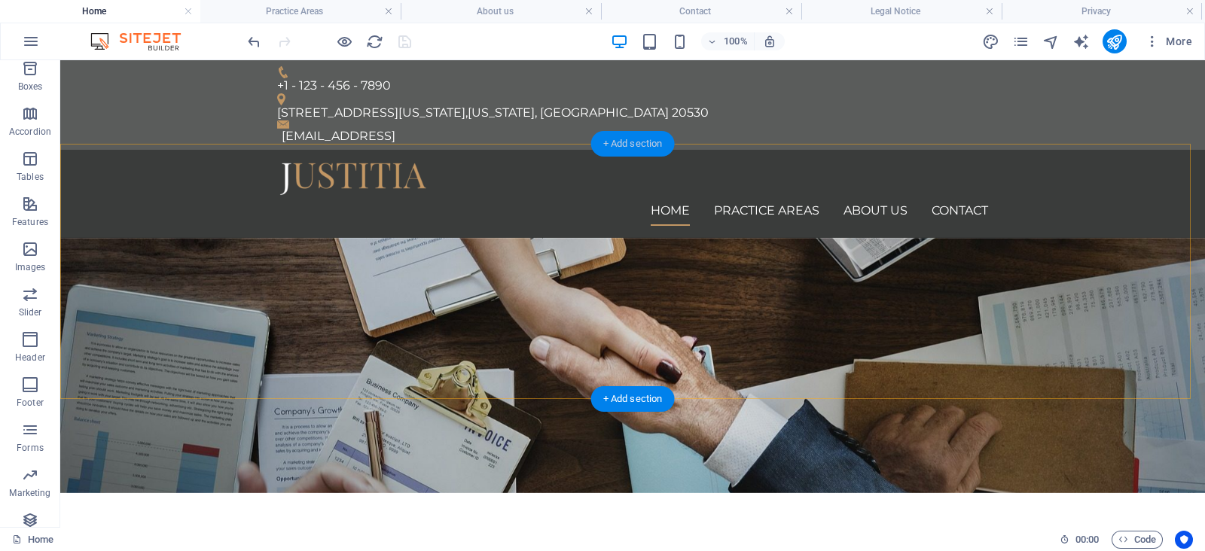
click at [640, 155] on div "+ Add section" at bounding box center [633, 144] width 84 height 26
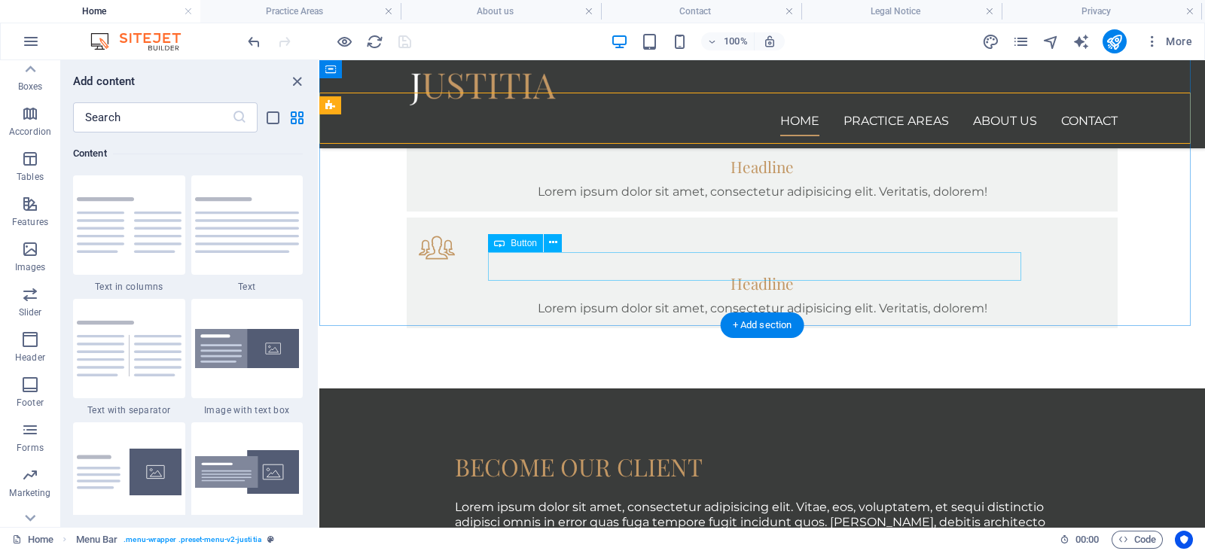
scroll to position [869, 0]
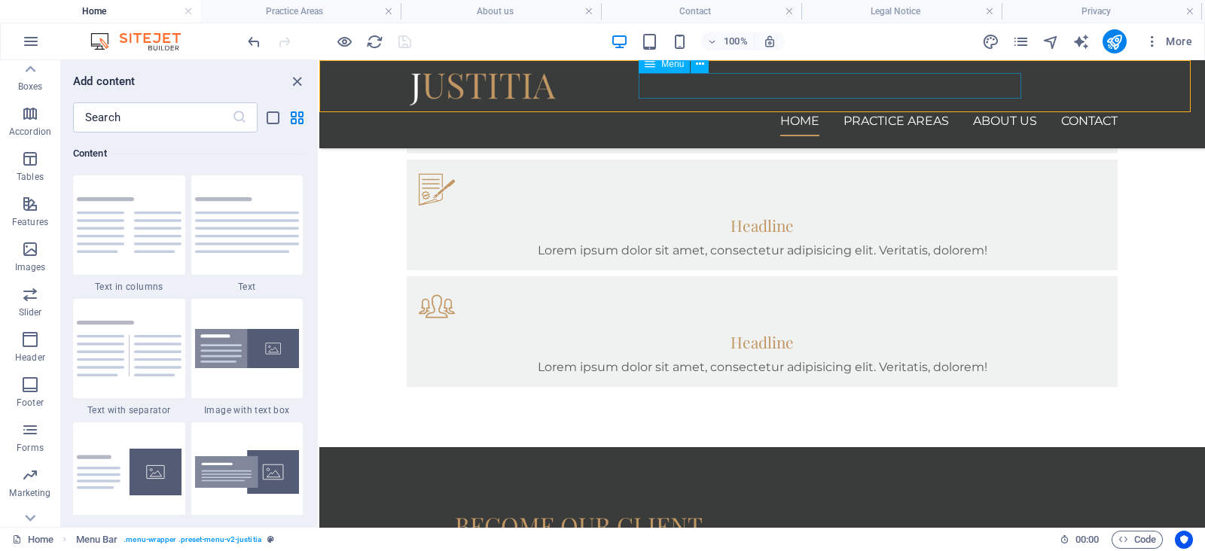
click at [830, 106] on nav "Home Practice Areas About us Contact" at bounding box center [762, 121] width 711 height 30
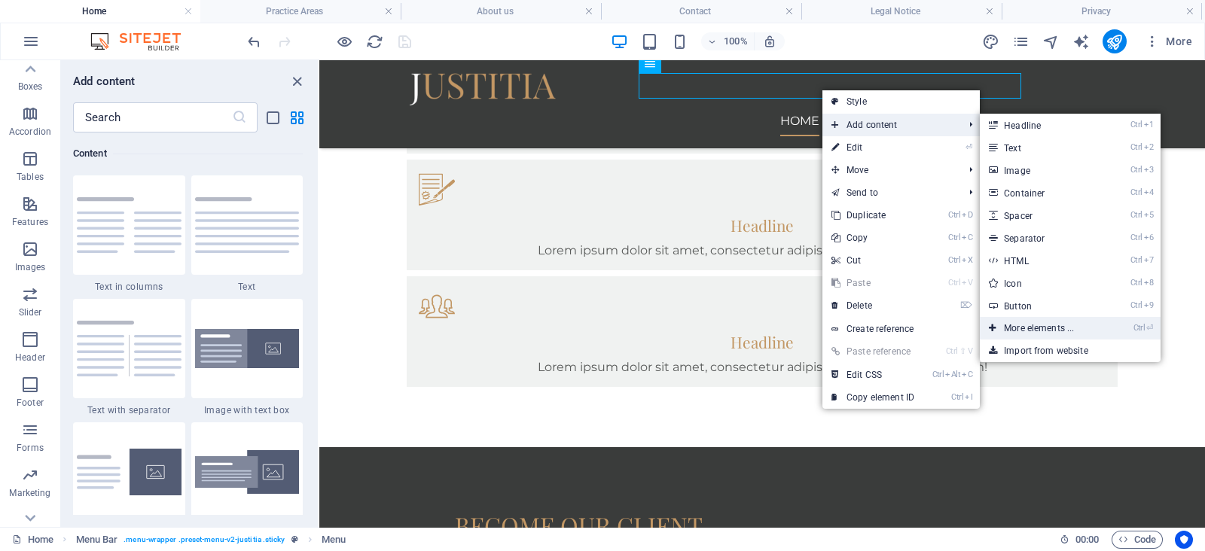
click at [1083, 334] on link "Ctrl ⏎ More elements ..." at bounding box center [1042, 328] width 124 height 23
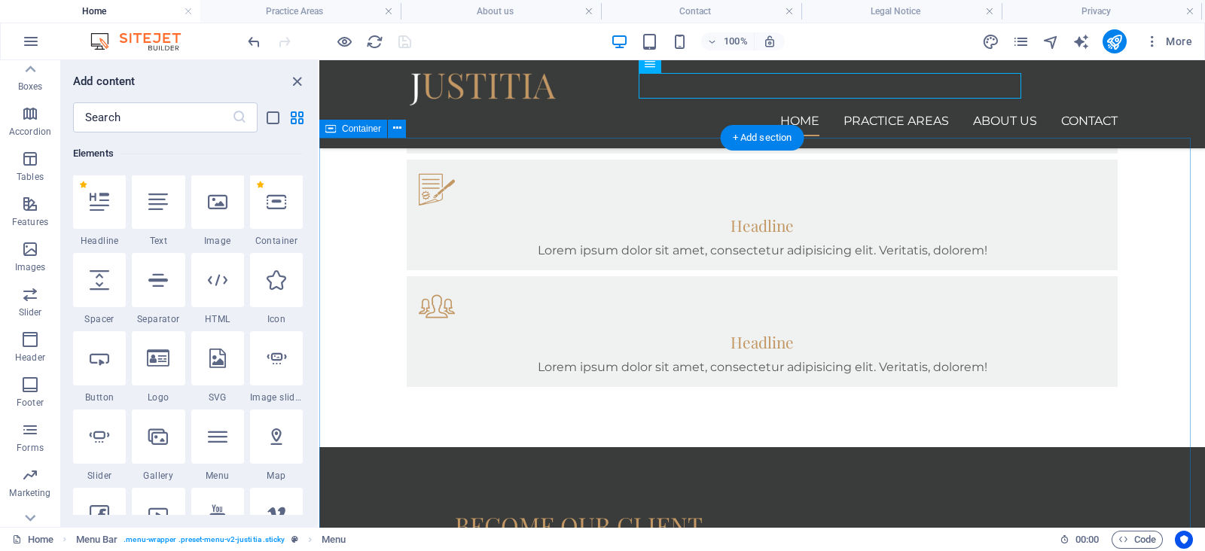
scroll to position [160, 0]
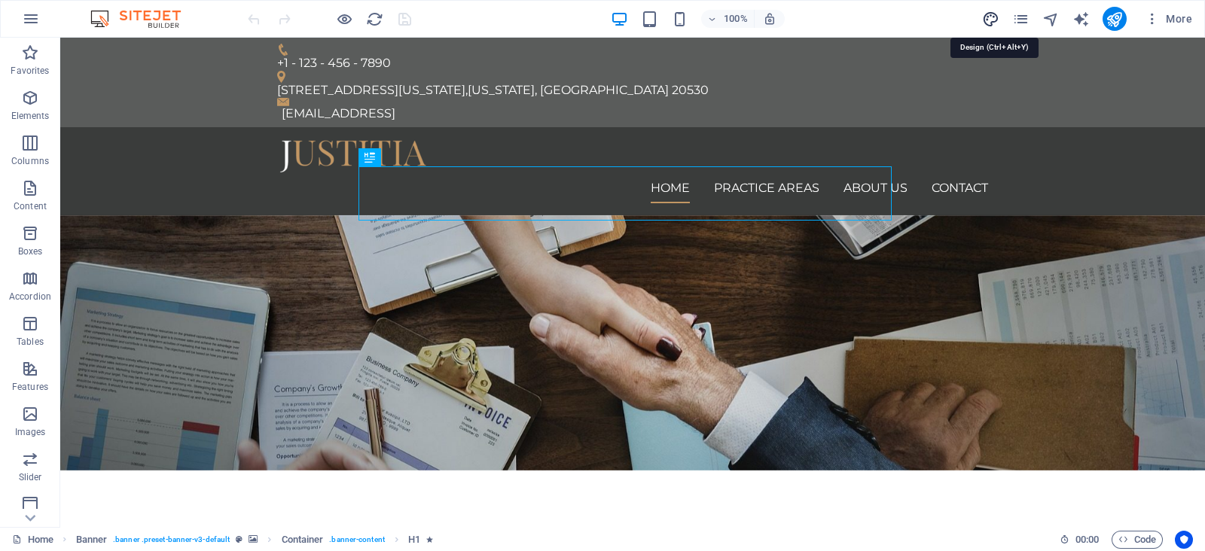
click at [983, 14] on icon "design" at bounding box center [990, 19] width 17 height 17
select select "px"
select select "400"
select select "px"
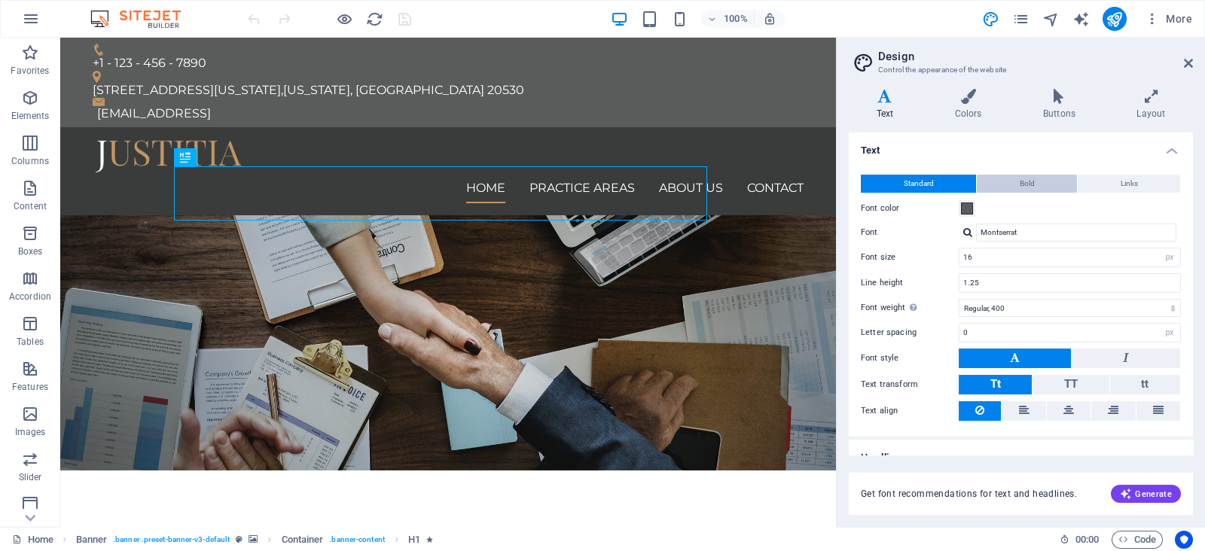
click at [1028, 180] on span "Bold" at bounding box center [1026, 184] width 15 height 18
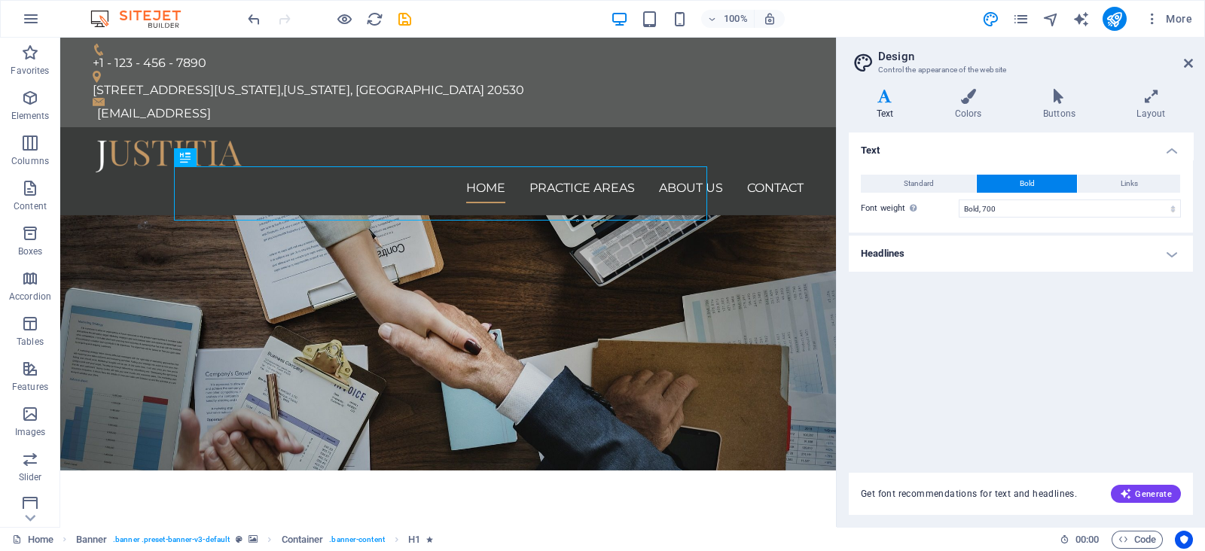
click at [979, 178] on button "Bold" at bounding box center [1027, 184] width 100 height 18
click at [952, 184] on button "Standard" at bounding box center [918, 184] width 115 height 18
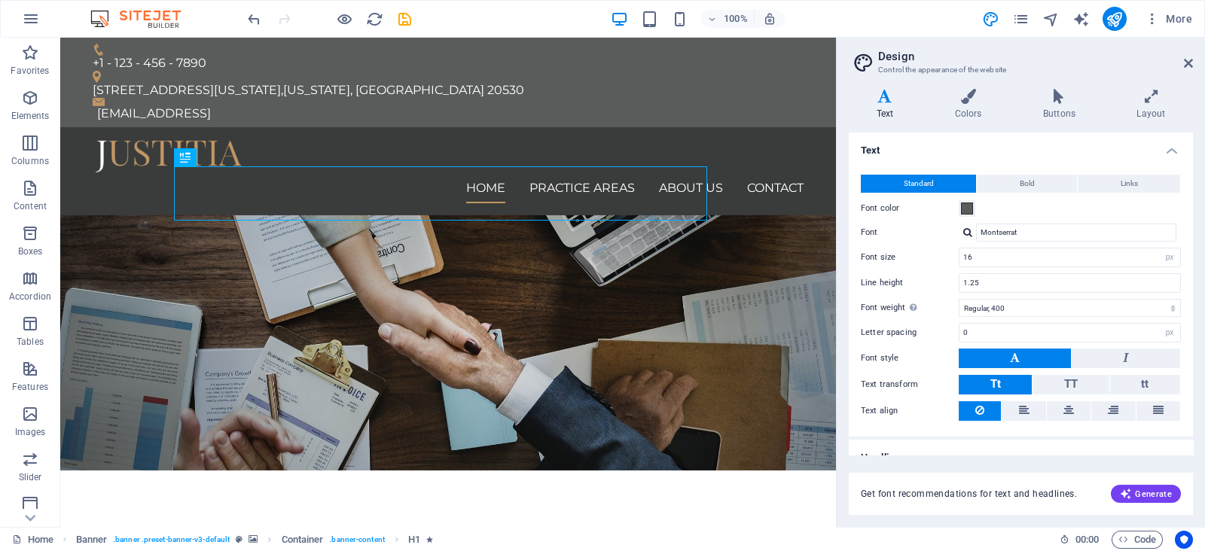
click at [1190, 56] on h2 "Design" at bounding box center [1035, 57] width 315 height 14
click at [1189, 57] on icon at bounding box center [1188, 63] width 9 height 12
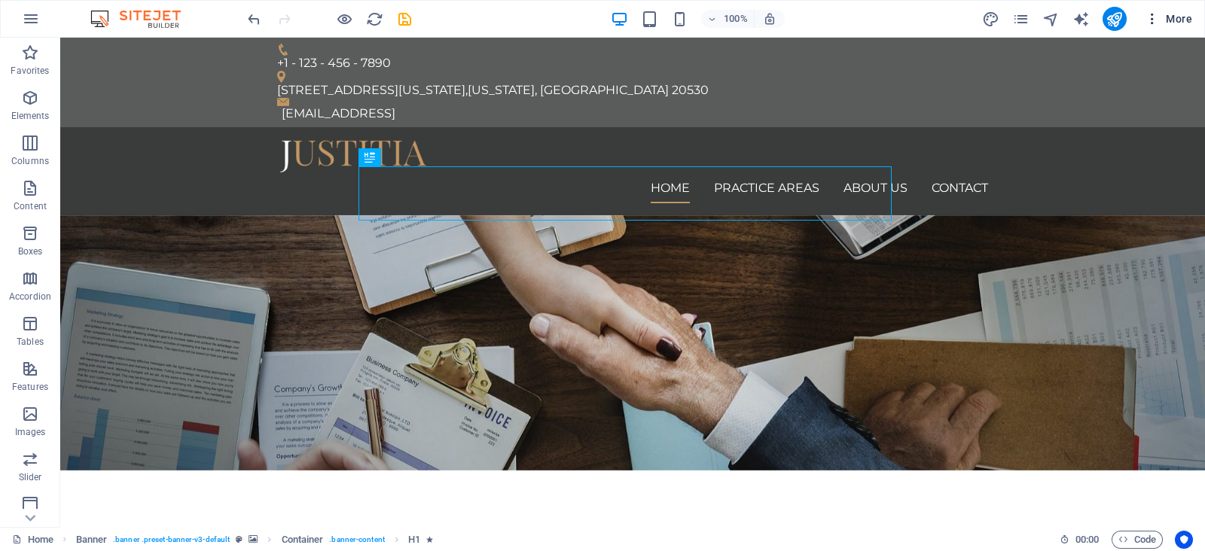
click at [1148, 22] on icon "button" at bounding box center [1151, 18] width 15 height 15
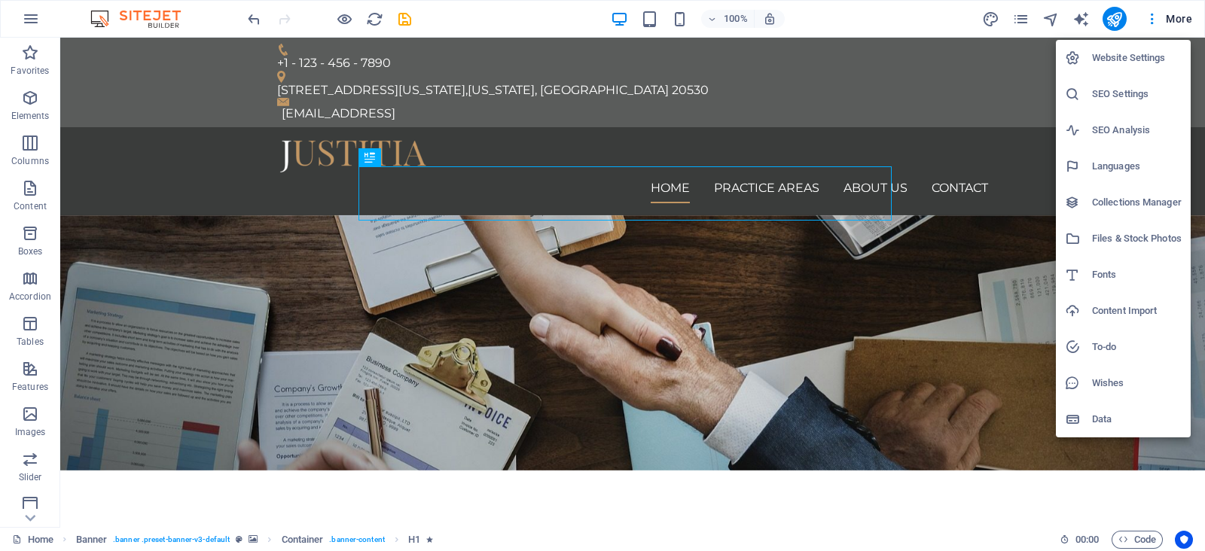
click at [1155, 203] on h6 "Collections Manager" at bounding box center [1137, 203] width 90 height 18
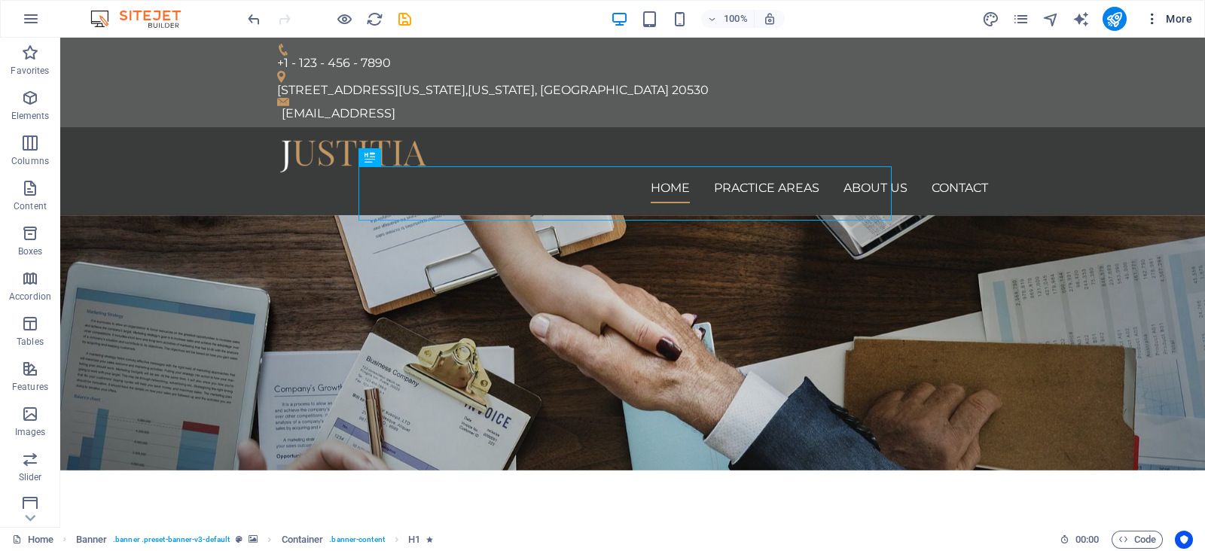
click at [1163, 22] on span "More" at bounding box center [1167, 18] width 47 height 15
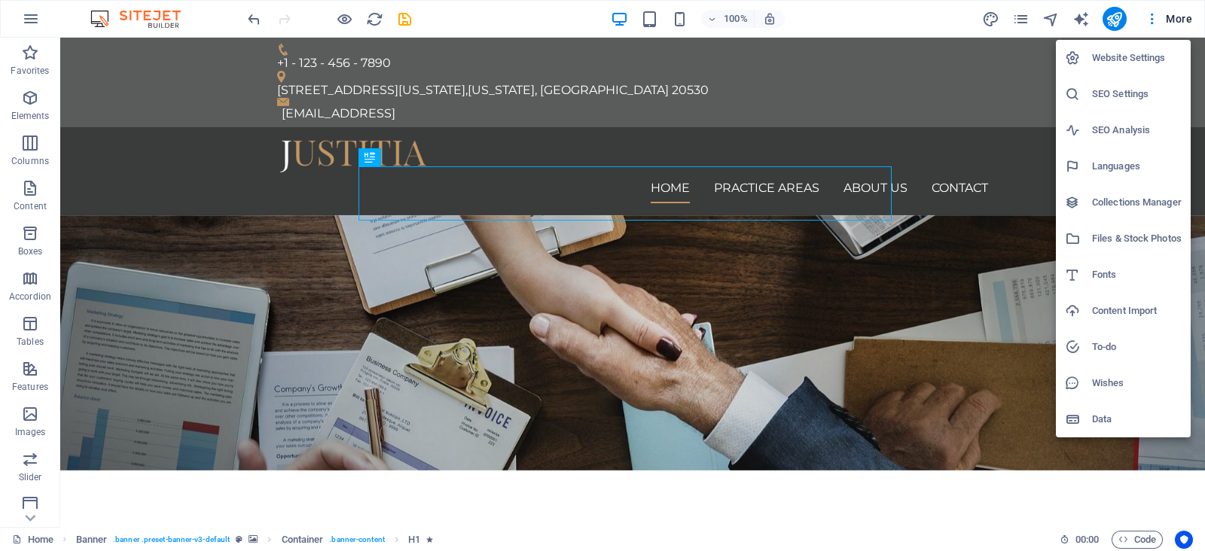
click at [1127, 66] on h6 "Website Settings" at bounding box center [1137, 58] width 90 height 18
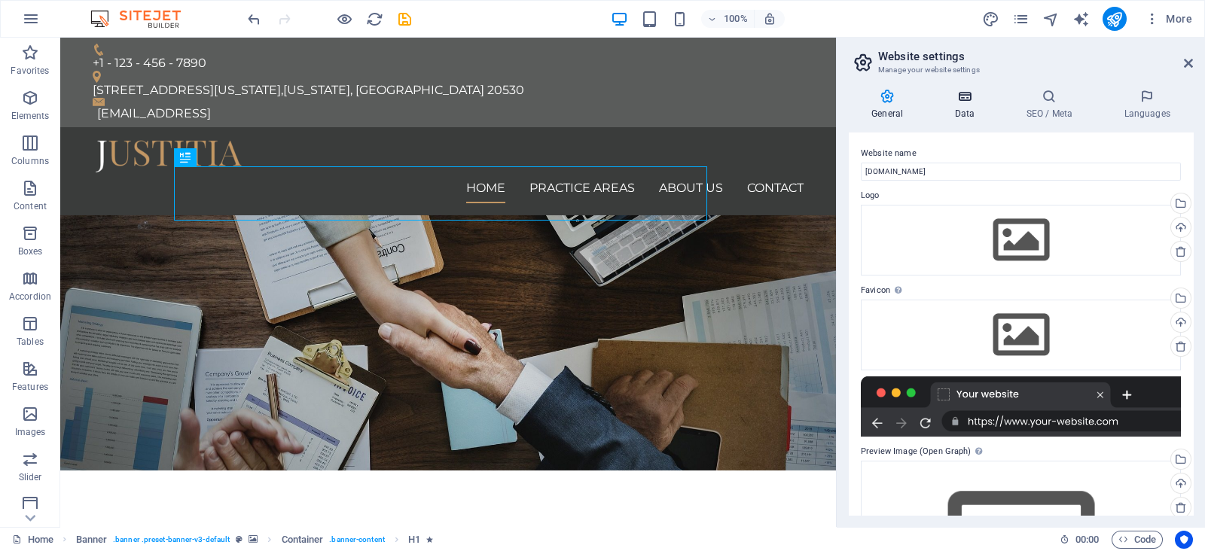
click at [964, 105] on h4 "Data" at bounding box center [967, 105] width 72 height 32
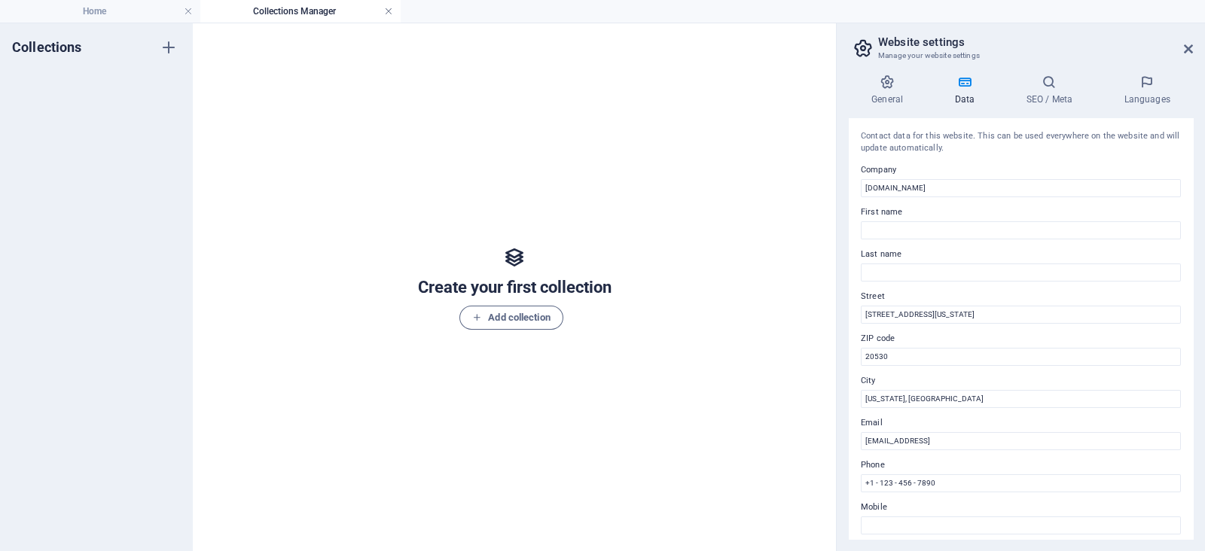
click at [391, 13] on link at bounding box center [388, 12] width 9 height 14
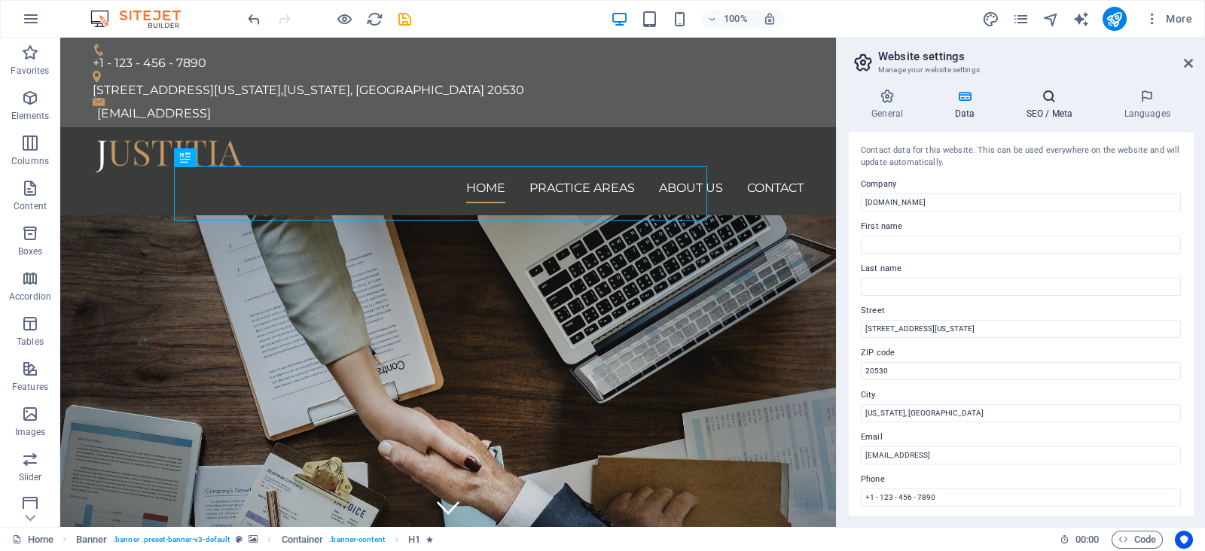
click at [1044, 103] on icon at bounding box center [1049, 96] width 92 height 15
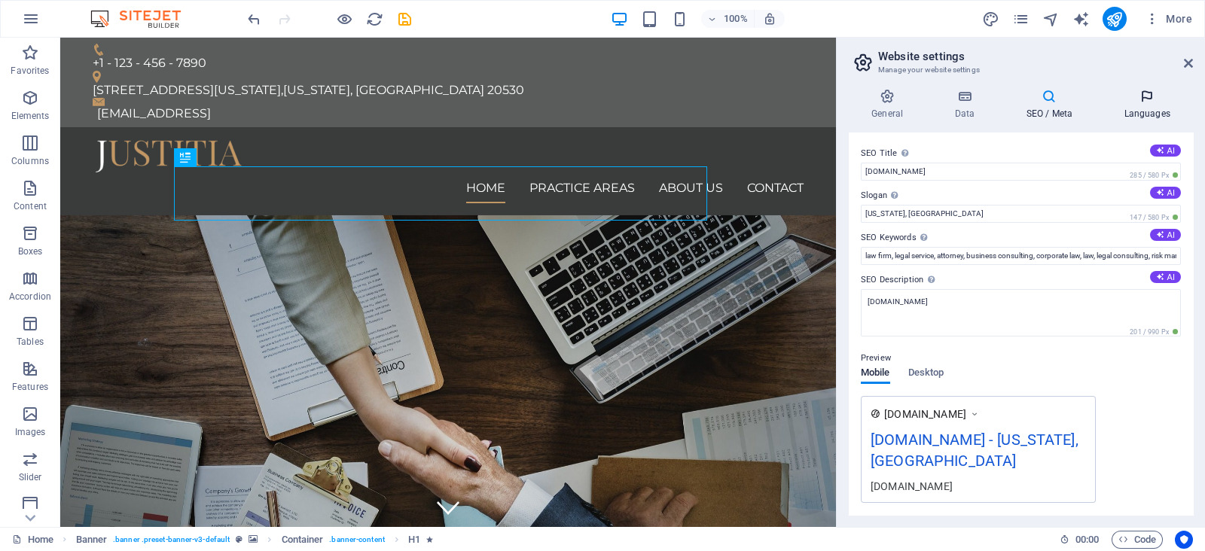
click at [1152, 106] on h4 "Languages" at bounding box center [1147, 105] width 92 height 32
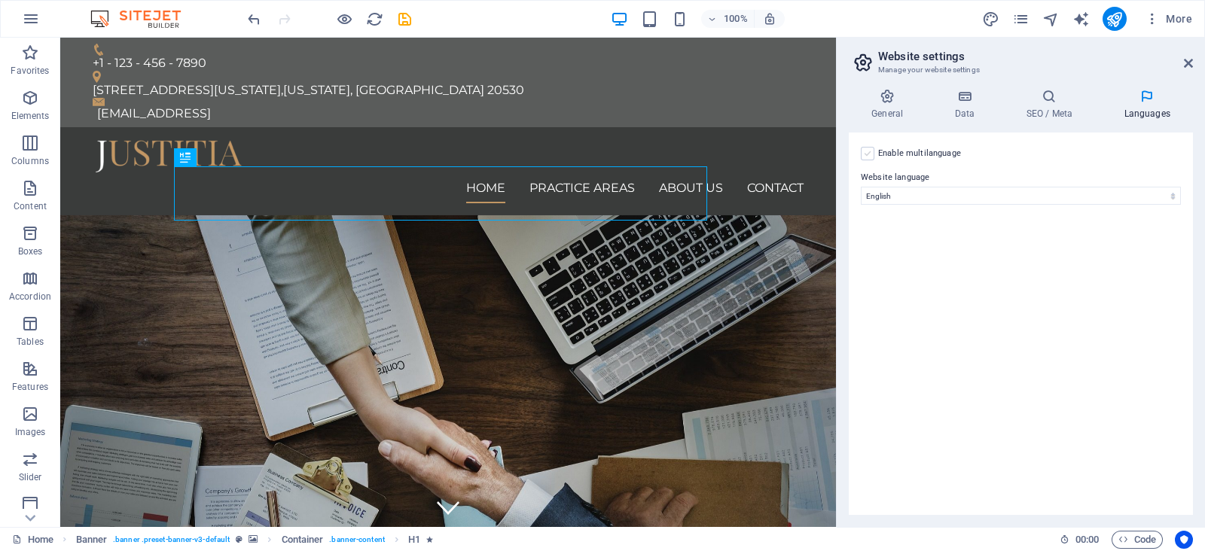
click at [870, 159] on label at bounding box center [868, 154] width 14 height 14
click at [0, 0] on input "Enable multilanguage To disable multilanguage delete all languages until only o…" at bounding box center [0, 0] width 0 height 0
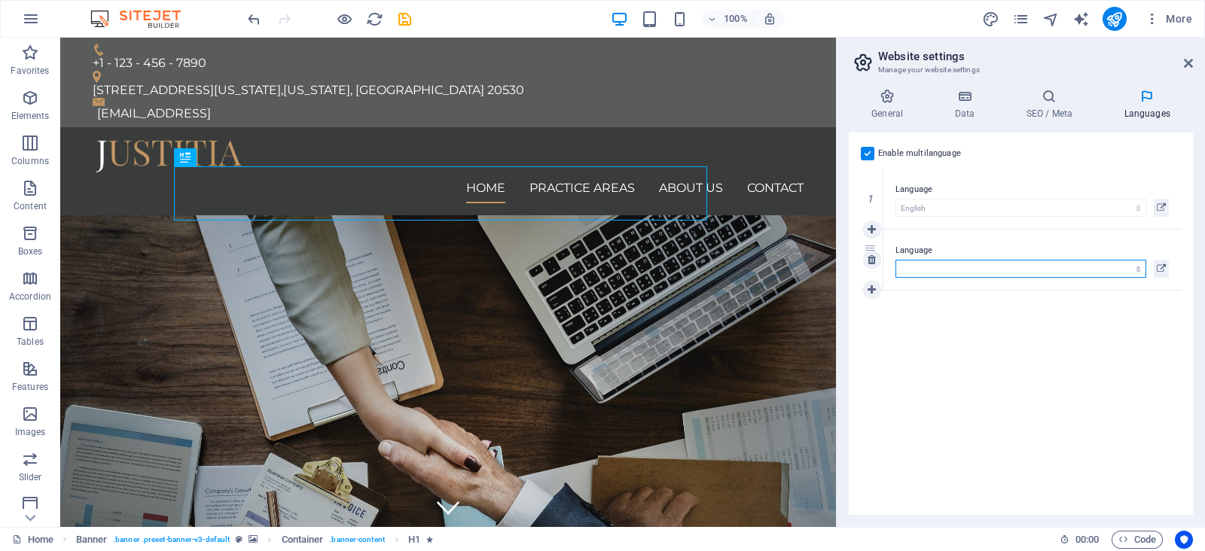
click at [979, 273] on select "Abkhazian Afar Afrikaans Akan Albanian Amharic Arabic Aragonese Armenian Assame…" at bounding box center [1020, 269] width 251 height 18
select select "70"
click at [952, 273] on select "Abkhazian Afar Afrikaans Akan Albanian Amharic Arabic Aragonese Armenian Assame…" at bounding box center [1020, 269] width 251 height 18
click at [396, 18] on icon "save" at bounding box center [404, 19] width 17 height 17
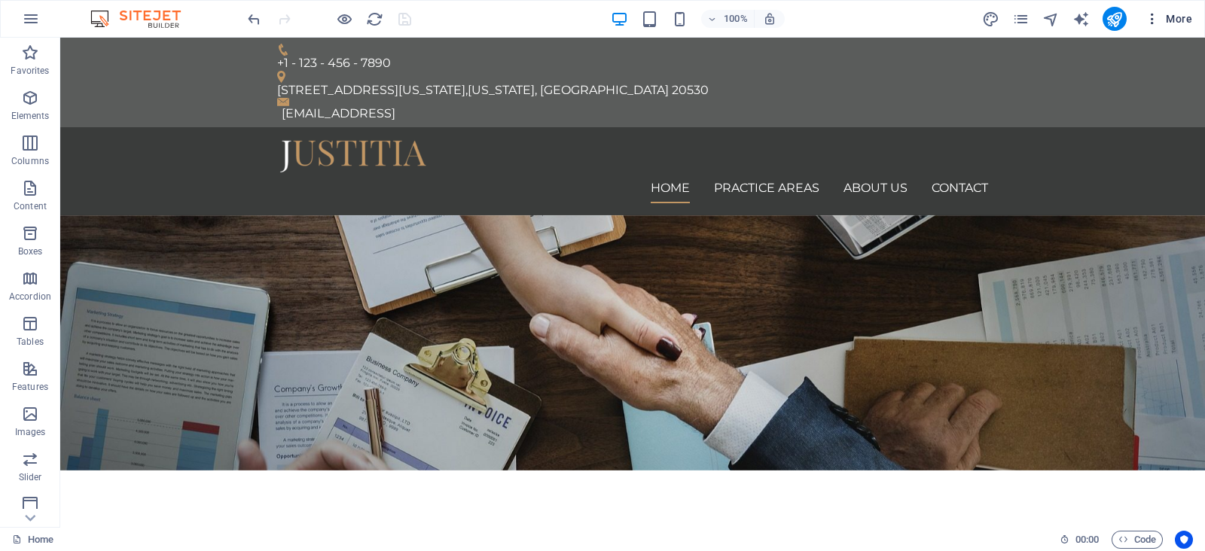
click at [1164, 15] on span "More" at bounding box center [1167, 18] width 47 height 15
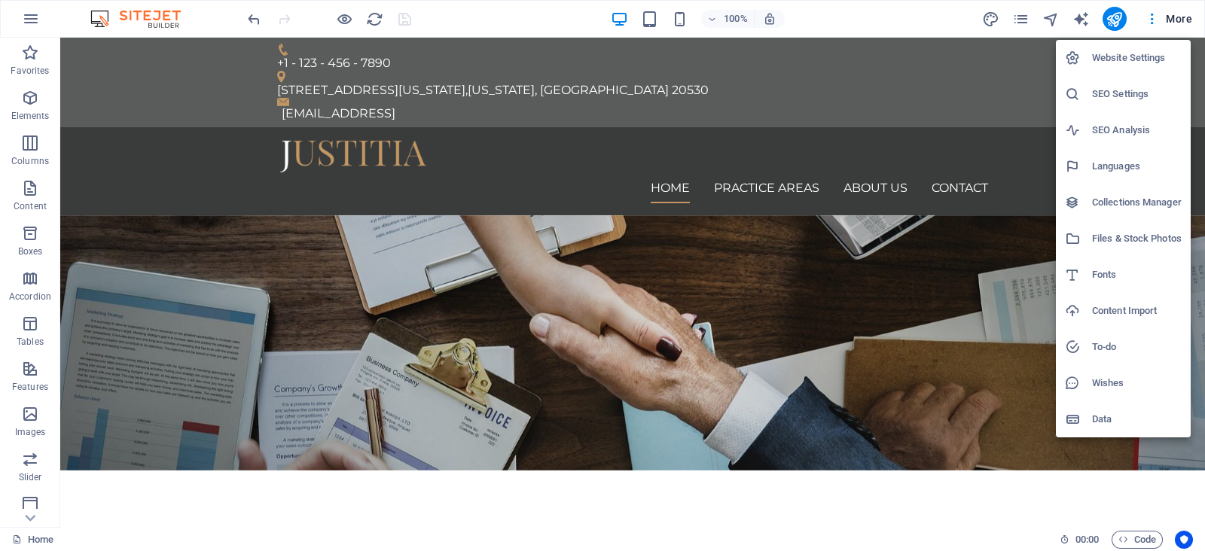
click at [1141, 56] on h6 "Website Settings" at bounding box center [1137, 58] width 90 height 18
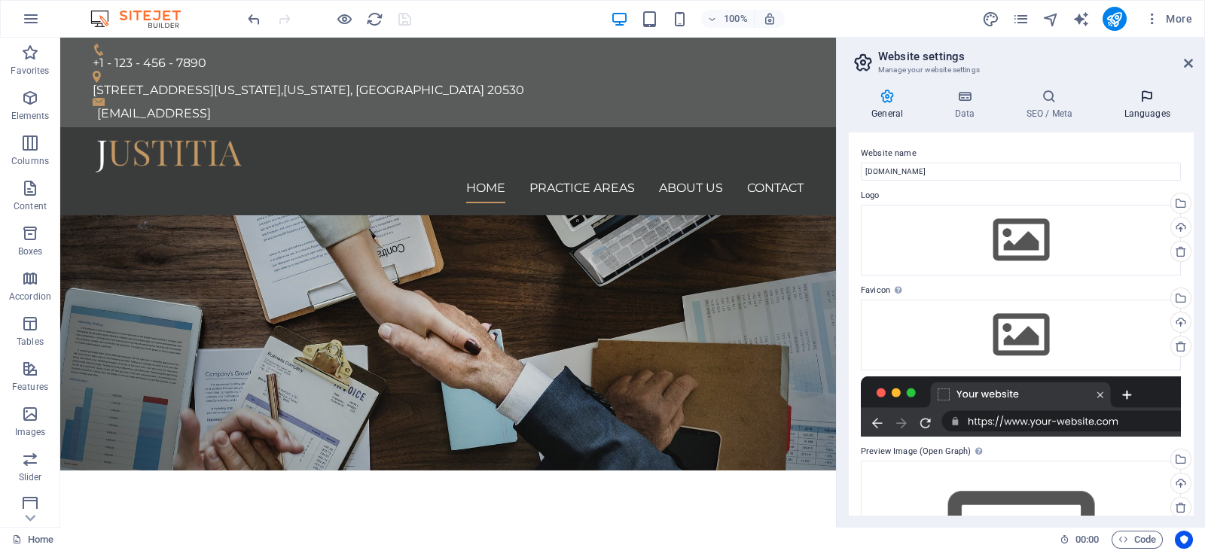
click at [1137, 93] on icon at bounding box center [1147, 96] width 92 height 15
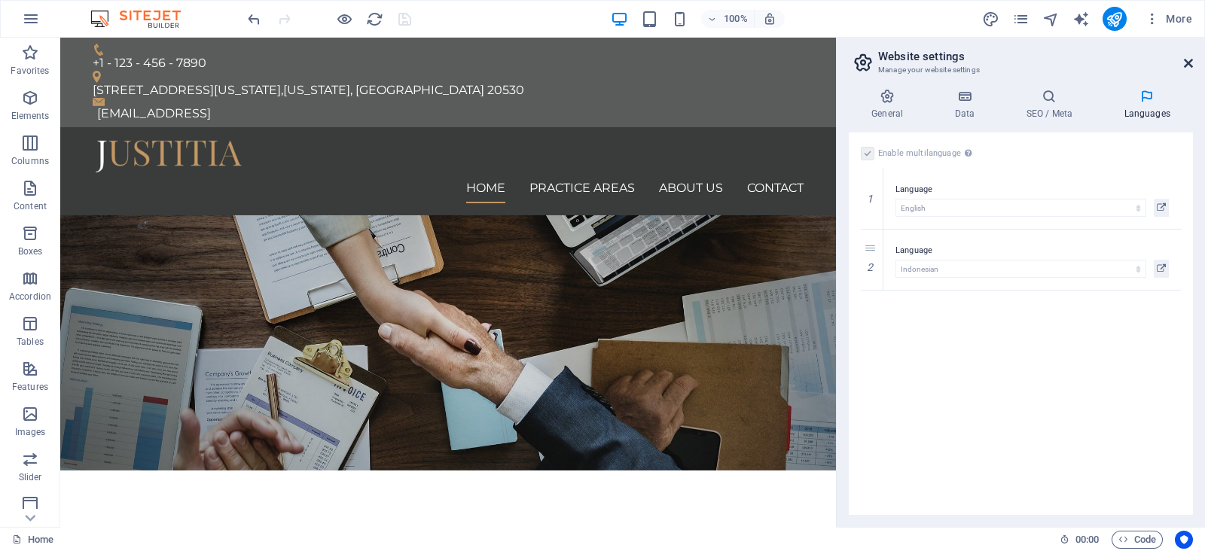
click at [1190, 66] on icon at bounding box center [1188, 63] width 9 height 12
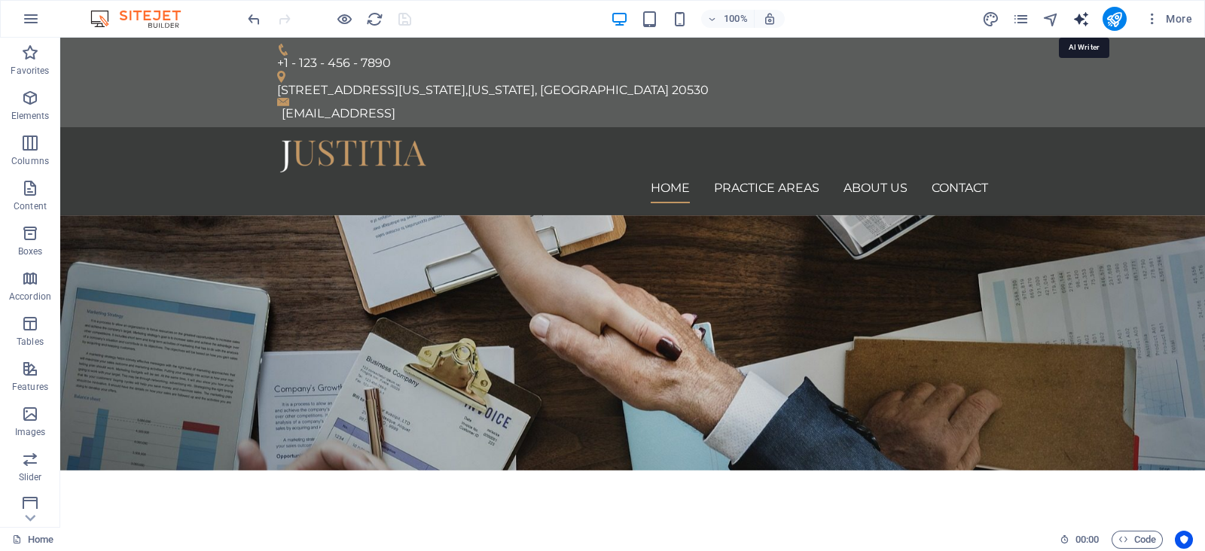
click at [1086, 23] on icon "text_generator" at bounding box center [1080, 19] width 17 height 17
select select "English"
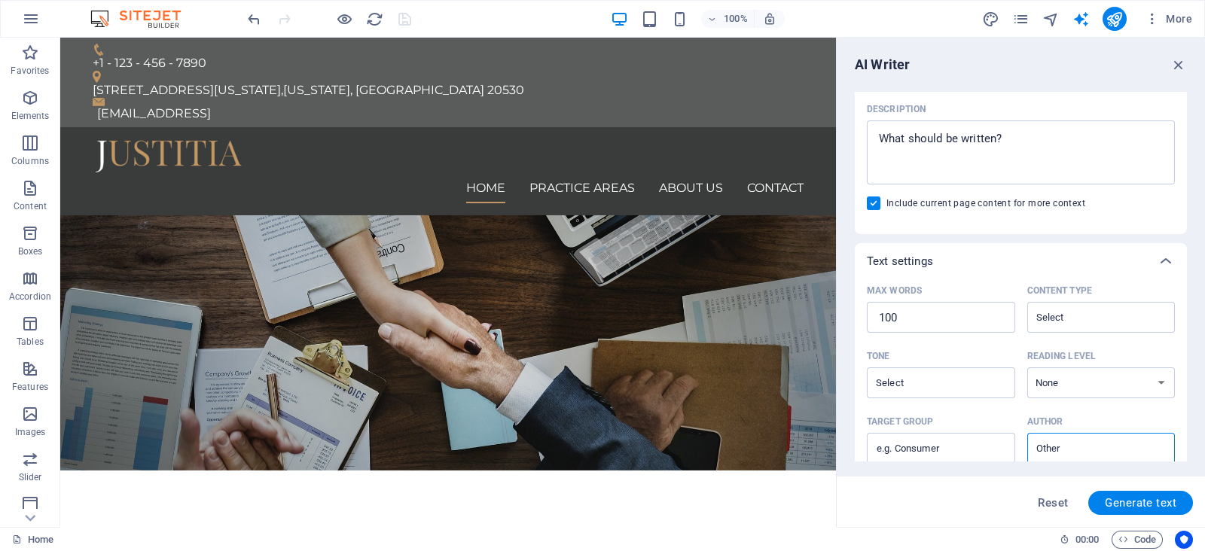
scroll to position [344, 0]
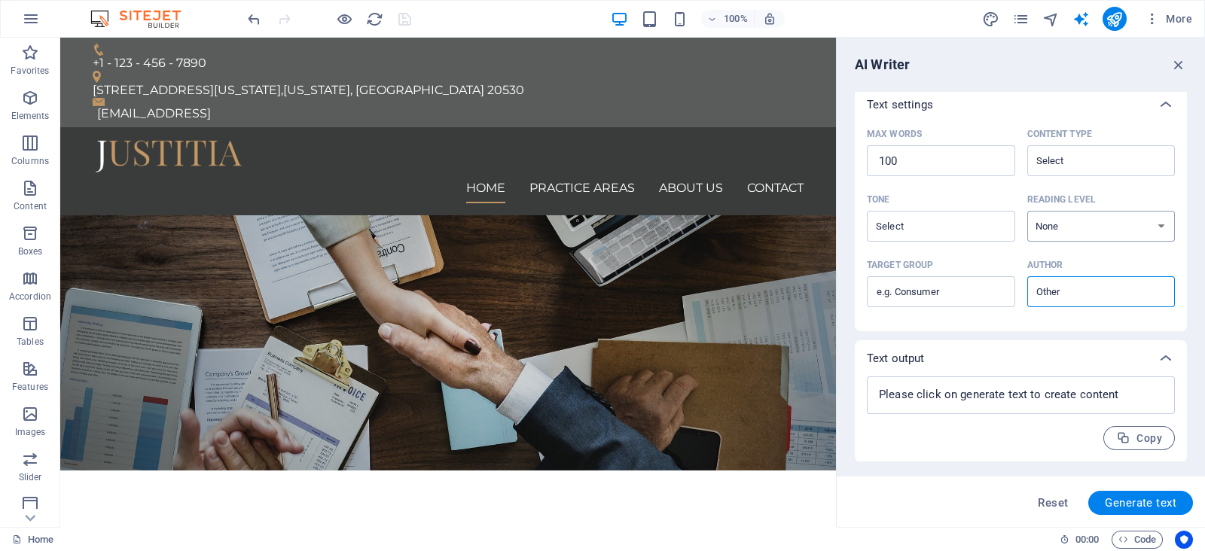
click at [1121, 232] on select "None Academic Adult Teen Child" at bounding box center [1101, 226] width 148 height 31
click at [1010, 194] on label "Tone ​" at bounding box center [941, 214] width 148 height 53
click at [986, 215] on input "Tone ​" at bounding box center [928, 226] width 114 height 22
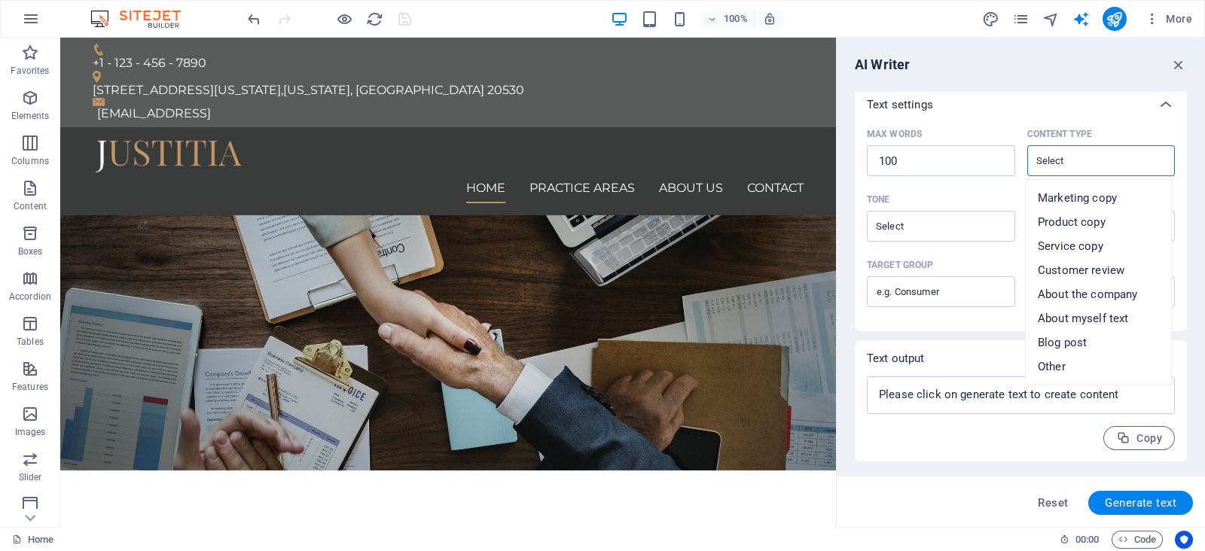
click at [1060, 168] on input "Content type ​" at bounding box center [1089, 161] width 114 height 22
click at [1111, 348] on li "Blog post" at bounding box center [1097, 343] width 145 height 24
type input "Blog post"
click at [1115, 157] on input "Blog post" at bounding box center [1089, 161] width 114 height 22
click at [1174, 61] on icon "button" at bounding box center [1178, 64] width 17 height 17
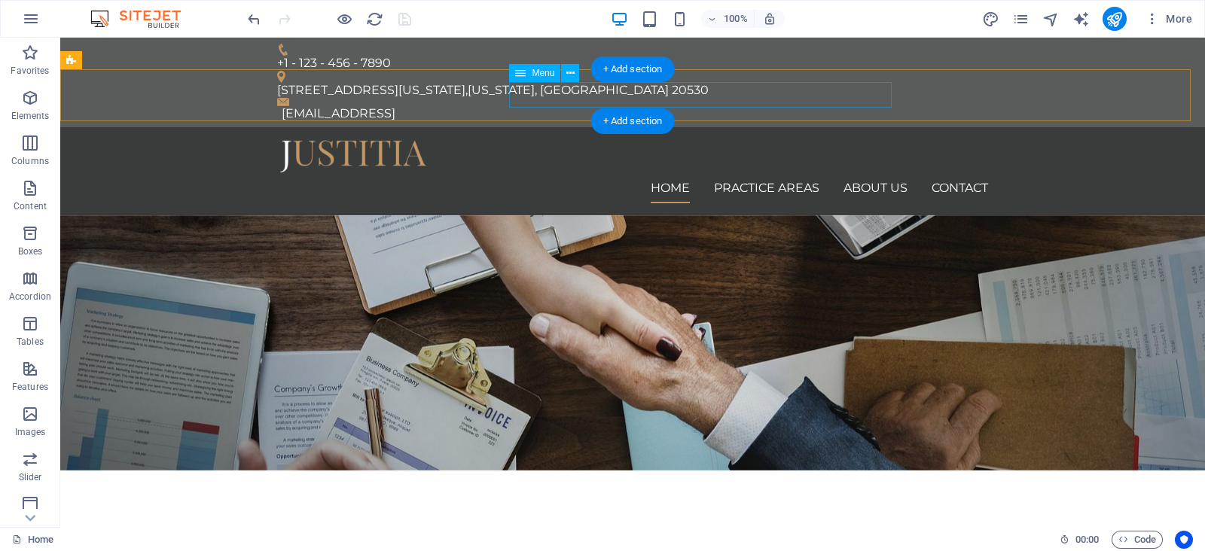
click at [686, 173] on nav "Home Practice Areas About us Contact" at bounding box center [632, 188] width 711 height 30
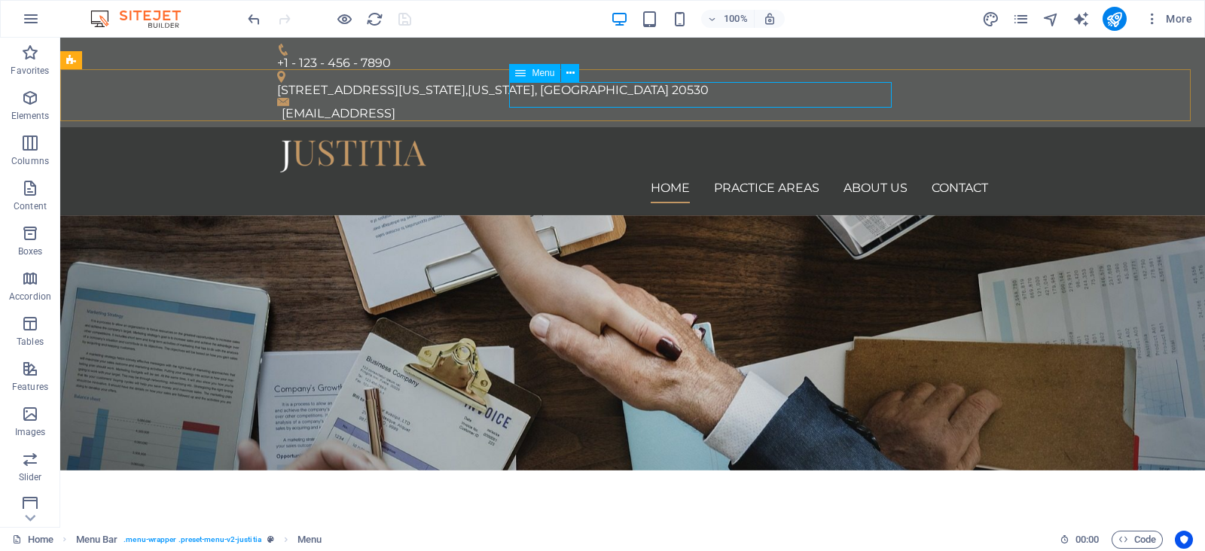
click at [537, 72] on span "Menu" at bounding box center [543, 73] width 23 height 9
click at [574, 79] on icon at bounding box center [570, 74] width 8 height 16
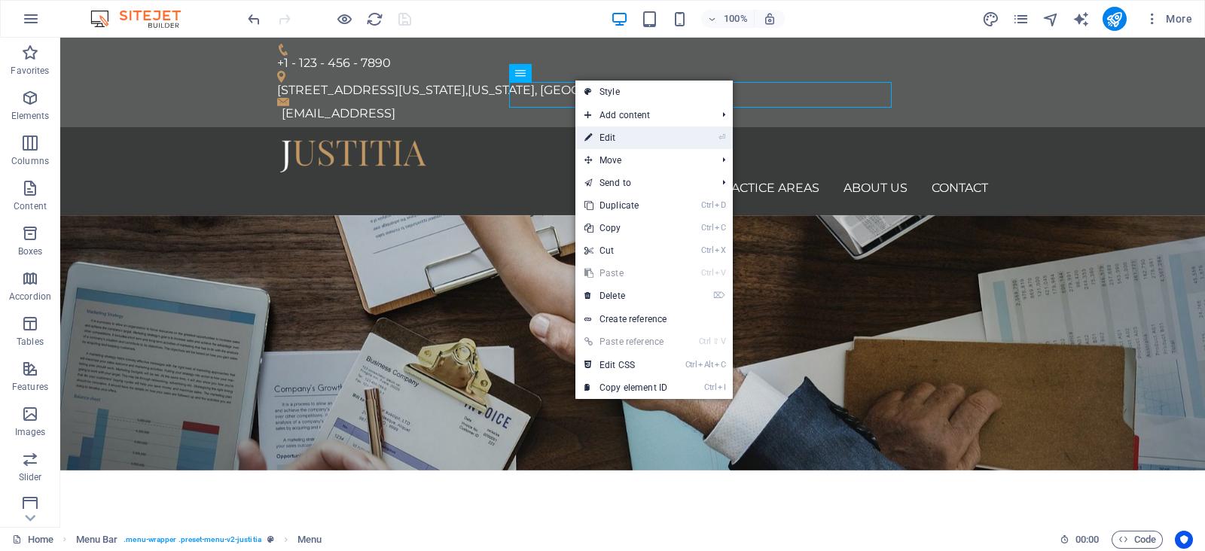
click at [680, 139] on li "⏎ Edit" at bounding box center [653, 137] width 157 height 23
click at [635, 141] on link "⏎ Edit" at bounding box center [625, 137] width 101 height 23
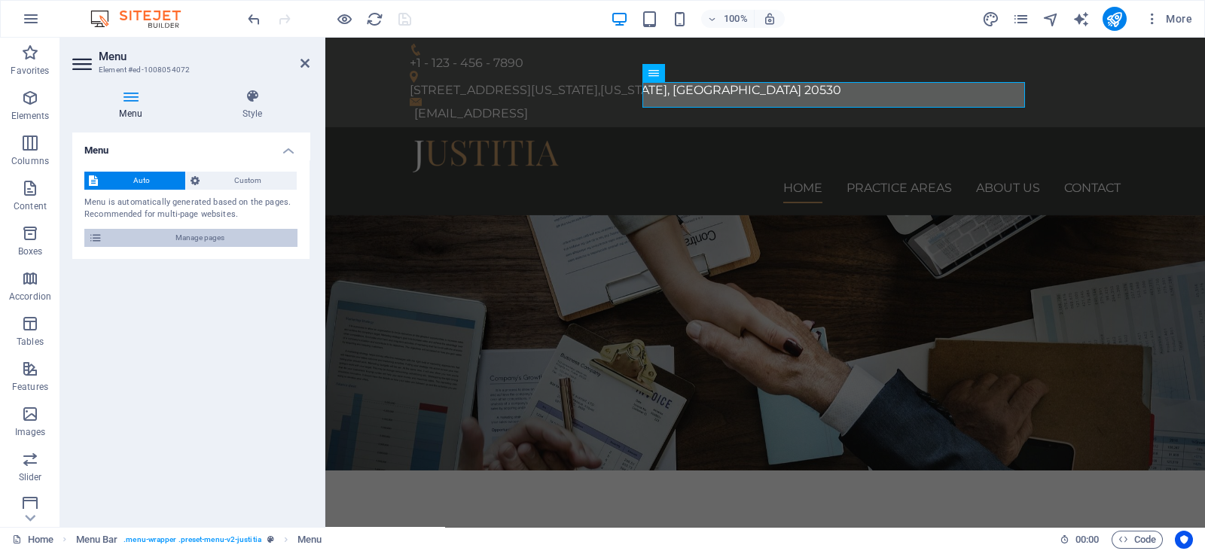
click at [210, 239] on span "Manage pages" at bounding box center [200, 238] width 186 height 18
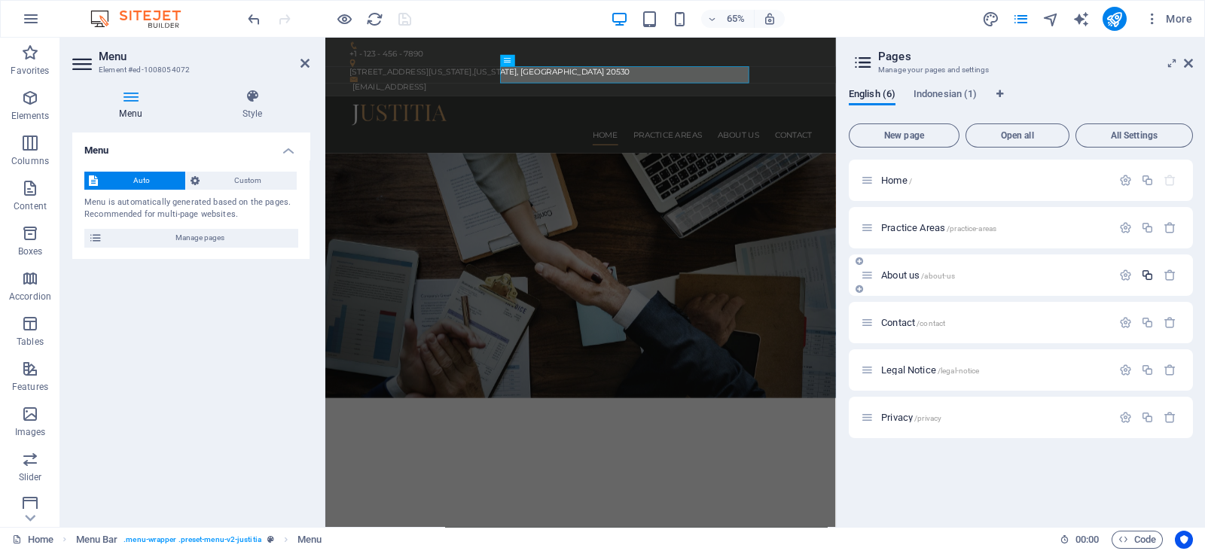
click at [1146, 274] on icon "button" at bounding box center [1147, 275] width 13 height 13
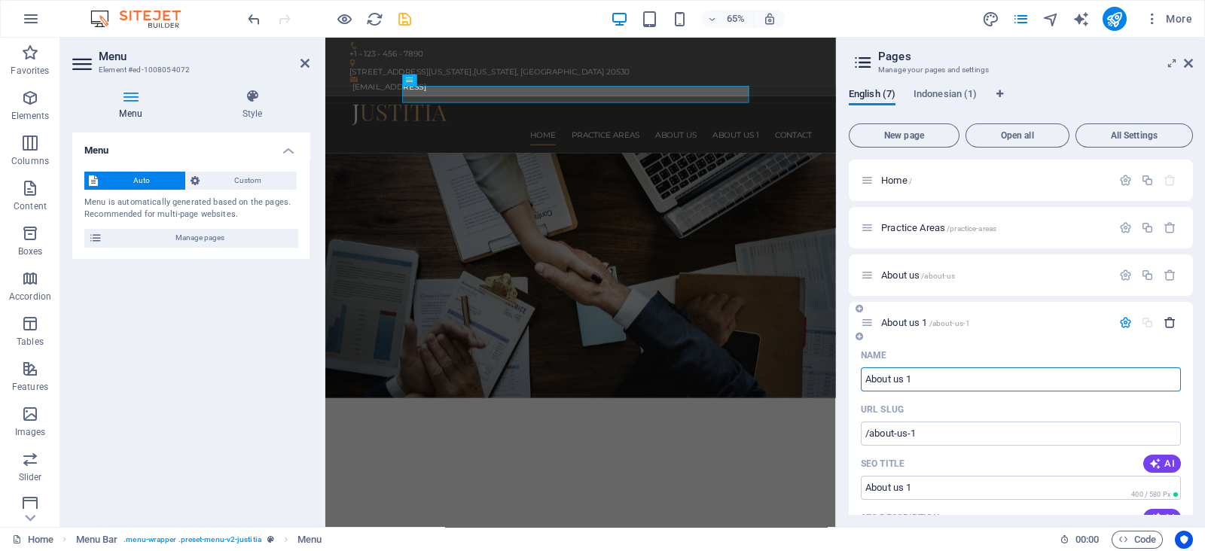
click at [1175, 328] on button "button" at bounding box center [1170, 322] width 22 height 13
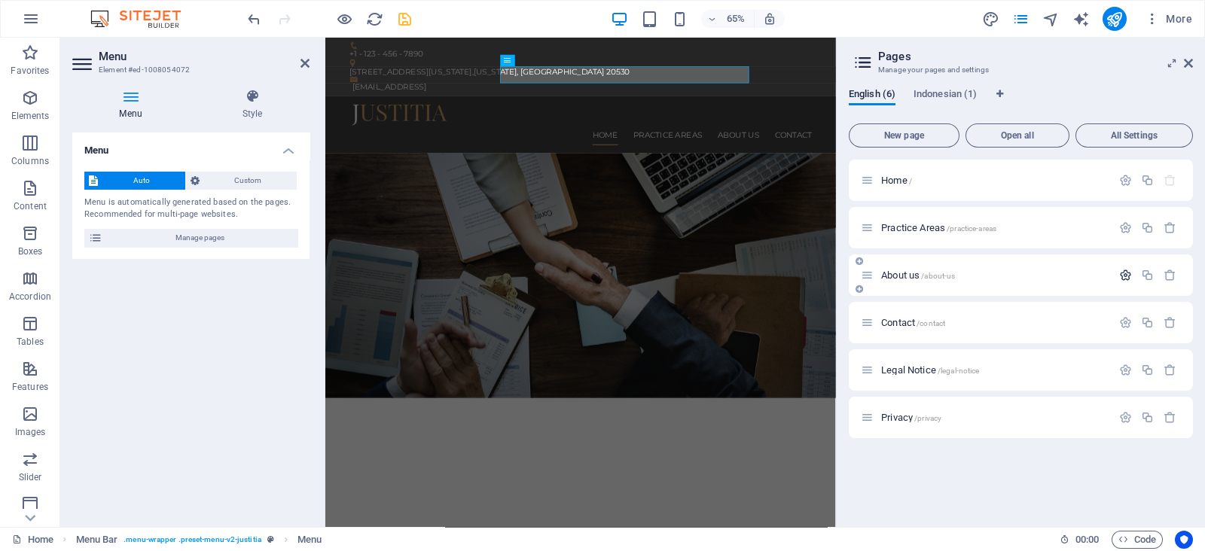
click at [1128, 271] on icon "button" at bounding box center [1125, 275] width 13 height 13
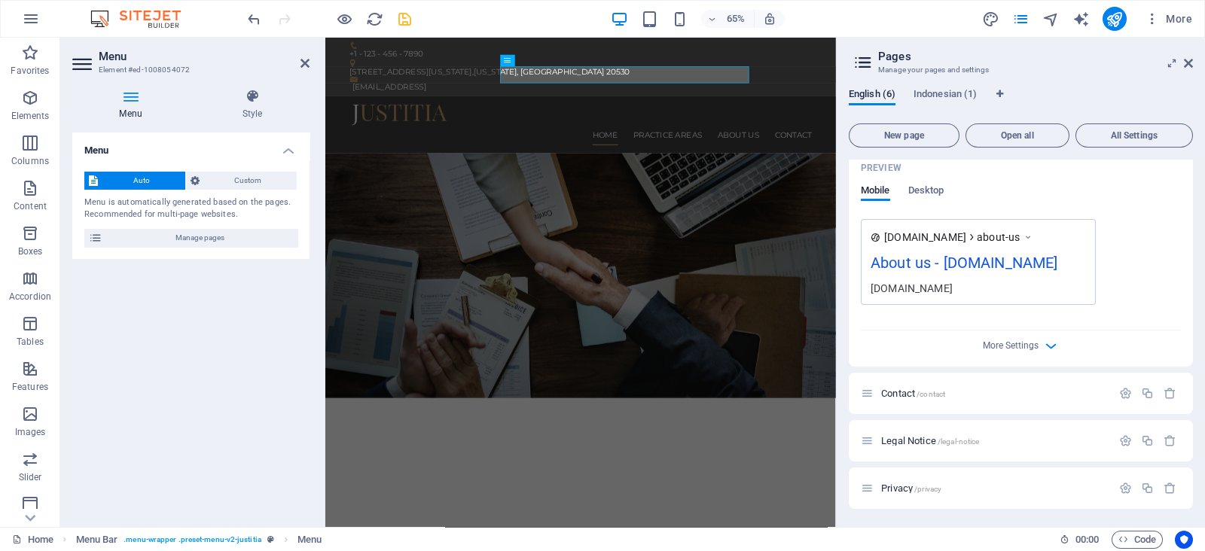
scroll to position [532, 0]
click at [1032, 348] on span "More Settings" at bounding box center [1011, 345] width 56 height 11
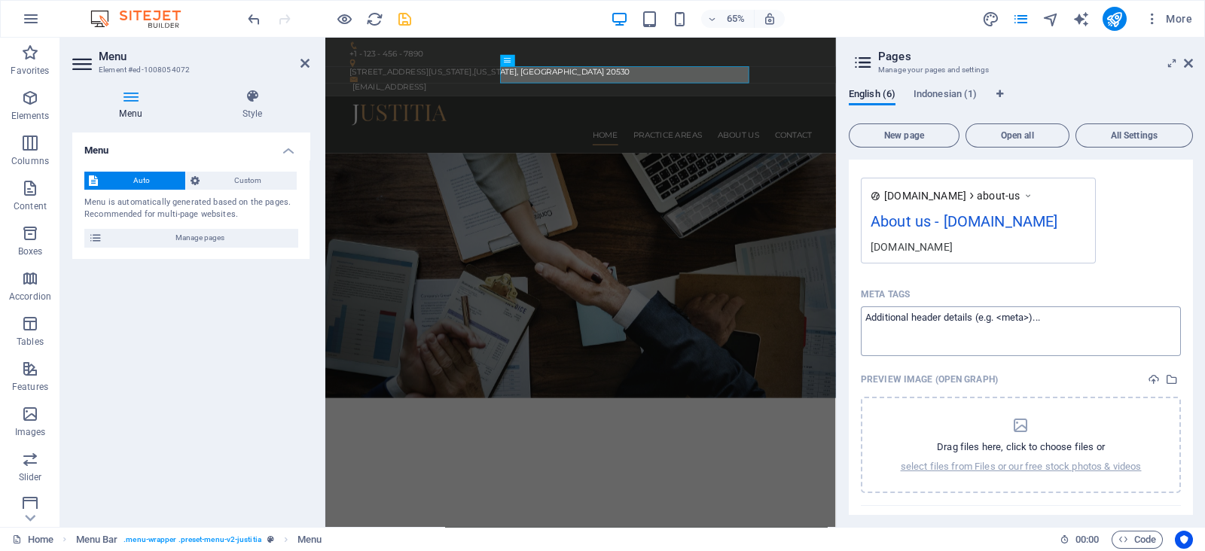
click at [1062, 355] on textarea "Meta tags ​" at bounding box center [1021, 330] width 320 height 49
click at [1044, 355] on textarea "Meta tags ​" at bounding box center [1021, 330] width 320 height 49
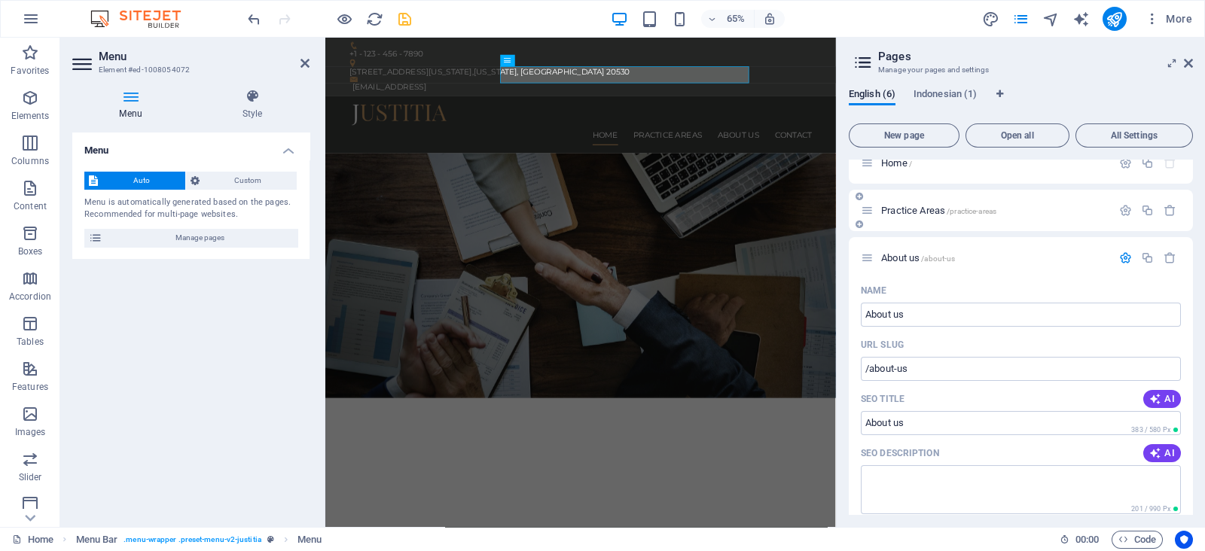
scroll to position [0, 0]
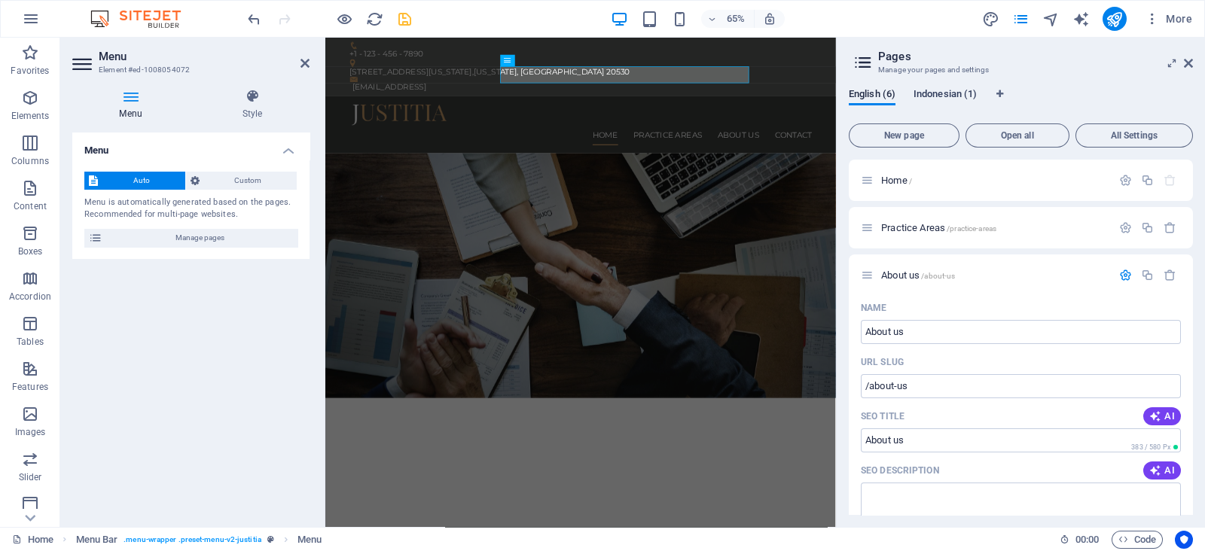
click at [951, 99] on span "Indonesian (1)" at bounding box center [944, 95] width 63 height 21
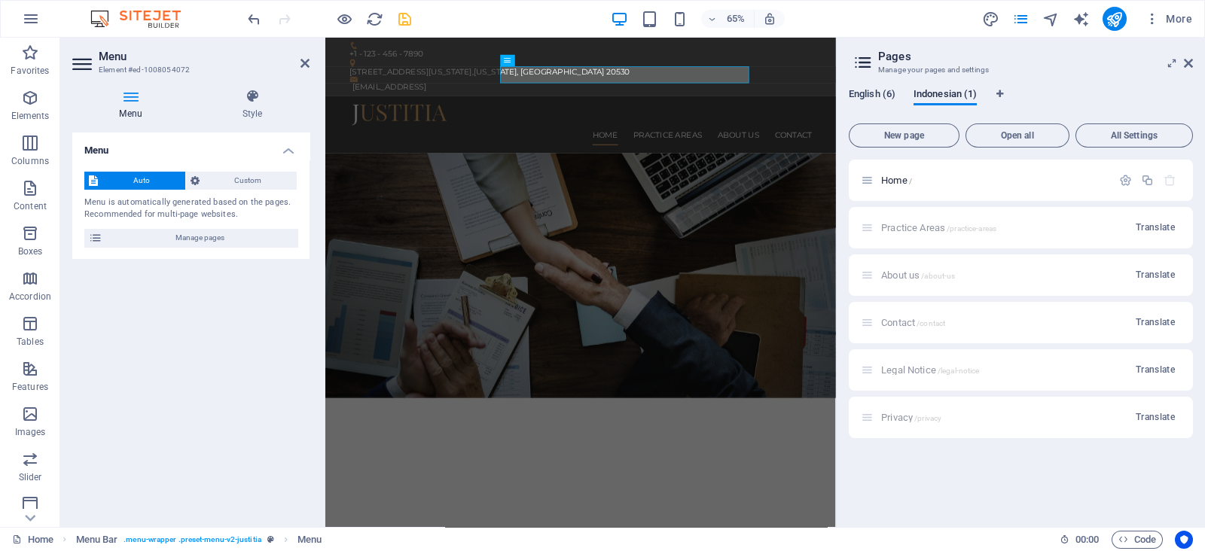
click at [877, 100] on span "English (6)" at bounding box center [872, 95] width 47 height 21
click at [1137, 140] on span "All Settings" at bounding box center [1134, 135] width 104 height 9
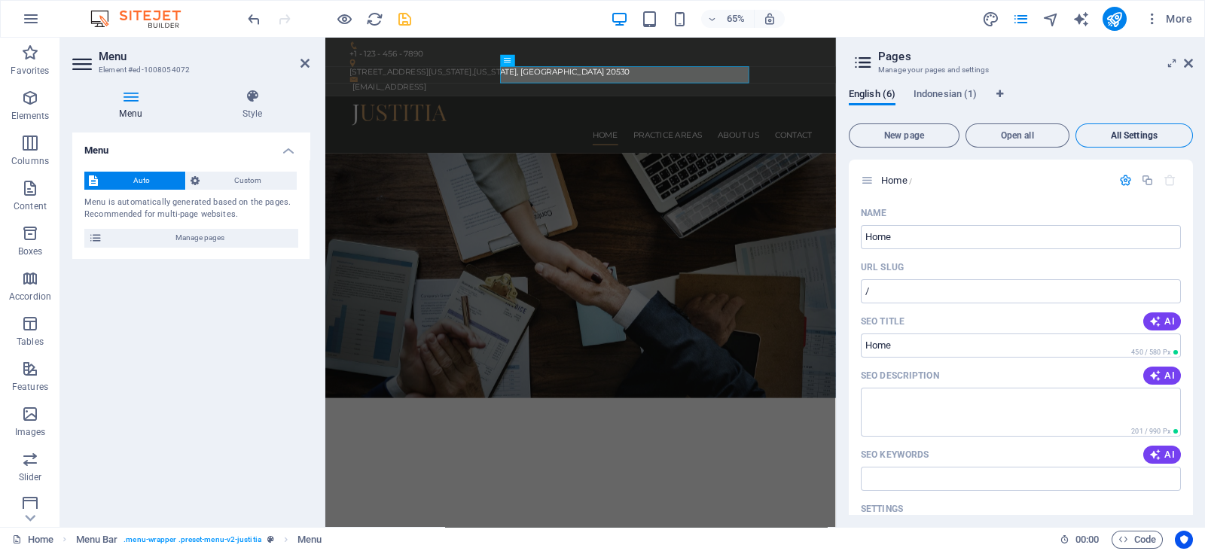
scroll to position [3130, 0]
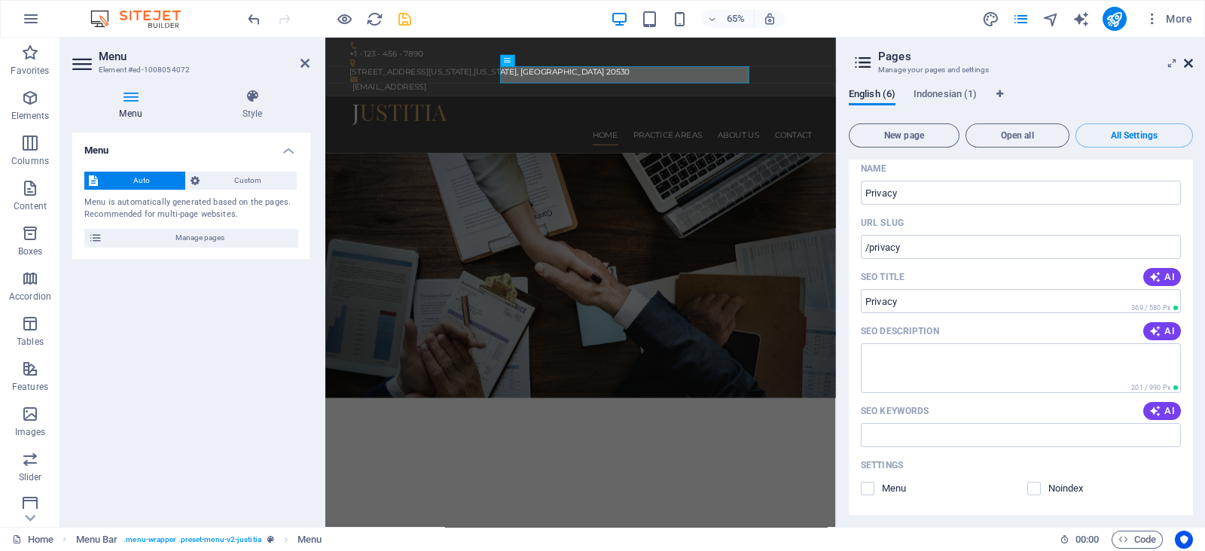
click at [1191, 67] on icon at bounding box center [1188, 63] width 9 height 12
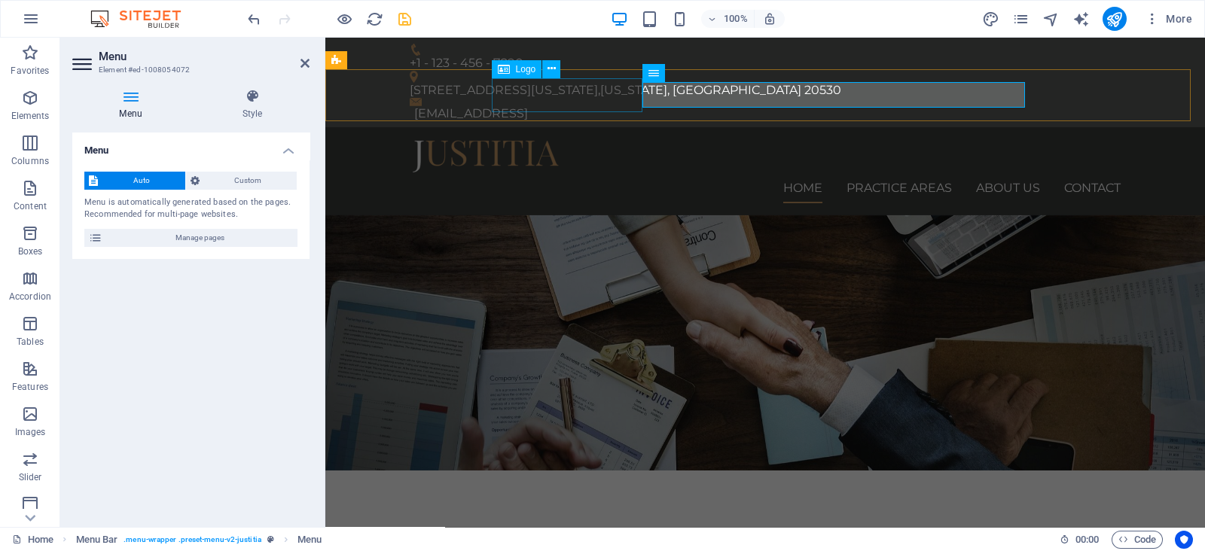
click at [595, 139] on div at bounding box center [765, 156] width 711 height 34
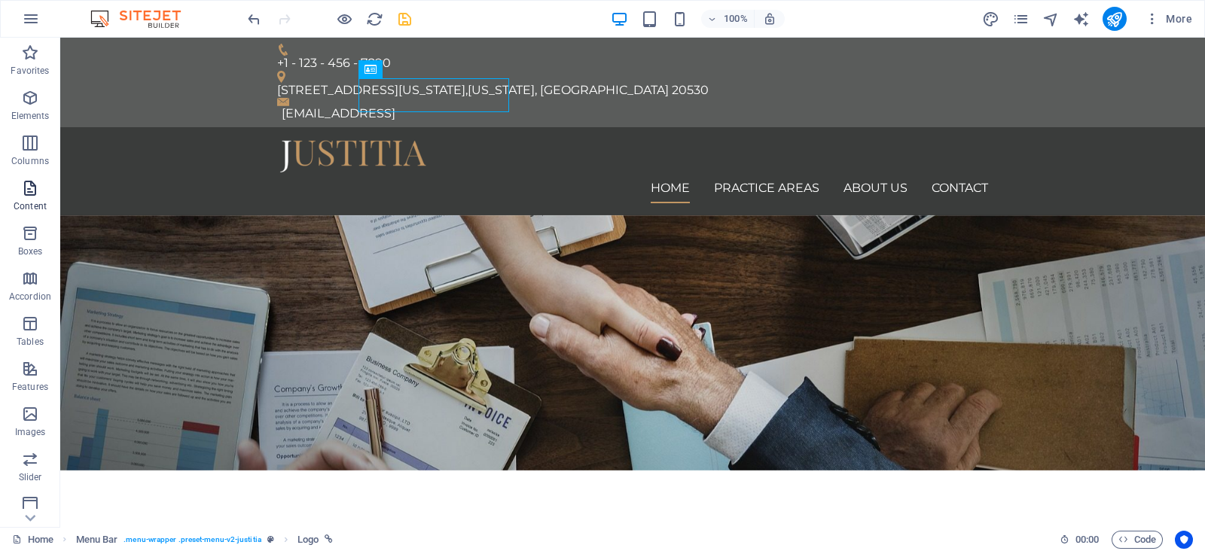
click at [38, 203] on p "Content" at bounding box center [30, 206] width 33 height 12
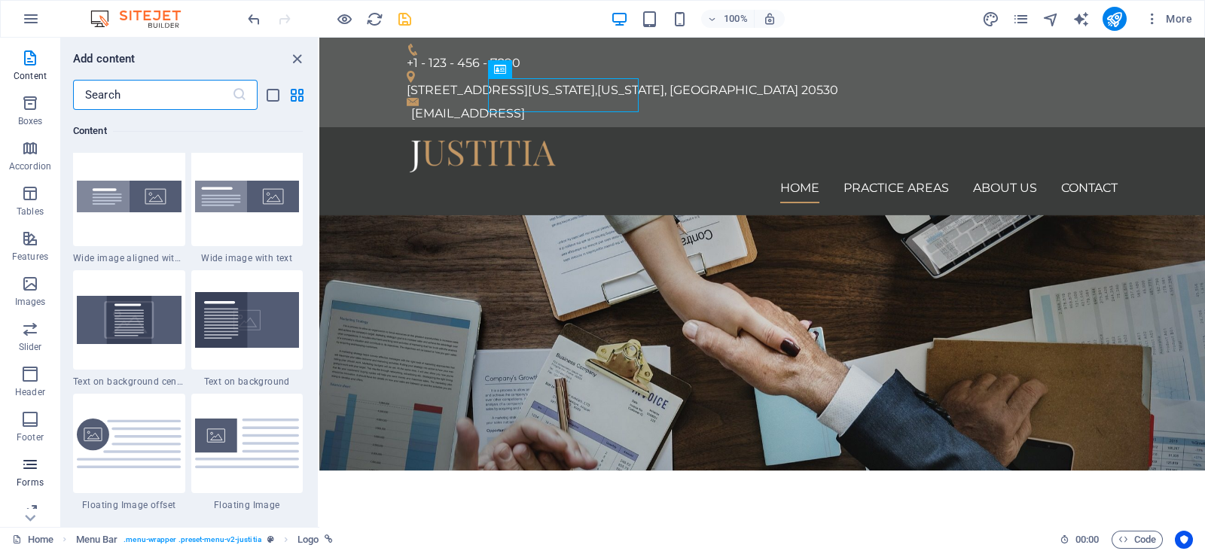
scroll to position [187, 0]
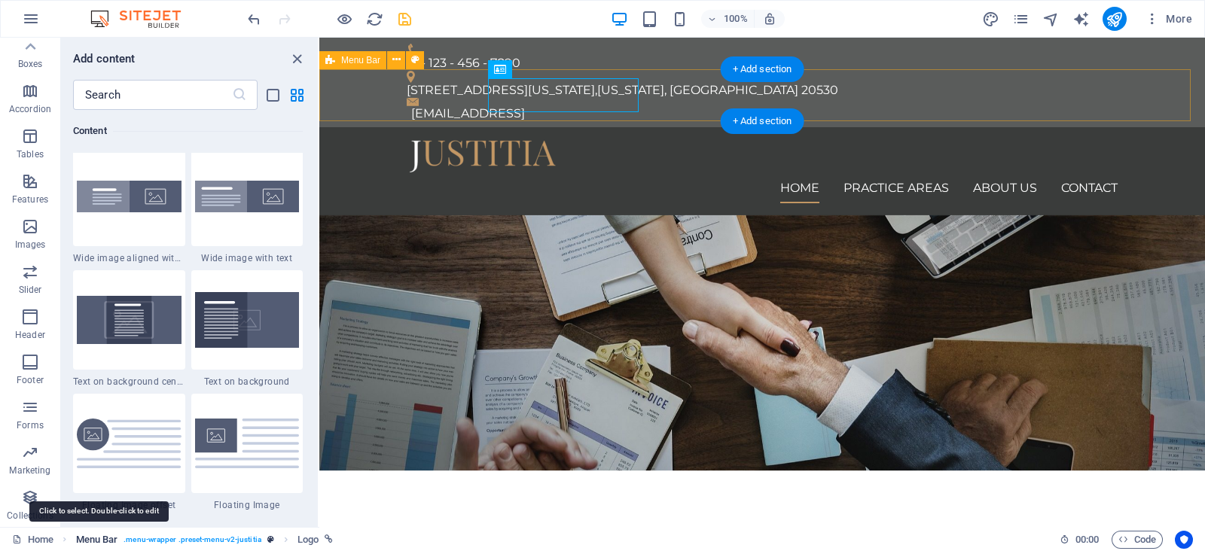
click at [99, 541] on span "Menu Bar" at bounding box center [97, 540] width 42 height 18
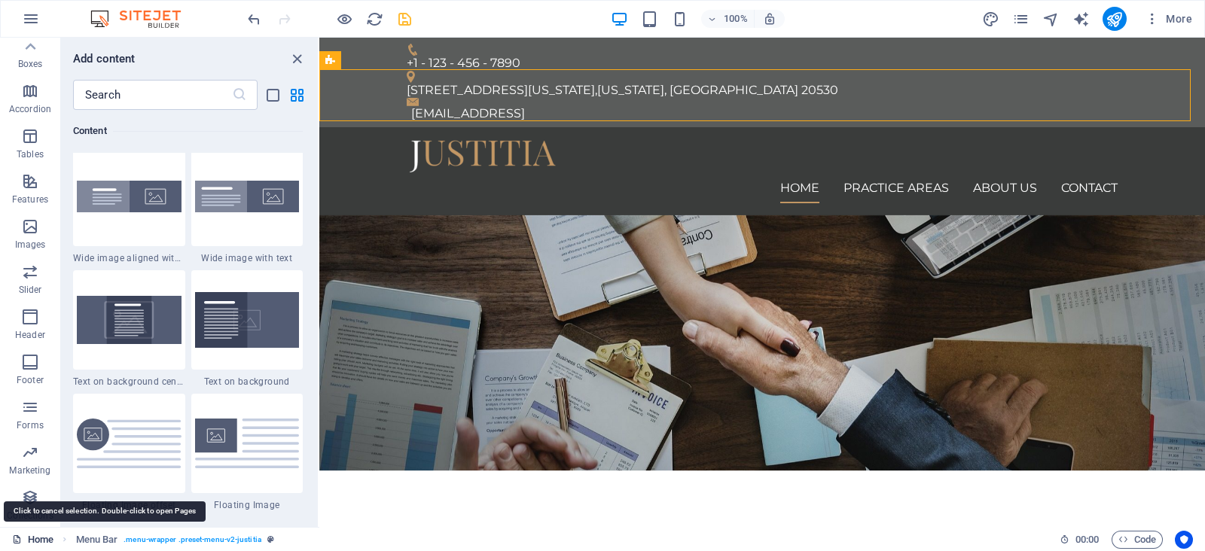
click at [25, 540] on link "Home" at bounding box center [32, 540] width 41 height 18
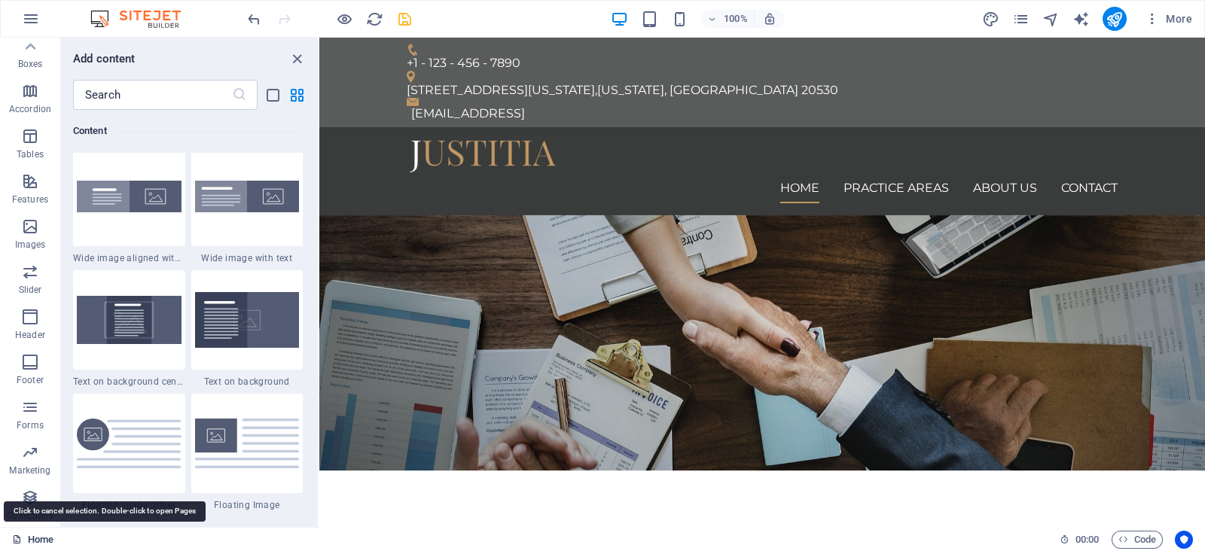
click at [36, 536] on link "Home" at bounding box center [32, 540] width 41 height 18
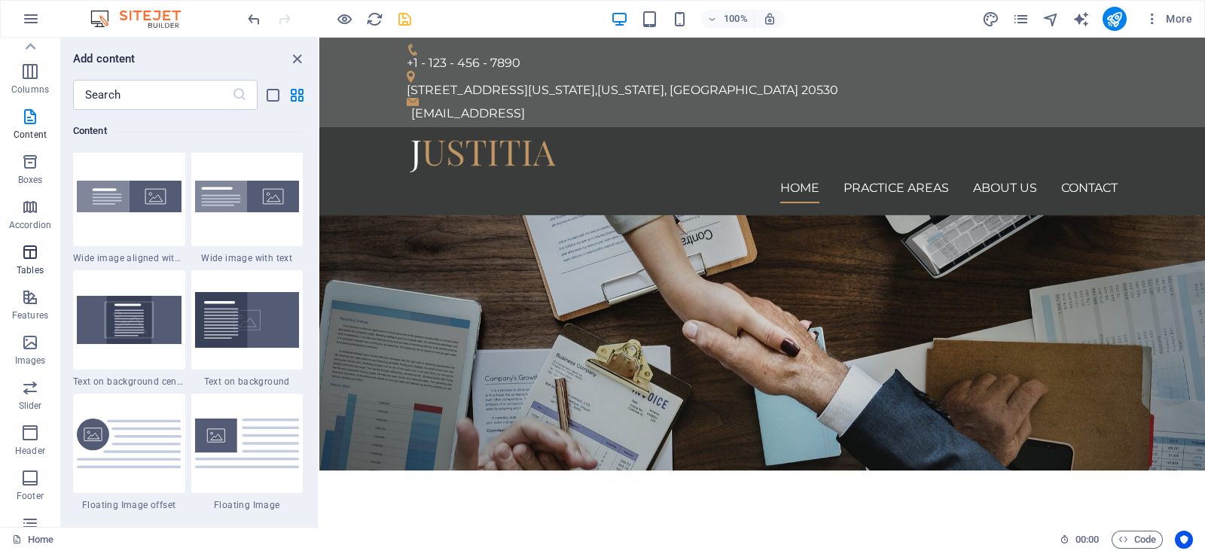
scroll to position [0, 0]
click at [38, 22] on button "button" at bounding box center [31, 19] width 36 height 36
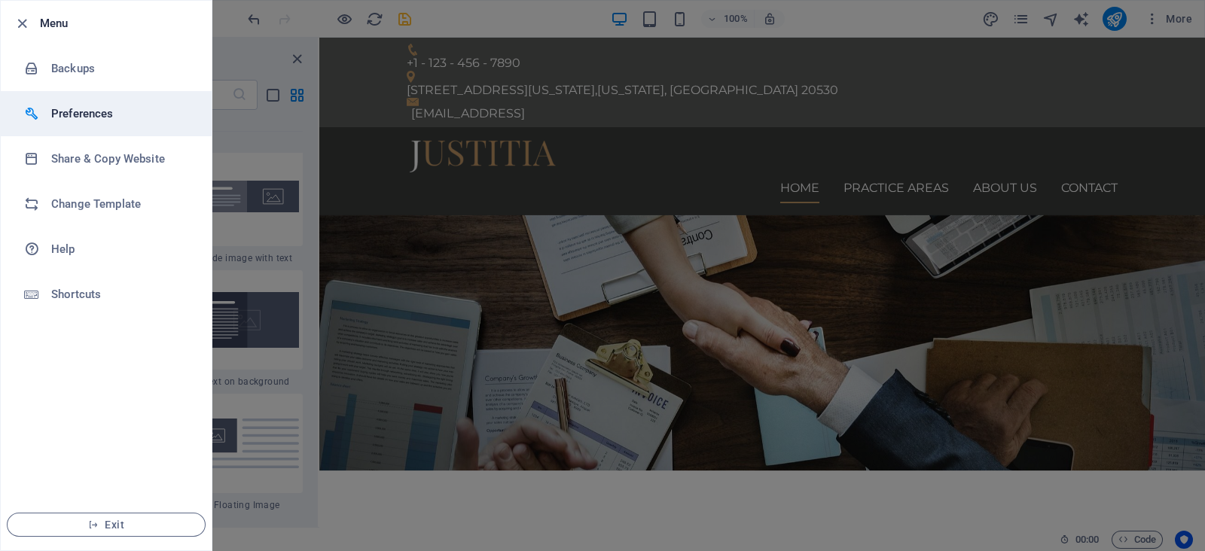
click at [113, 117] on h6 "Preferences" at bounding box center [120, 114] width 139 height 18
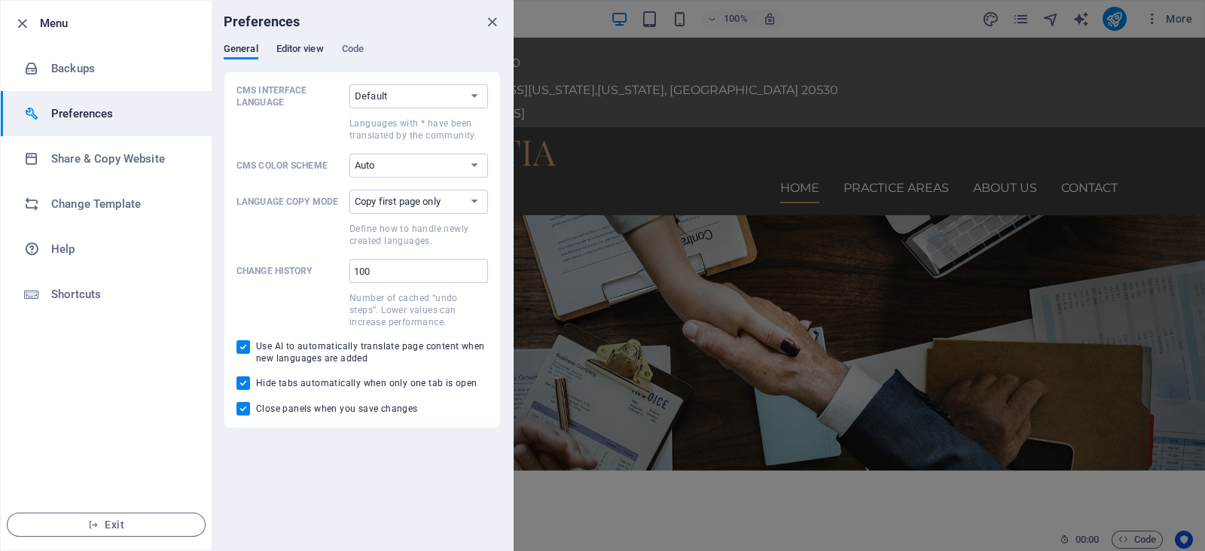
click at [300, 54] on span "Editor view" at bounding box center [299, 50] width 47 height 21
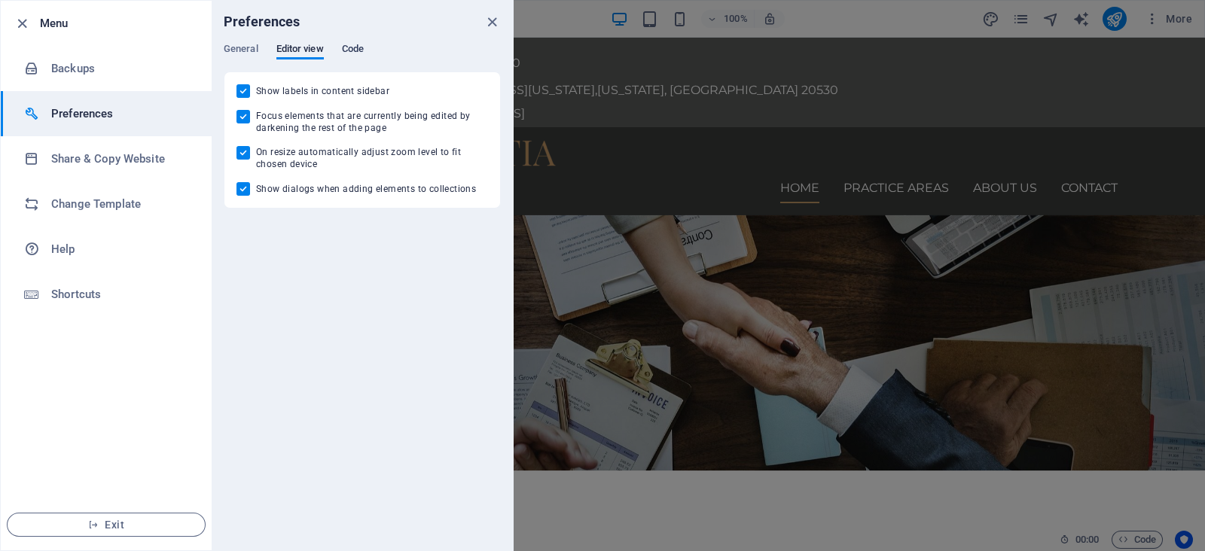
click at [353, 44] on span "Code" at bounding box center [353, 50] width 22 height 21
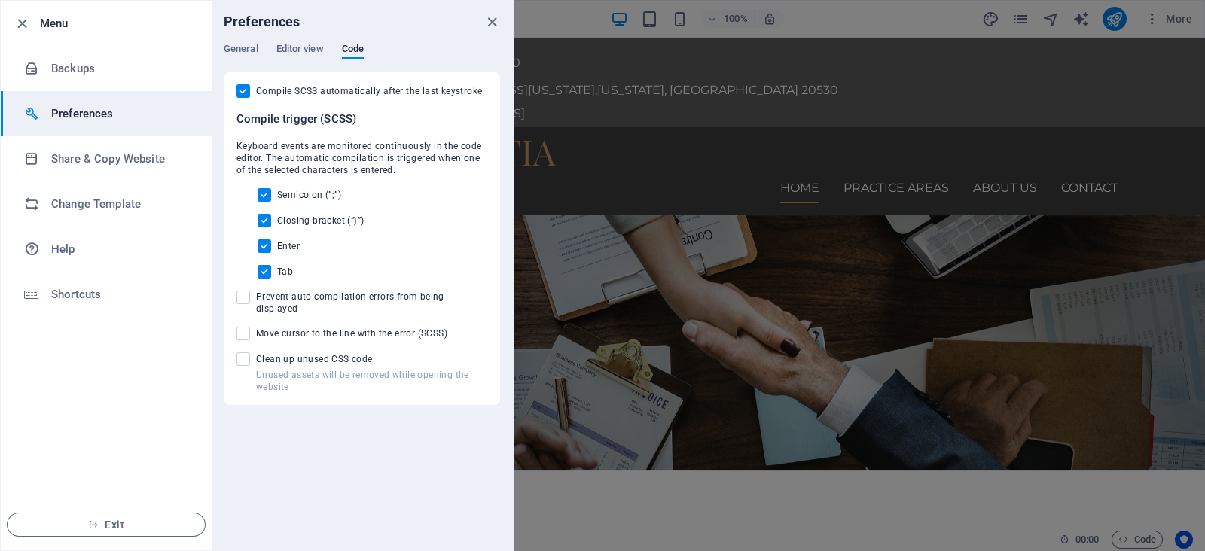
click at [247, 65] on div "General Editor view Code" at bounding box center [362, 57] width 277 height 29
click at [248, 54] on span "General" at bounding box center [241, 50] width 35 height 21
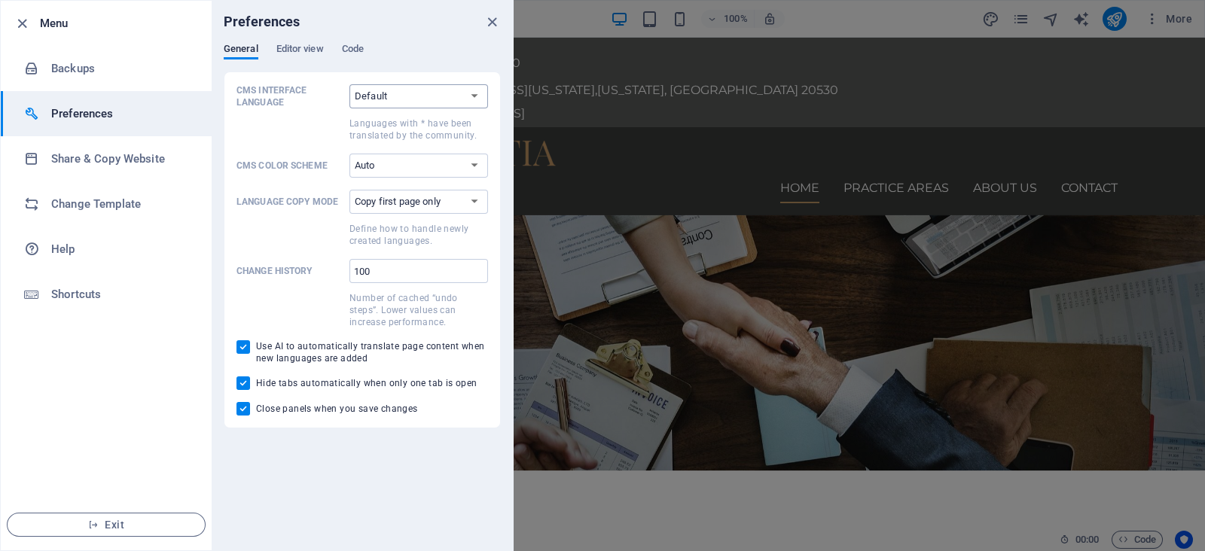
click at [461, 97] on select "Default Deutsch English Español Suomi* Français Magyar Italiano Nederlands Pols…" at bounding box center [418, 96] width 139 height 24
click at [264, 170] on p "CMS Color Scheme" at bounding box center [289, 166] width 107 height 12
click at [349, 170] on select "Auto Dark Light" at bounding box center [418, 166] width 139 height 24
click at [453, 204] on select "Copy first page only Copy all pages" at bounding box center [418, 202] width 139 height 24
drag, startPoint x: 453, startPoint y: 204, endPoint x: 443, endPoint y: 208, distance: 9.8
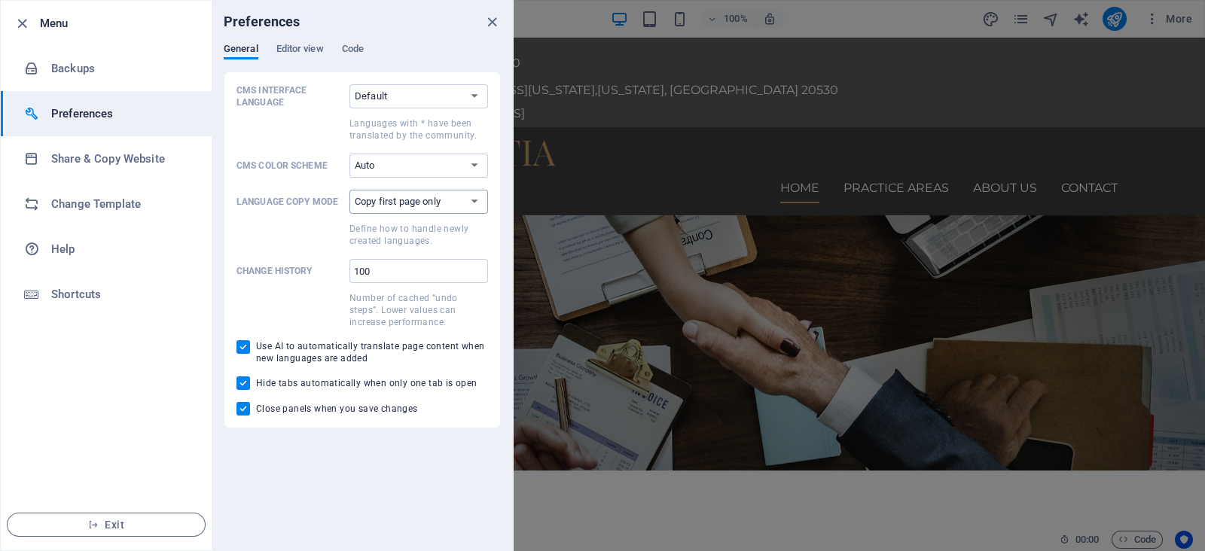
click at [453, 204] on select "Copy first page only Copy all pages" at bounding box center [418, 202] width 139 height 24
click at [291, 37] on div "Preferences" at bounding box center [362, 22] width 301 height 42
click at [302, 44] on span "Editor view" at bounding box center [299, 50] width 47 height 21
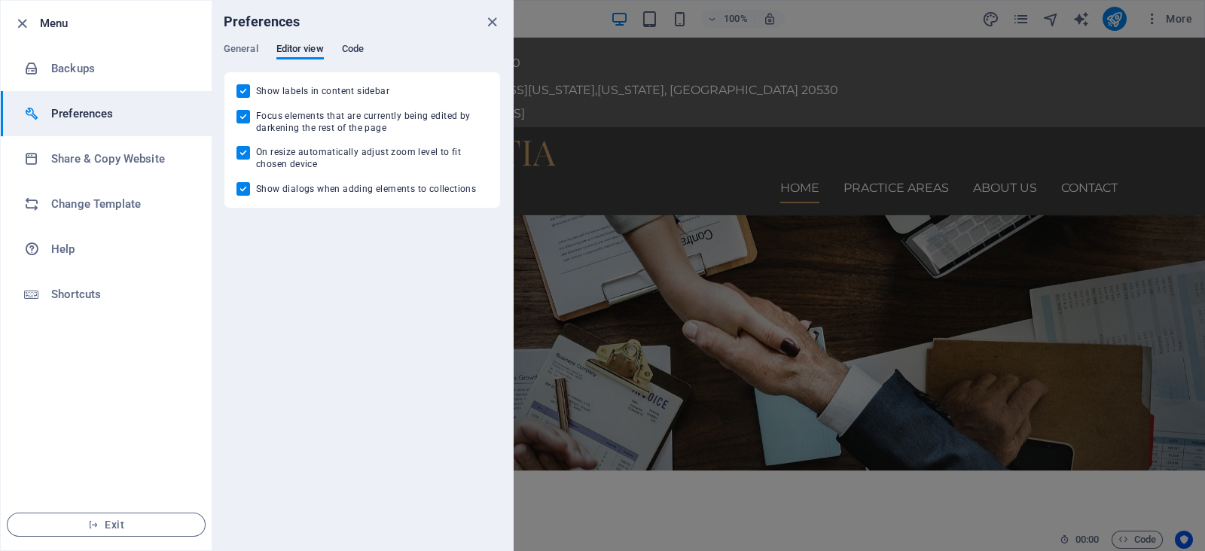
click at [354, 49] on span "Code" at bounding box center [353, 50] width 22 height 21
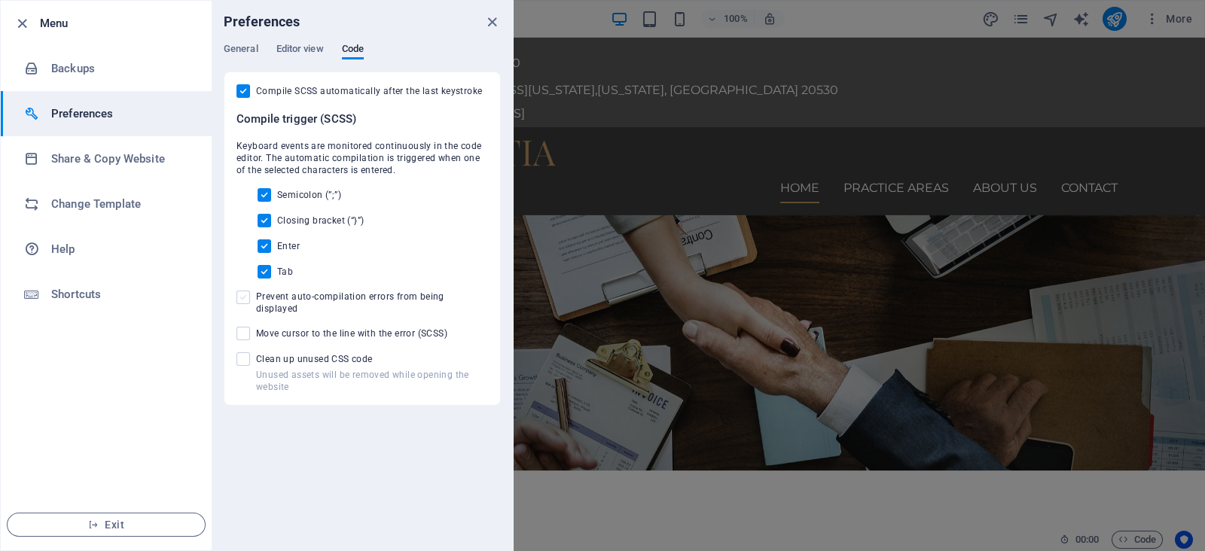
click at [248, 297] on span at bounding box center [243, 298] width 14 height 14
click at [248, 297] on input "Prevent auto-compilation errors from being displayed" at bounding box center [246, 298] width 20 height 14
checkbox input "true"
click at [74, 81] on li "Backups" at bounding box center [106, 68] width 211 height 45
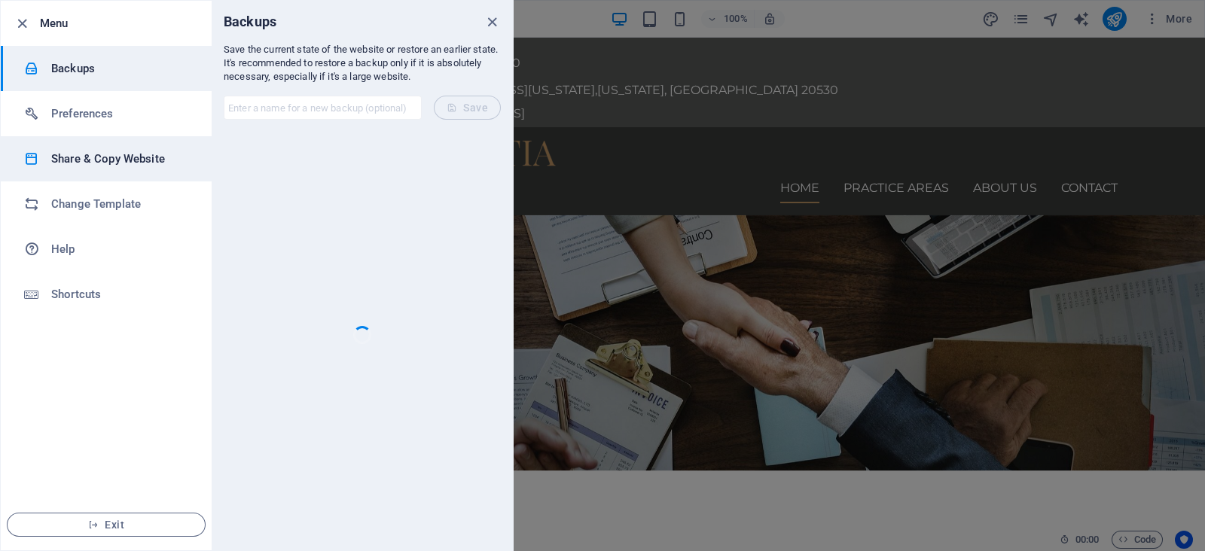
click at [97, 158] on h6 "Share & Copy Website" at bounding box center [120, 159] width 139 height 18
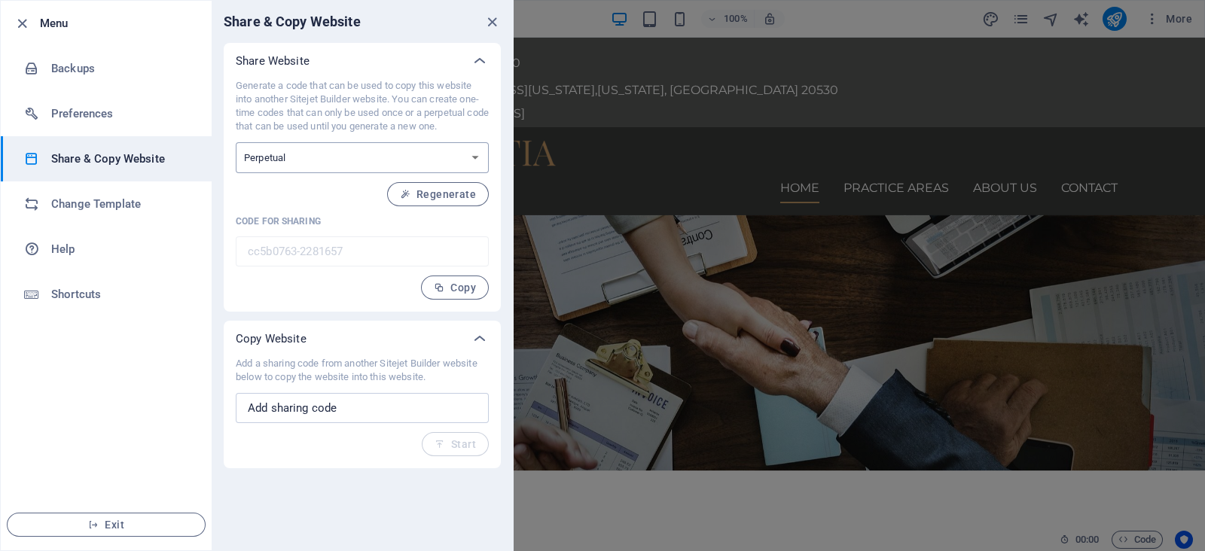
click at [320, 154] on select "One-time Perpetual" at bounding box center [362, 157] width 253 height 31
click at [355, 116] on p "Generate a code that can be used to copy this website into another Sitejet Buil…" at bounding box center [362, 106] width 253 height 54
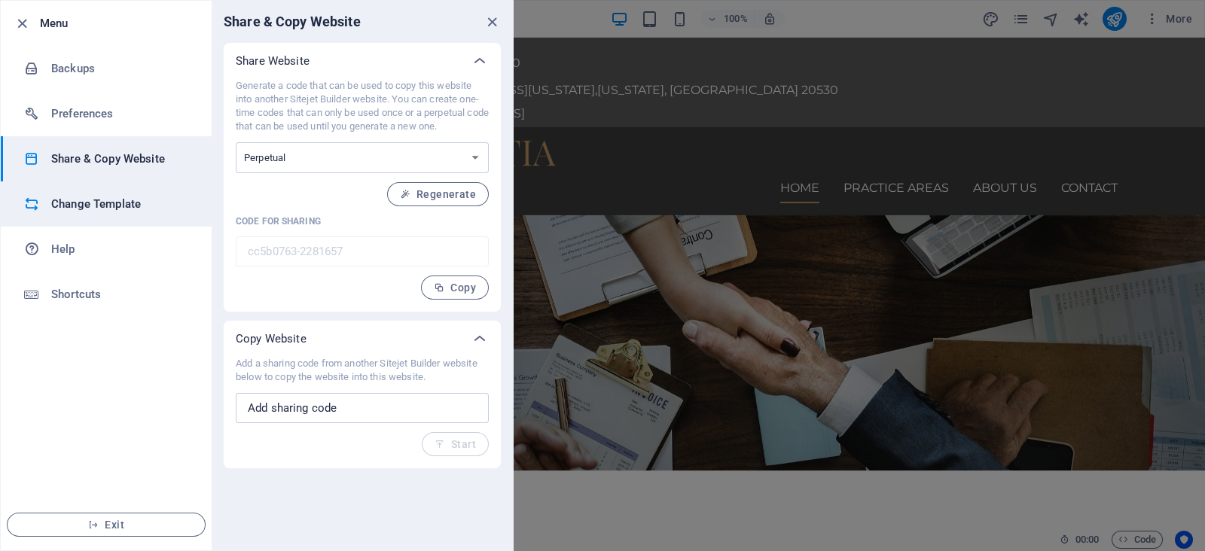
click at [78, 196] on h6 "Change Template" at bounding box center [120, 204] width 139 height 18
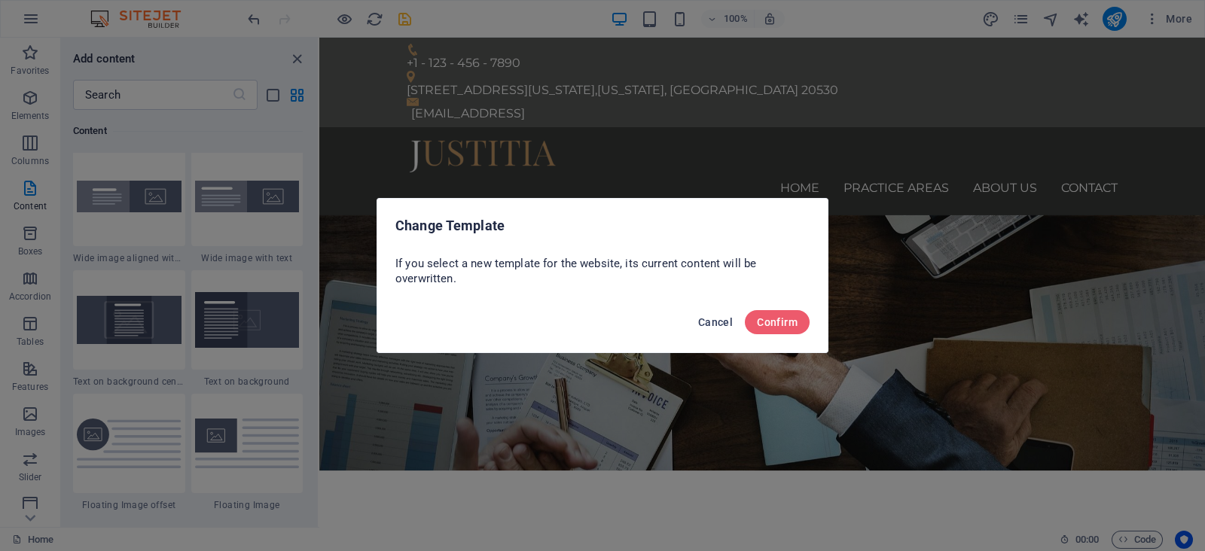
click at [723, 325] on span "Cancel" at bounding box center [715, 322] width 35 height 12
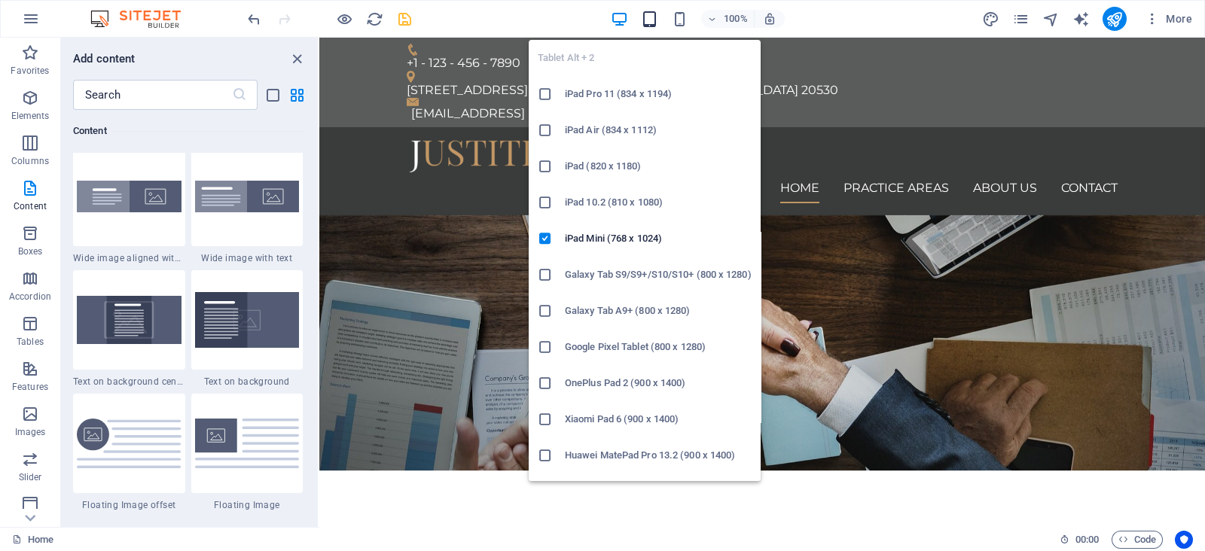
click at [647, 17] on icon "button" at bounding box center [649, 19] width 17 height 17
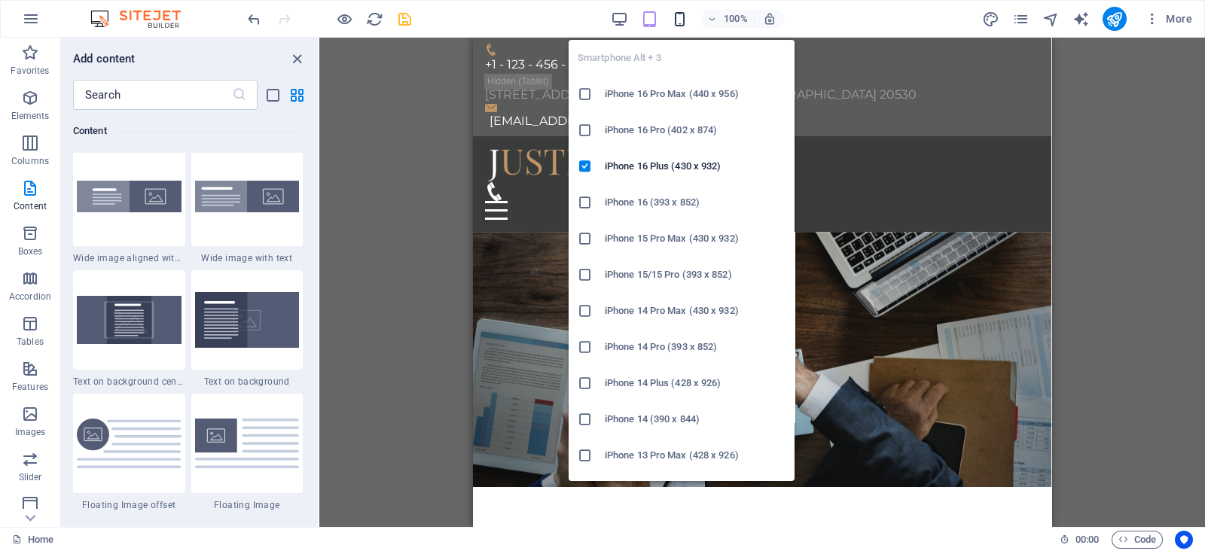
click at [672, 16] on icon "button" at bounding box center [679, 19] width 17 height 17
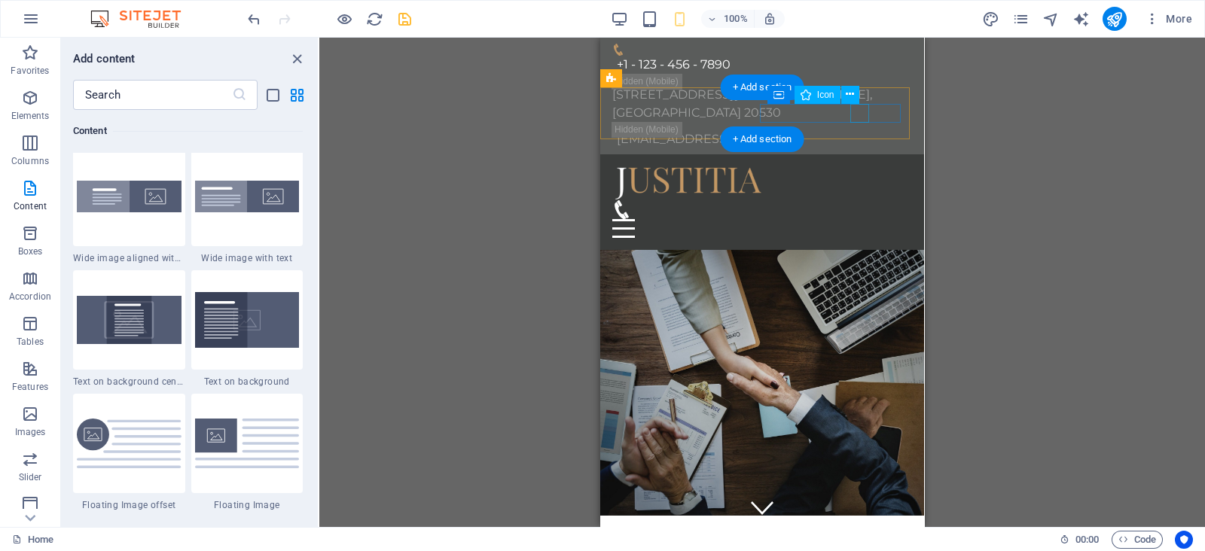
click at [860, 200] on figure at bounding box center [756, 209] width 288 height 19
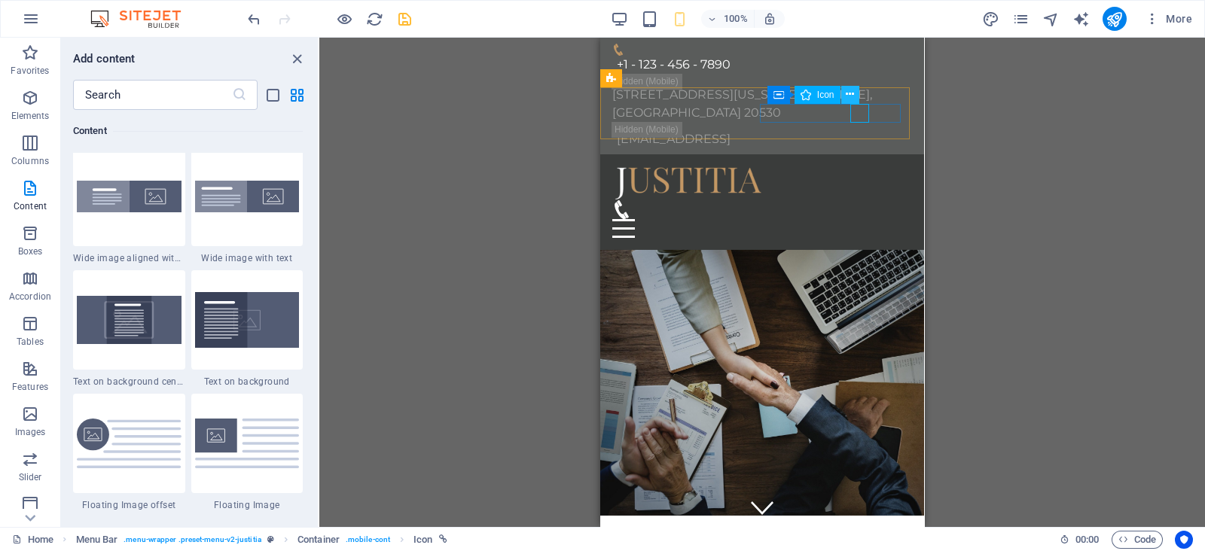
click at [848, 96] on icon at bounding box center [850, 95] width 8 height 16
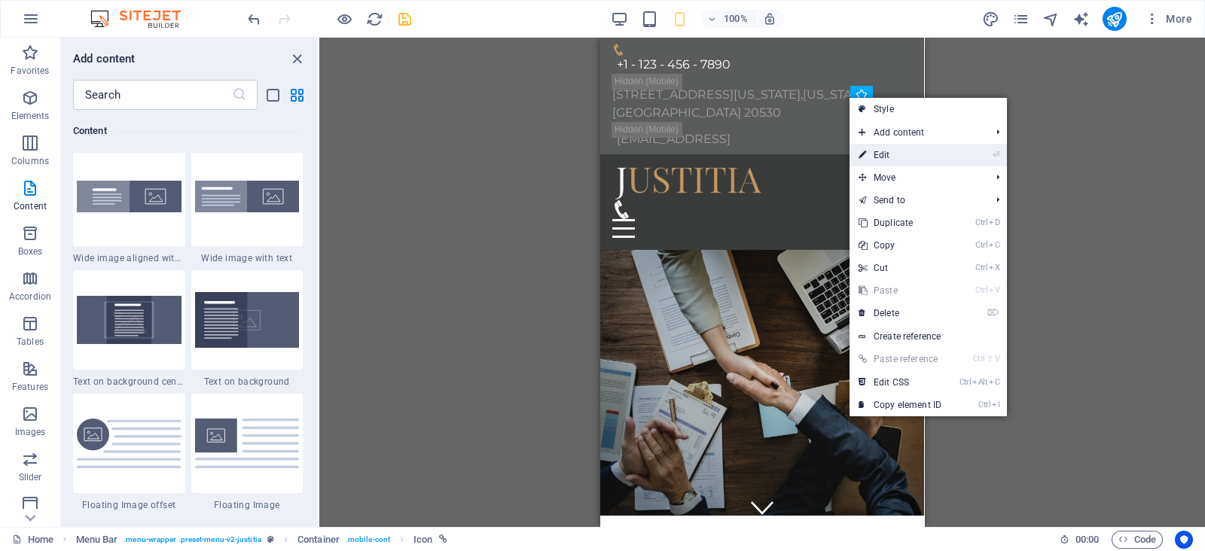
click at [924, 152] on link "⏎ Edit" at bounding box center [899, 155] width 101 height 23
select select "xMidYMid"
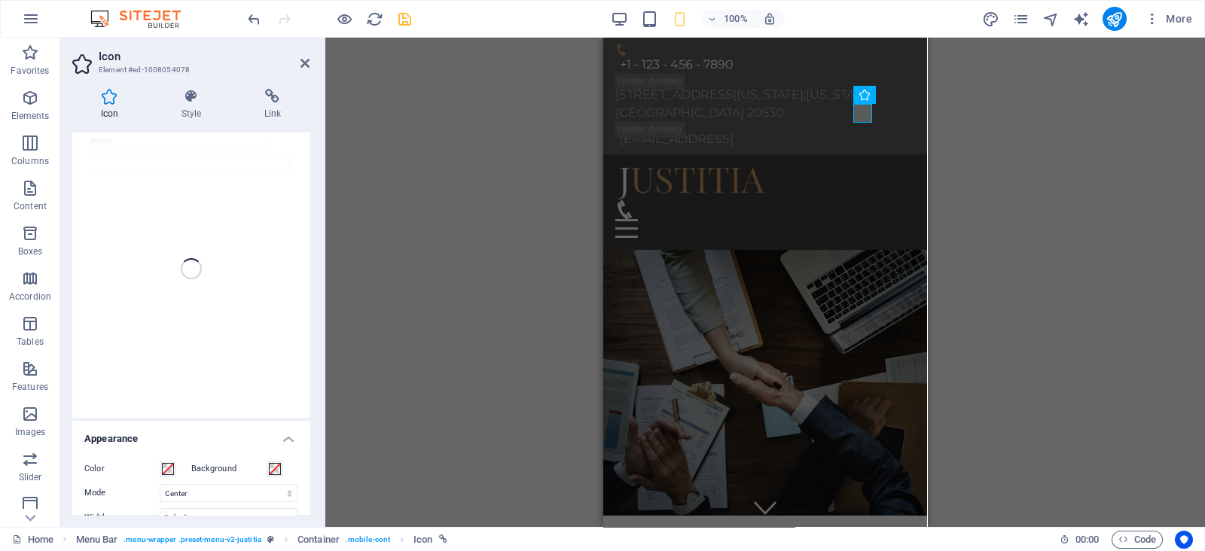
scroll to position [30, 0]
click at [267, 107] on h4 "Link" at bounding box center [273, 105] width 74 height 32
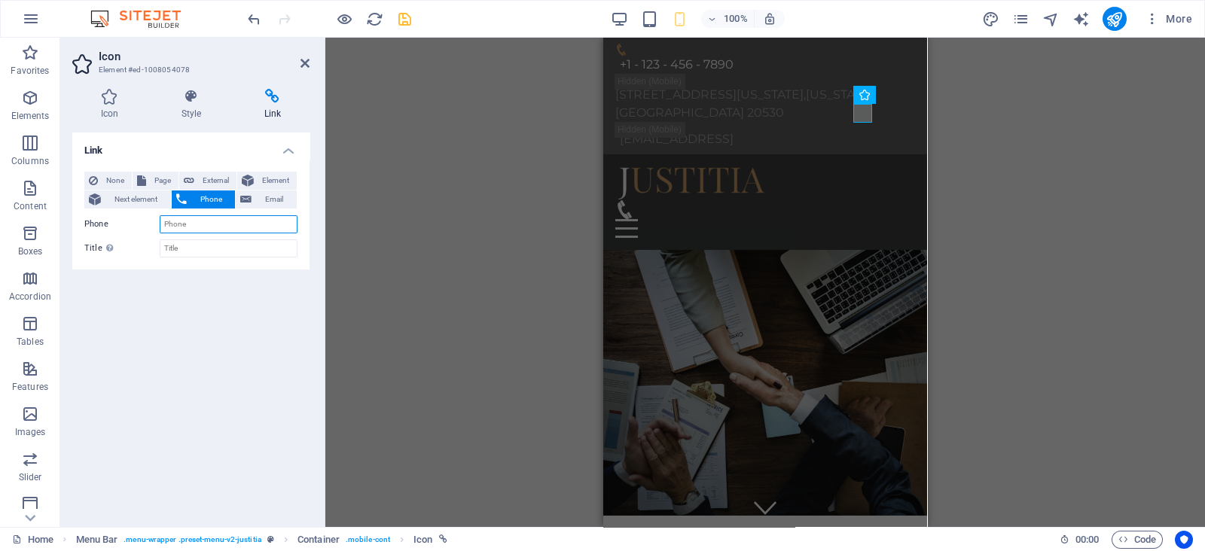
click at [199, 224] on input "Phone" at bounding box center [229, 224] width 138 height 18
click at [199, 245] on input "Title Additional link description, should not be the same as the link text. The…" at bounding box center [229, 248] width 138 height 18
click at [190, 198] on button "Phone" at bounding box center [204, 199] width 64 height 18
click at [117, 102] on icon at bounding box center [109, 96] width 75 height 15
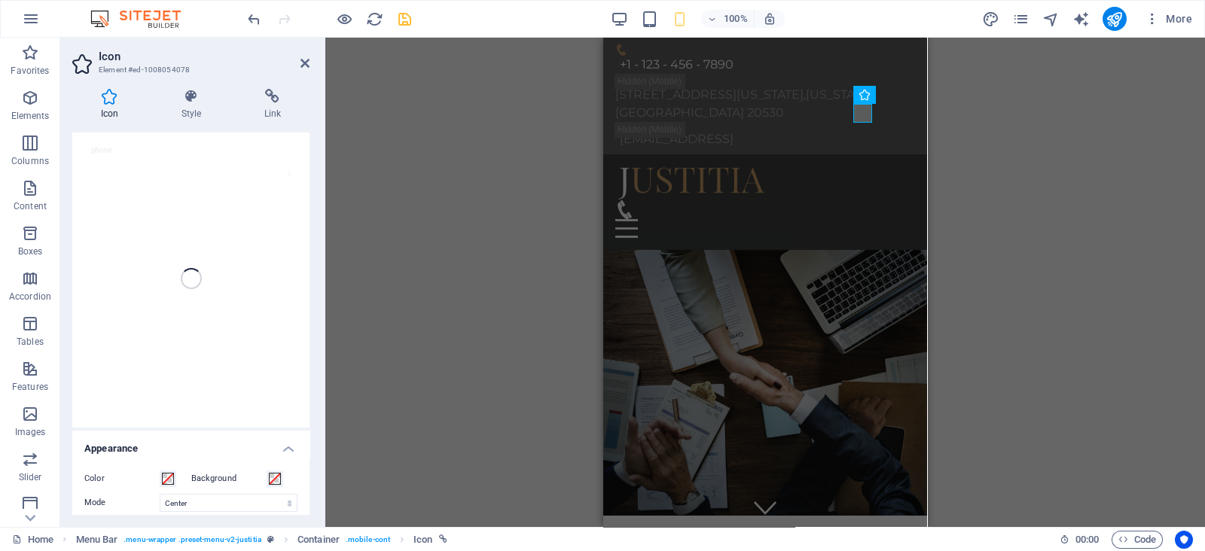
click at [297, 63] on header "Icon Element #ed-1008054078" at bounding box center [190, 57] width 237 height 39
click at [303, 62] on icon at bounding box center [304, 63] width 9 height 12
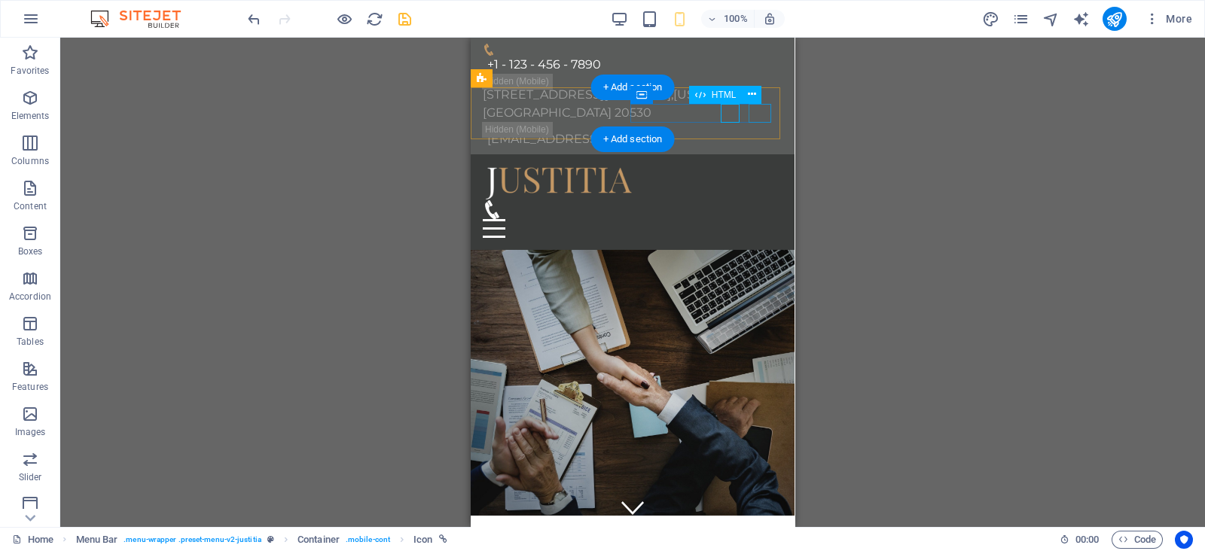
click at [753, 219] on div "Menu" at bounding box center [633, 228] width 300 height 19
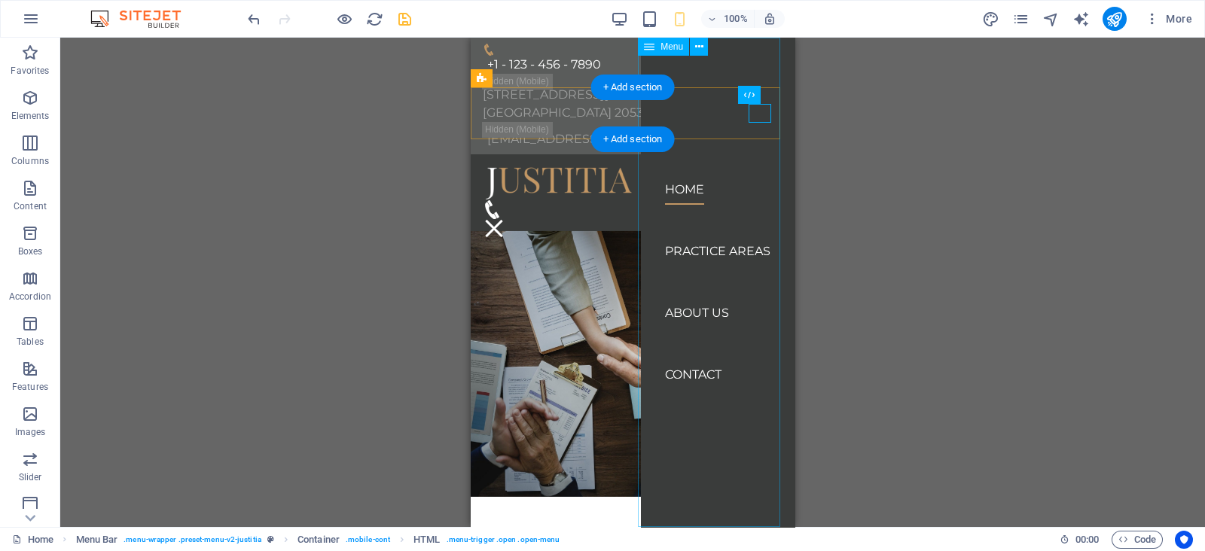
click at [687, 363] on nav "Home Practice Areas About us Contact" at bounding box center [718, 282] width 154 height 489
click at [687, 359] on nav "Home Practice Areas About us Contact" at bounding box center [718, 282] width 154 height 489
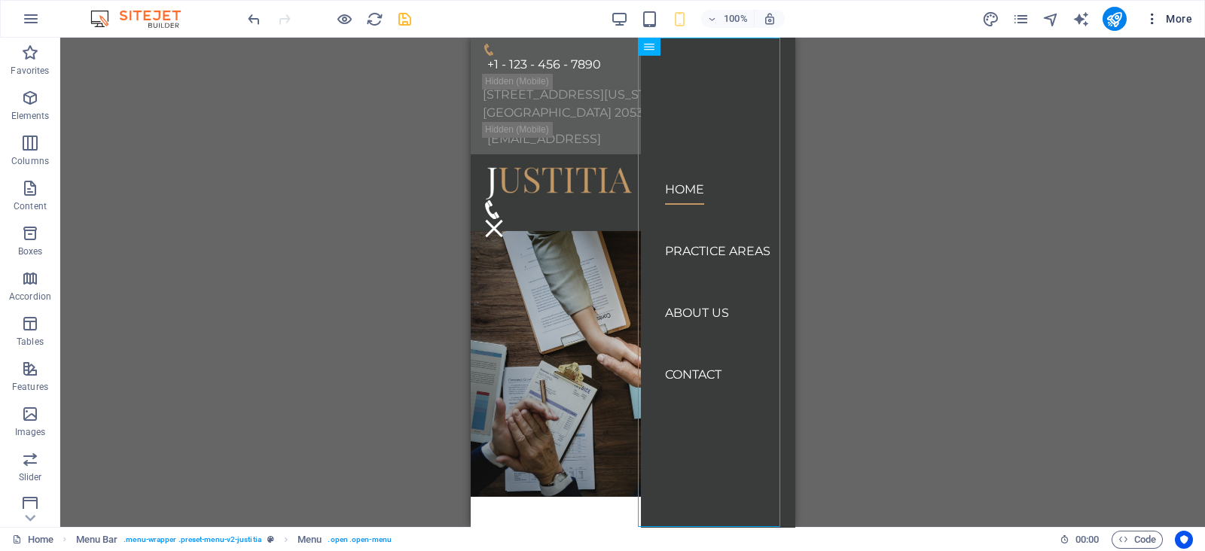
click at [1150, 24] on icon "button" at bounding box center [1151, 18] width 15 height 15
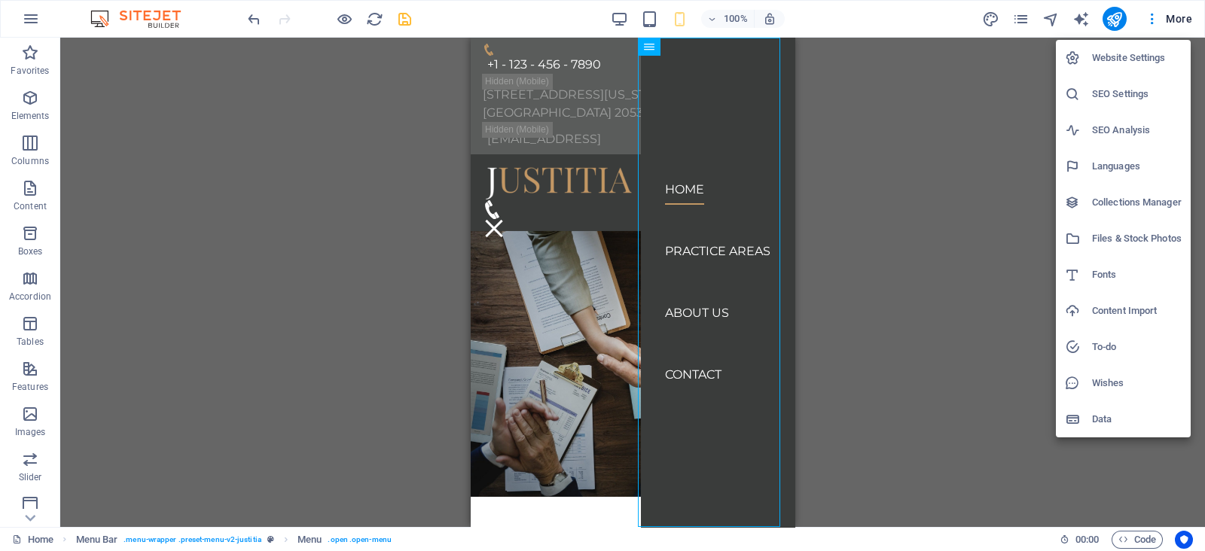
click at [1022, 13] on div at bounding box center [602, 275] width 1205 height 551
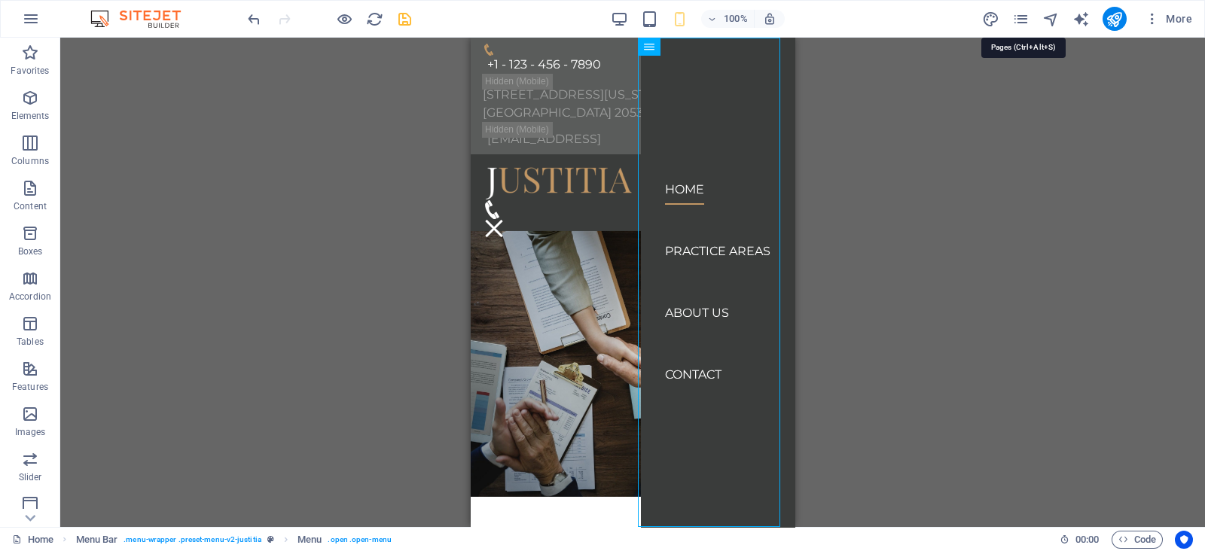
click at [1022, 13] on icon "pages" at bounding box center [1020, 19] width 17 height 17
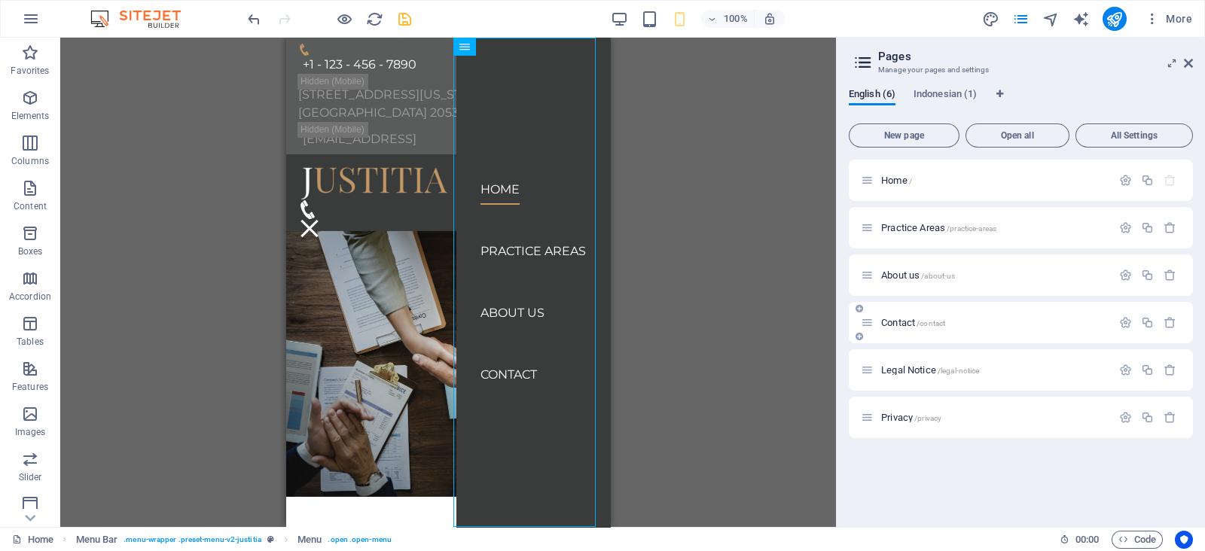
click at [866, 324] on icon at bounding box center [867, 322] width 13 height 13
click at [858, 310] on icon at bounding box center [859, 308] width 8 height 9
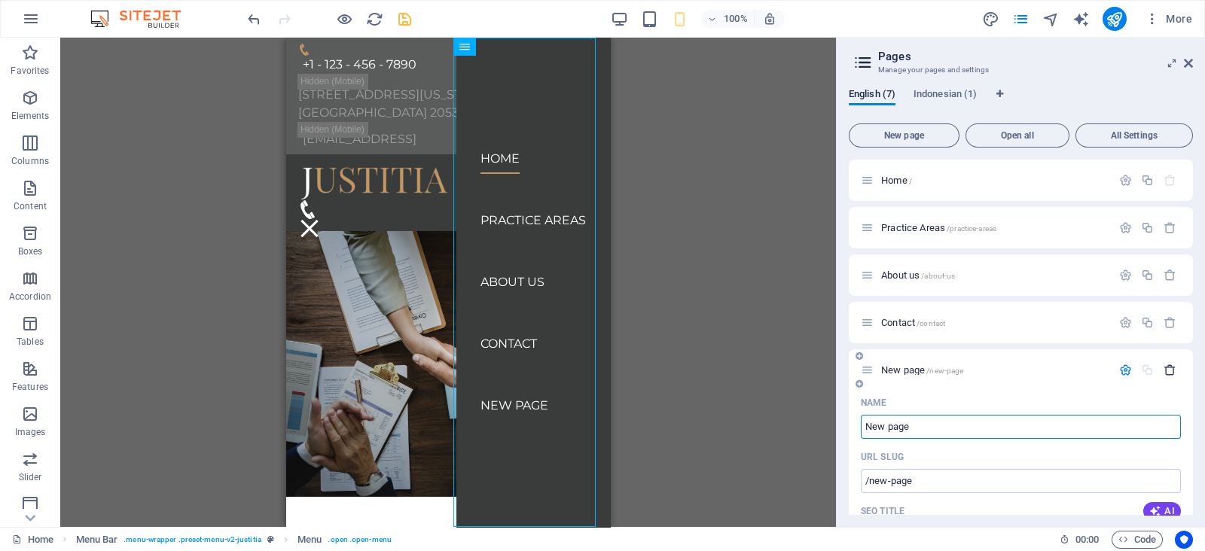
click at [1172, 374] on icon "button" at bounding box center [1169, 370] width 13 height 13
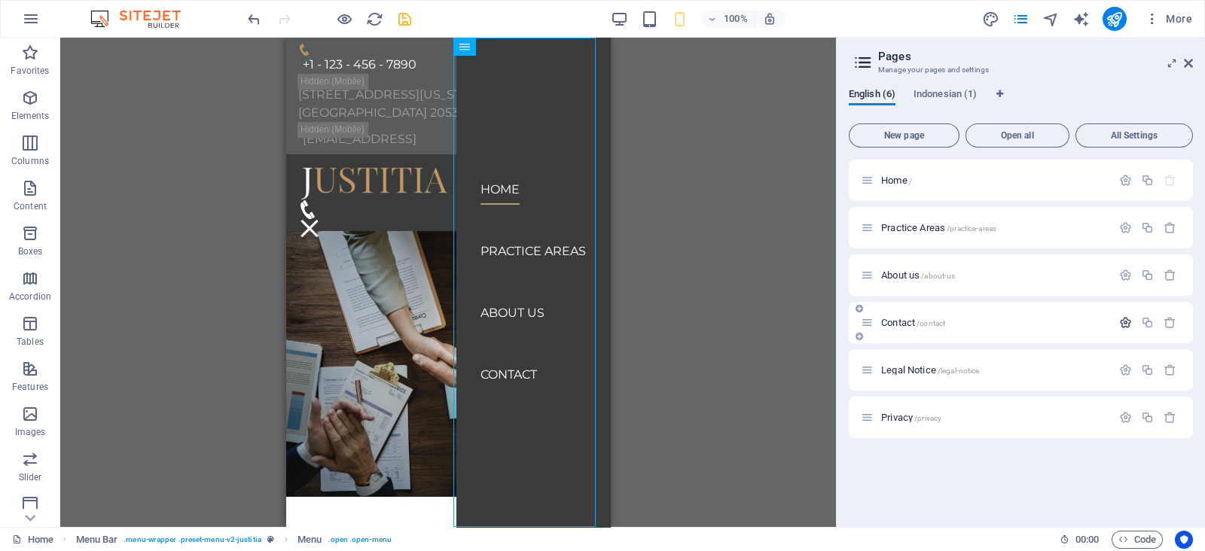
click at [1120, 318] on icon "button" at bounding box center [1125, 322] width 13 height 13
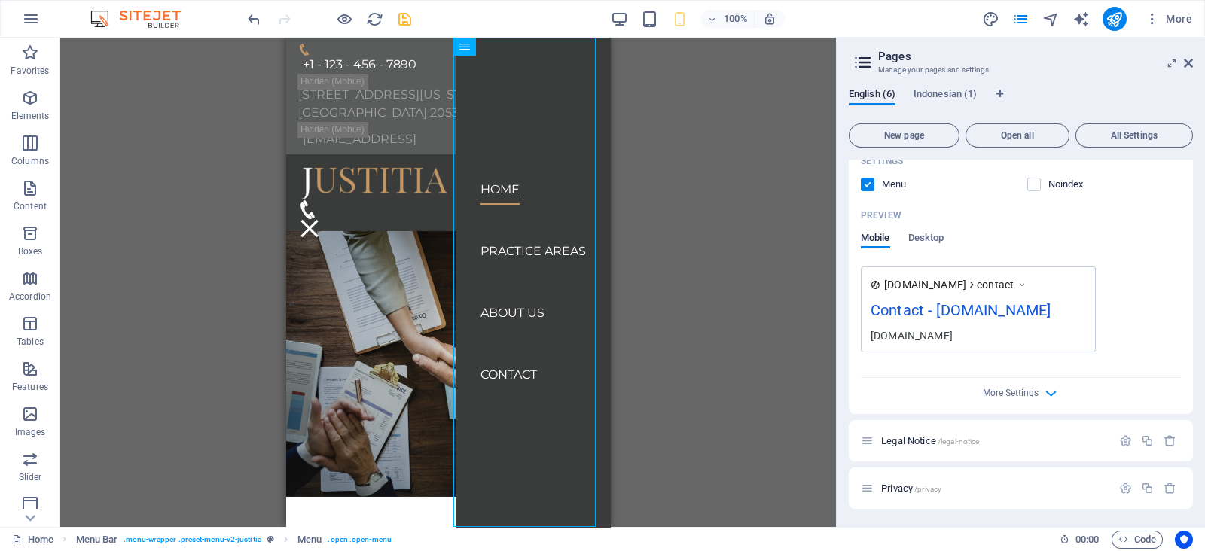
scroll to position [532, 0]
click at [1001, 394] on span "More Settings" at bounding box center [1011, 393] width 56 height 11
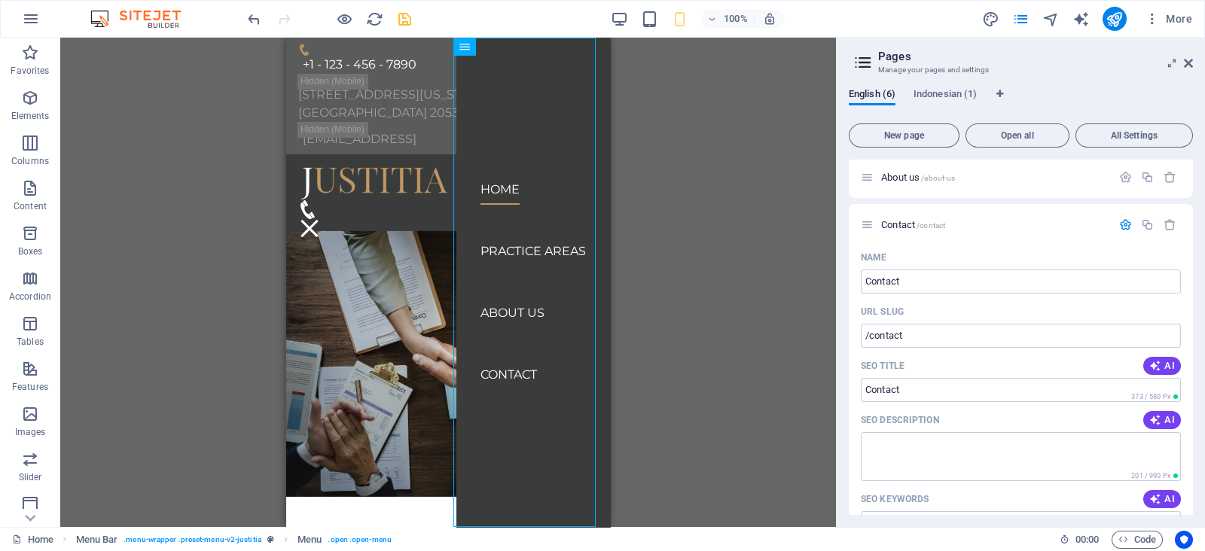
scroll to position [0, 0]
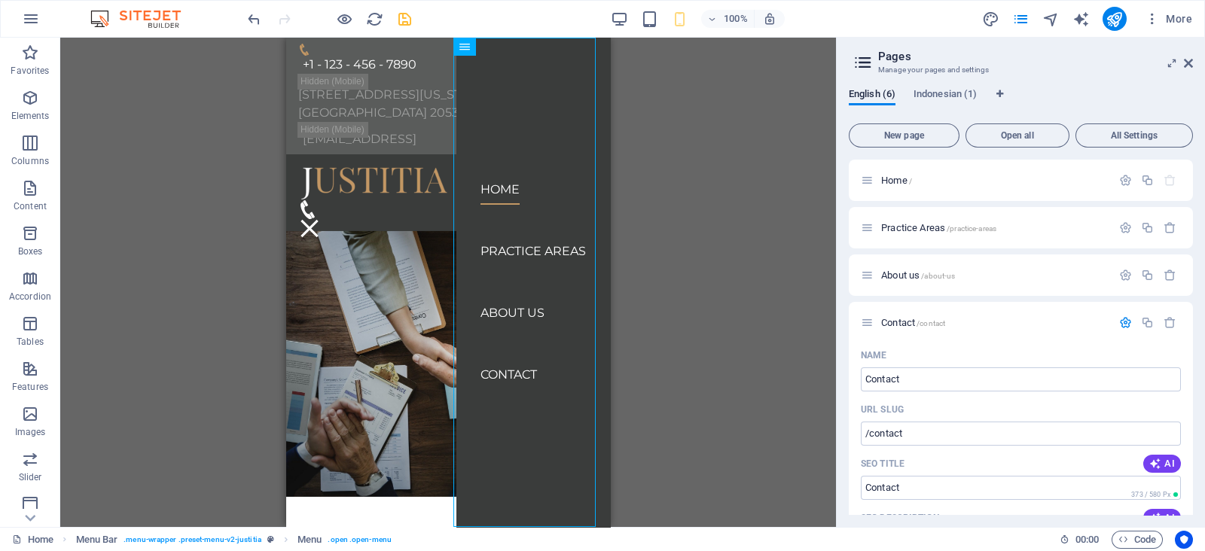
click at [1193, 64] on aside "Pages Manage your pages and settings English (6) [DEMOGRAPHIC_DATA] (1) New pag…" at bounding box center [1020, 282] width 369 height 489
click at [1190, 62] on icon at bounding box center [1188, 63] width 9 height 12
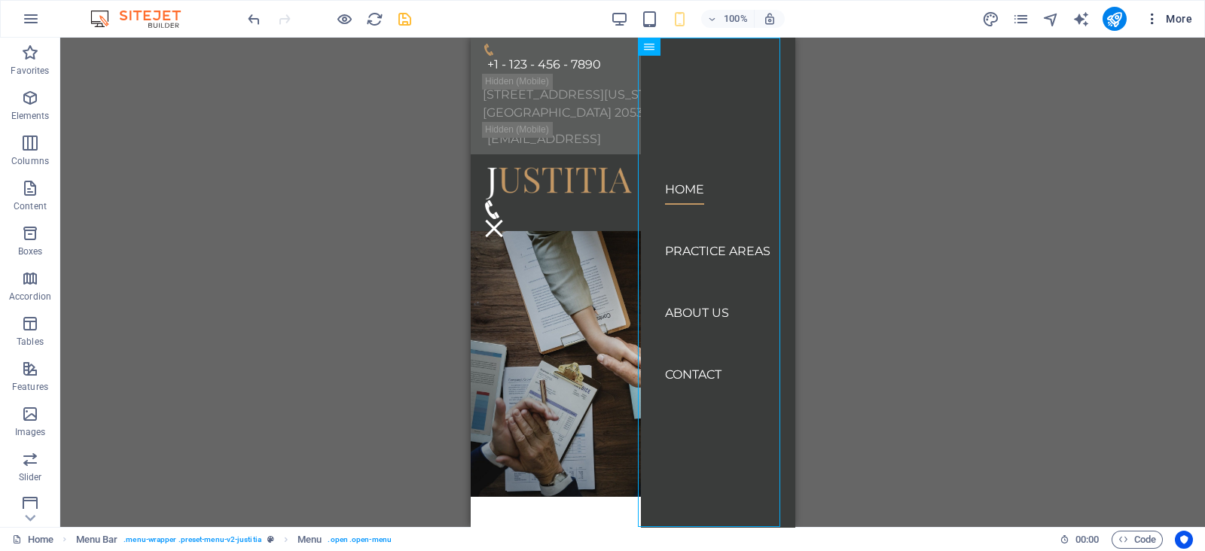
click at [1150, 21] on icon "button" at bounding box center [1151, 18] width 15 height 15
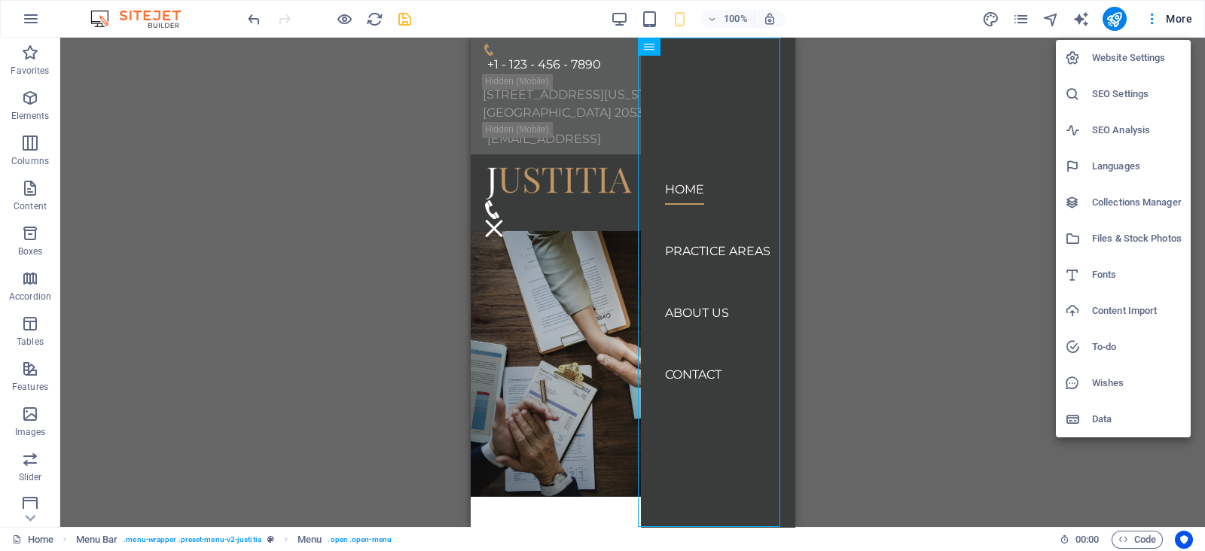
click at [12, 111] on div at bounding box center [602, 275] width 1205 height 551
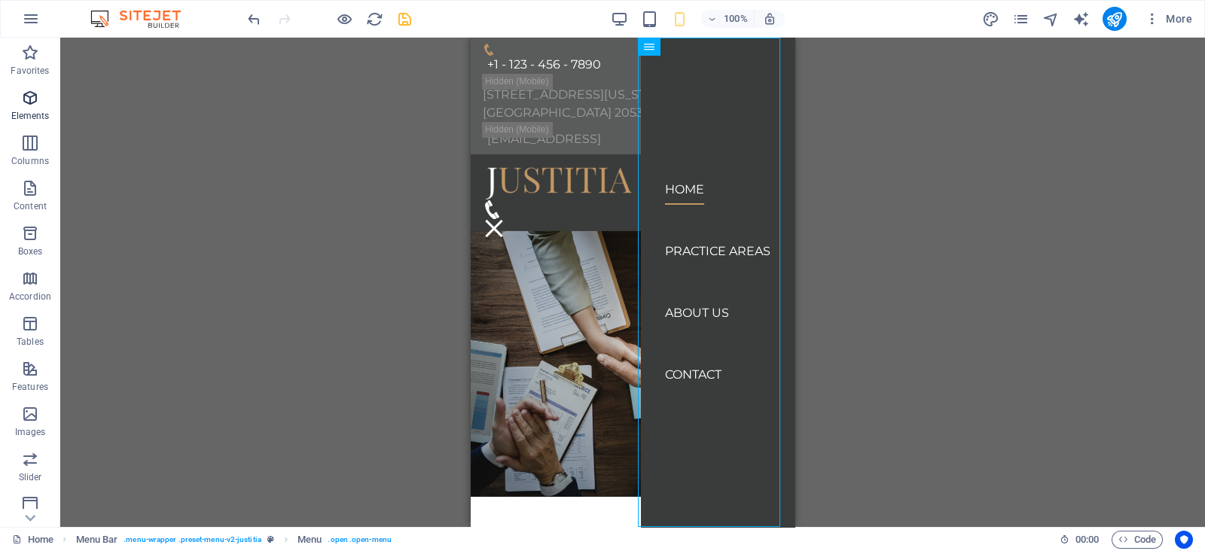
click at [34, 111] on p "Elements" at bounding box center [30, 116] width 38 height 12
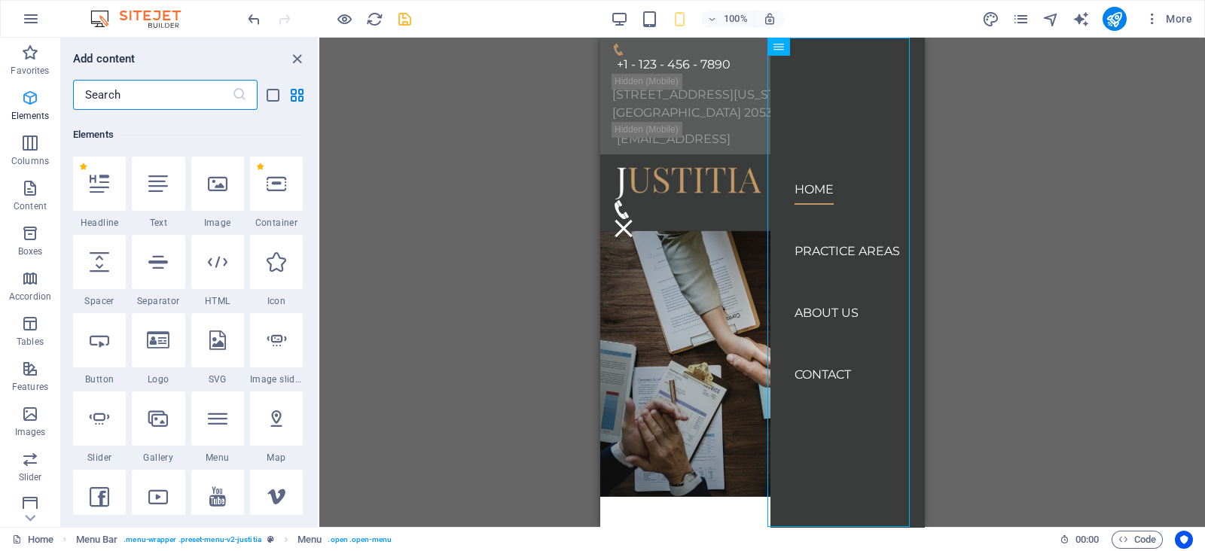
scroll to position [160, 0]
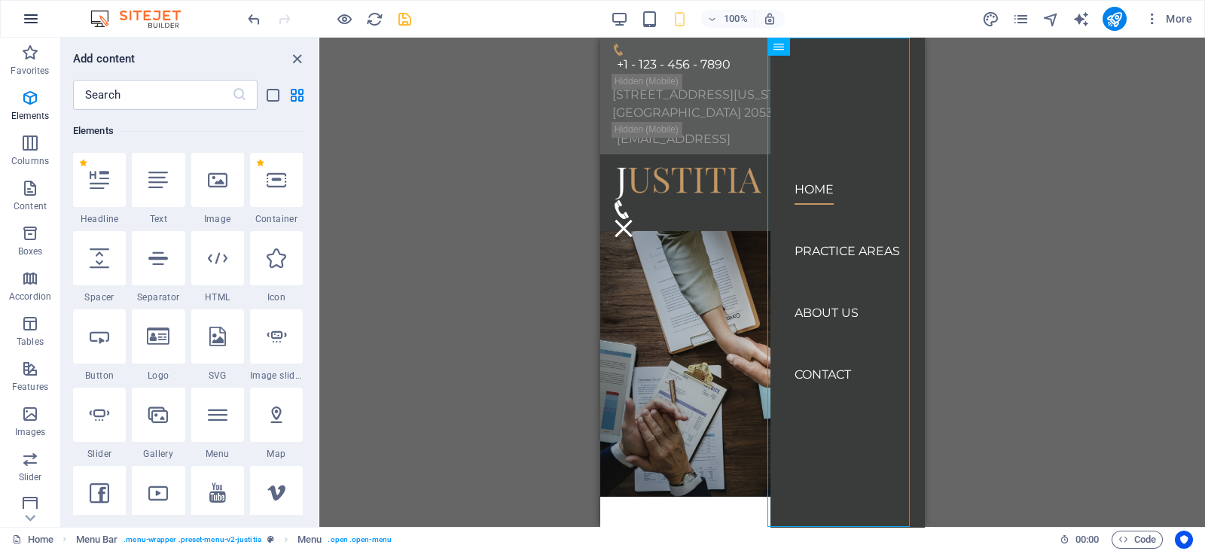
click at [34, 17] on icon "button" at bounding box center [31, 19] width 18 height 18
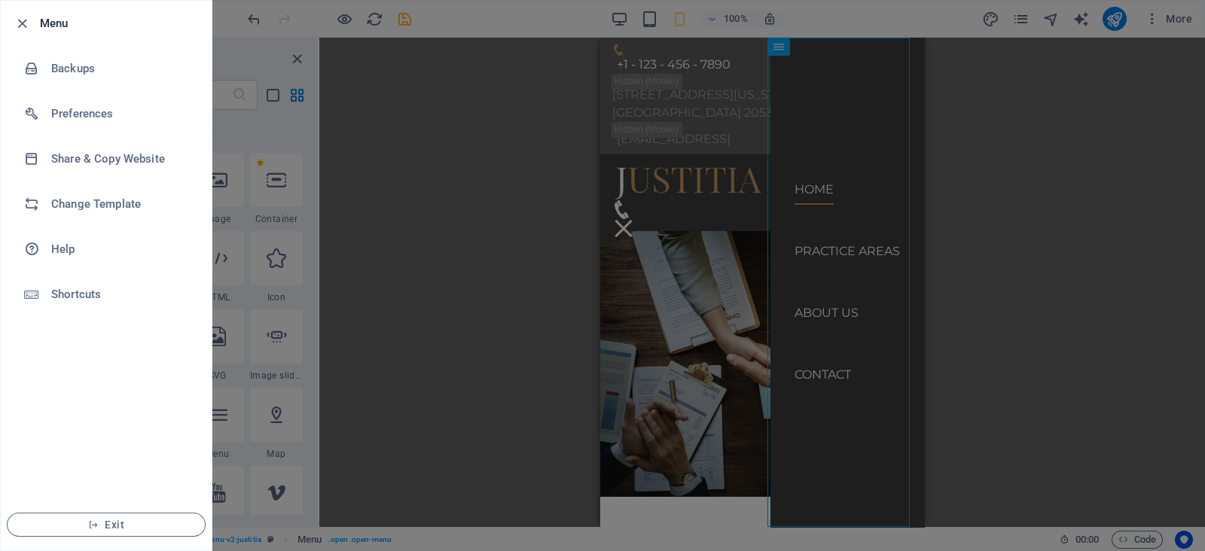
click at [288, 81] on div at bounding box center [602, 275] width 1205 height 551
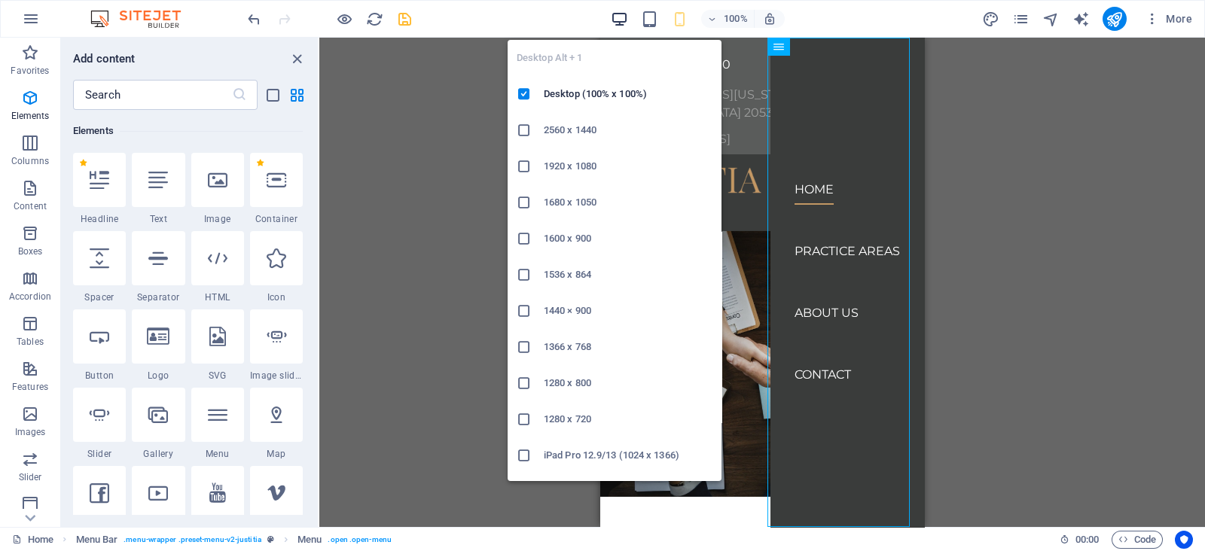
click at [615, 22] on icon "button" at bounding box center [619, 19] width 17 height 17
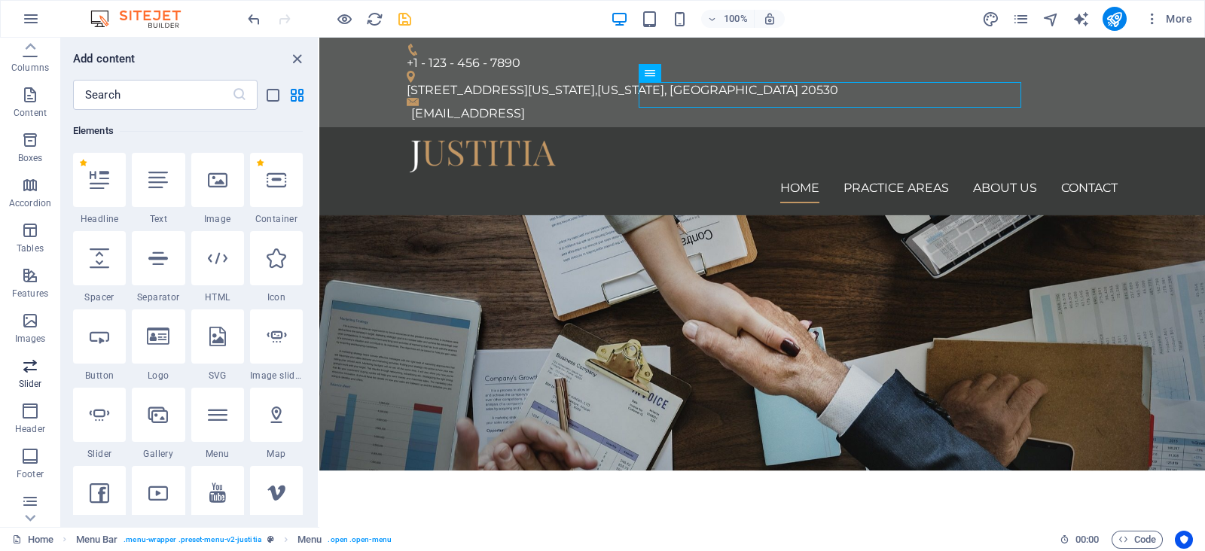
scroll to position [187, 0]
click at [32, 373] on span "Footer" at bounding box center [30, 371] width 60 height 36
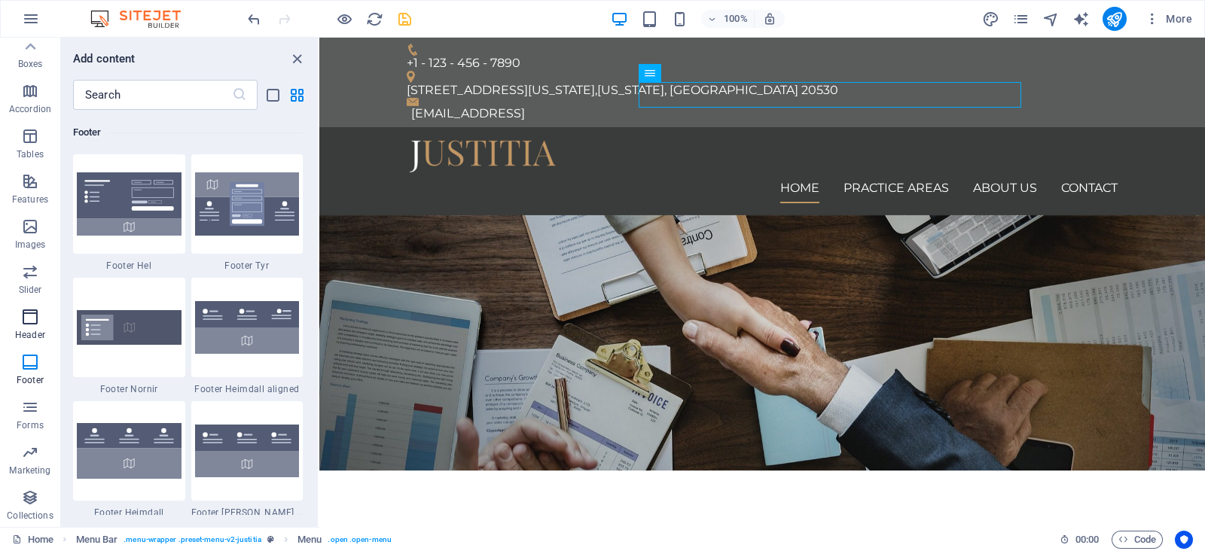
click at [32, 325] on icon "button" at bounding box center [30, 317] width 18 height 18
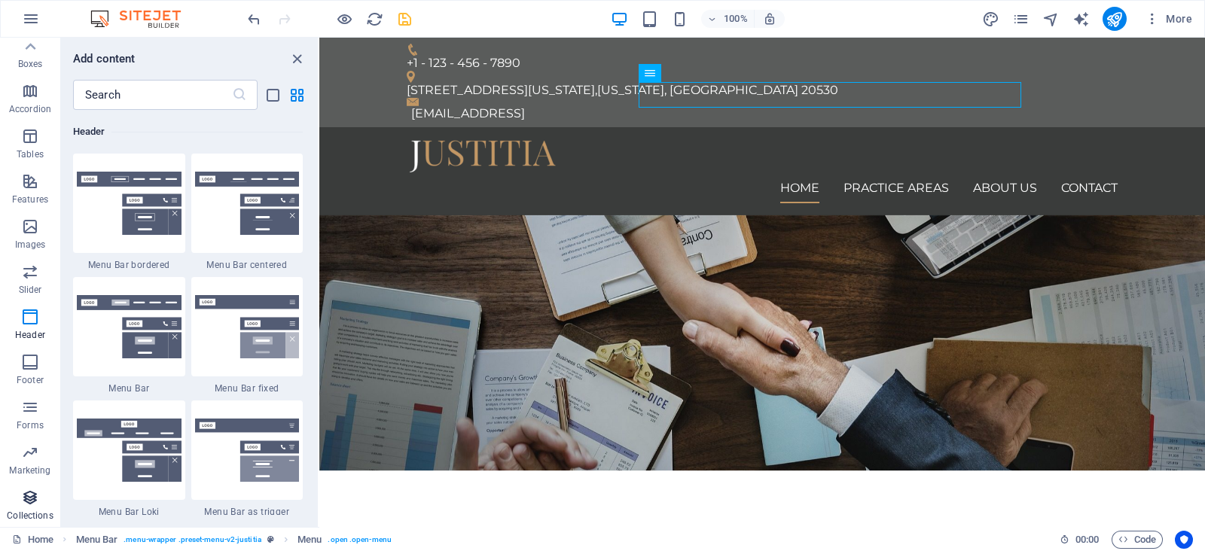
click at [32, 506] on span "Collections" at bounding box center [30, 507] width 60 height 36
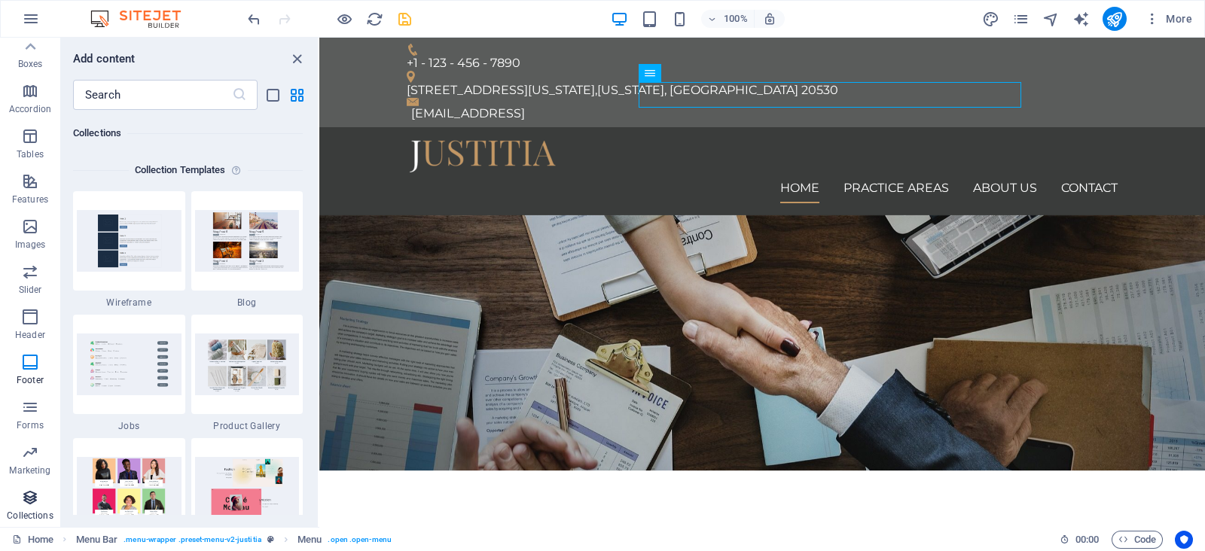
scroll to position [13781, 0]
click at [256, 257] on img at bounding box center [247, 240] width 105 height 61
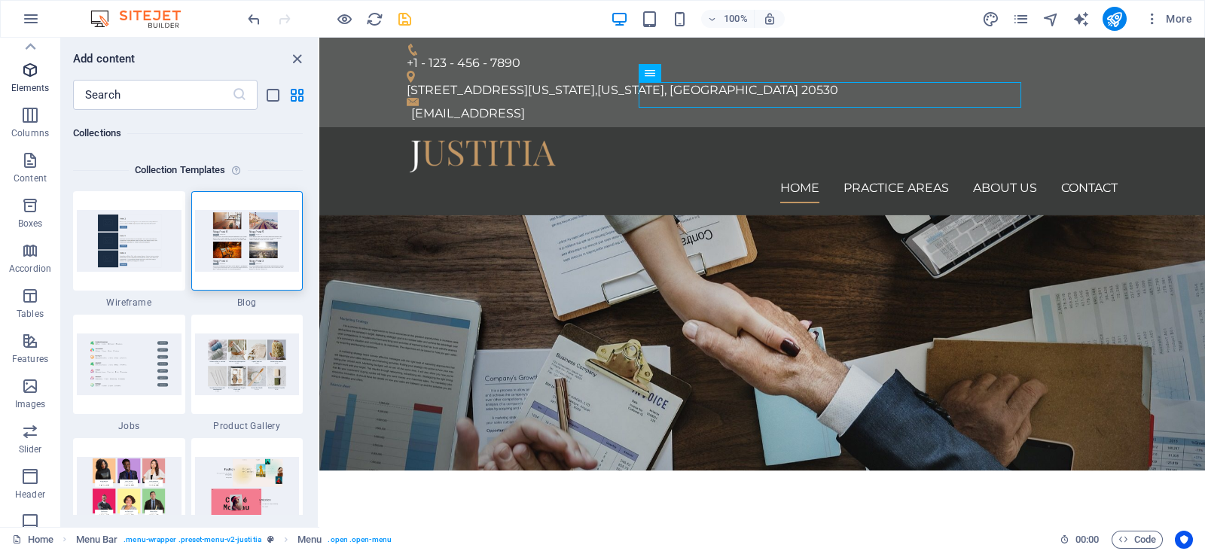
scroll to position [0, 0]
click at [26, 41] on button "Favorites" at bounding box center [30, 60] width 60 height 45
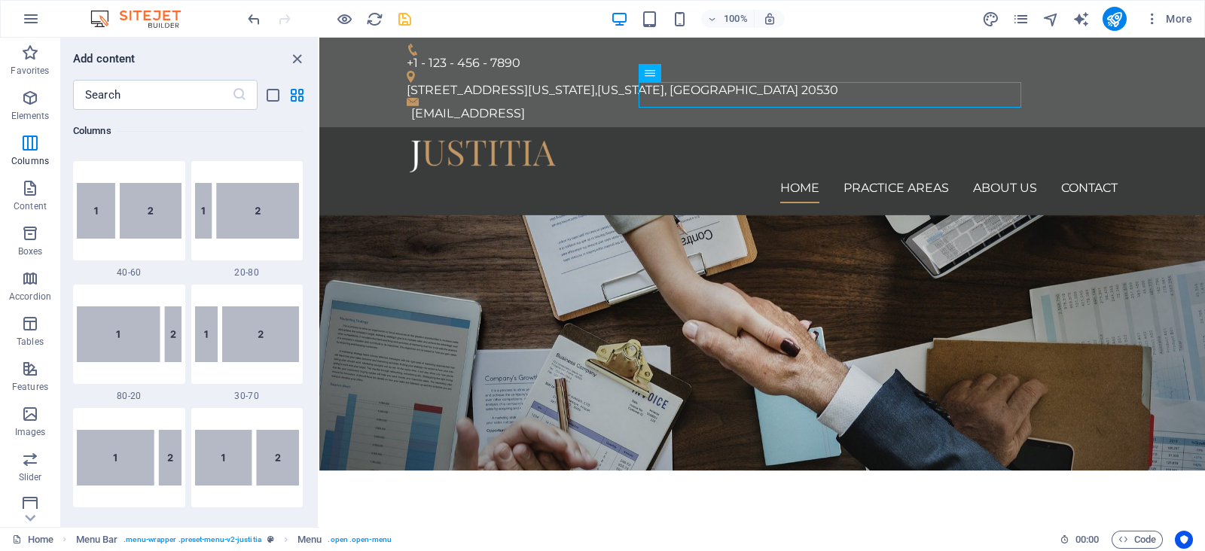
scroll to position [1317, 0]
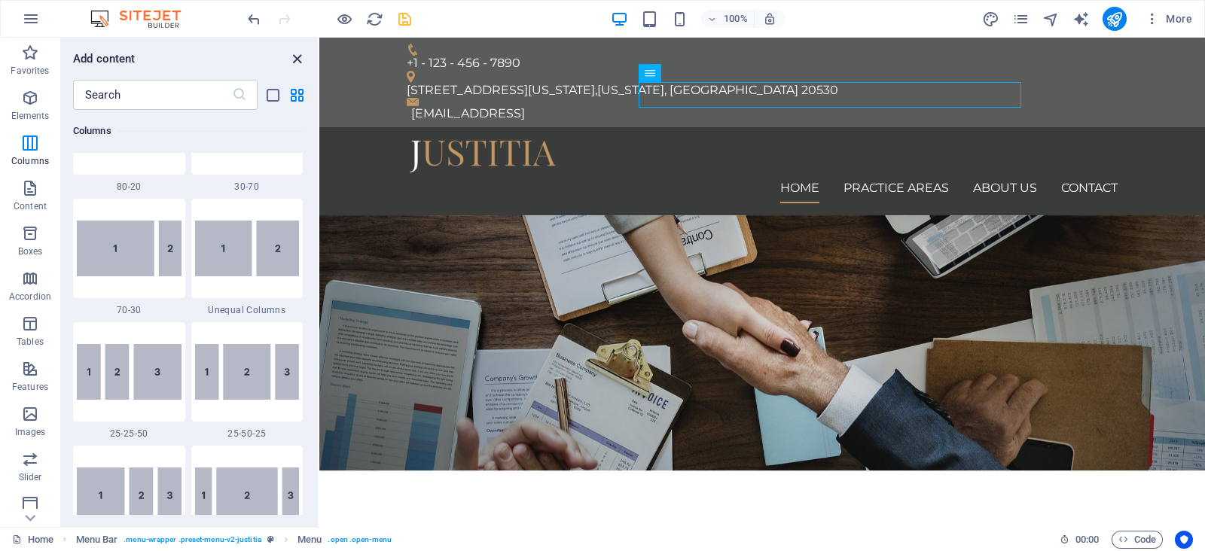
click at [304, 53] on icon "close panel" at bounding box center [296, 58] width 17 height 17
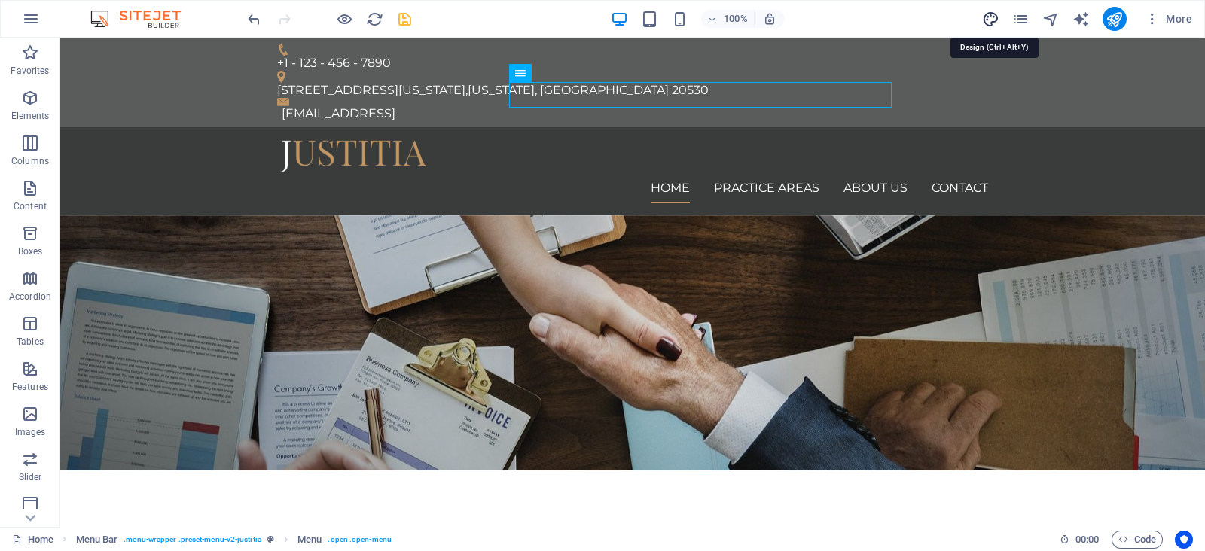
click at [990, 19] on icon "design" at bounding box center [990, 19] width 17 height 17
select select "px"
select select "400"
select select "px"
select select "rem"
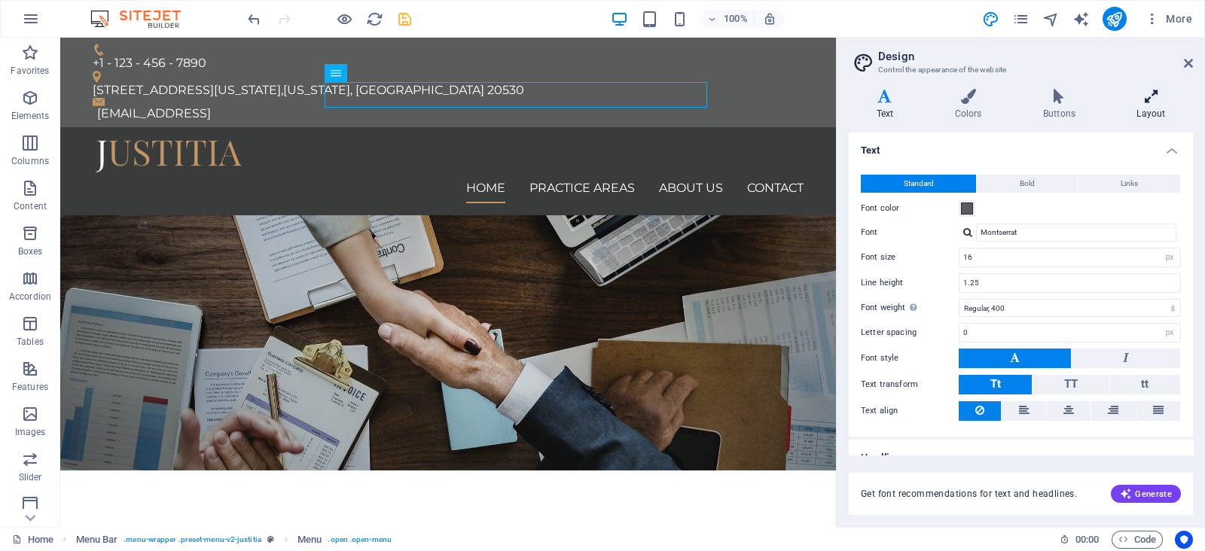
click at [1148, 114] on h4 "Layout" at bounding box center [1151, 105] width 84 height 32
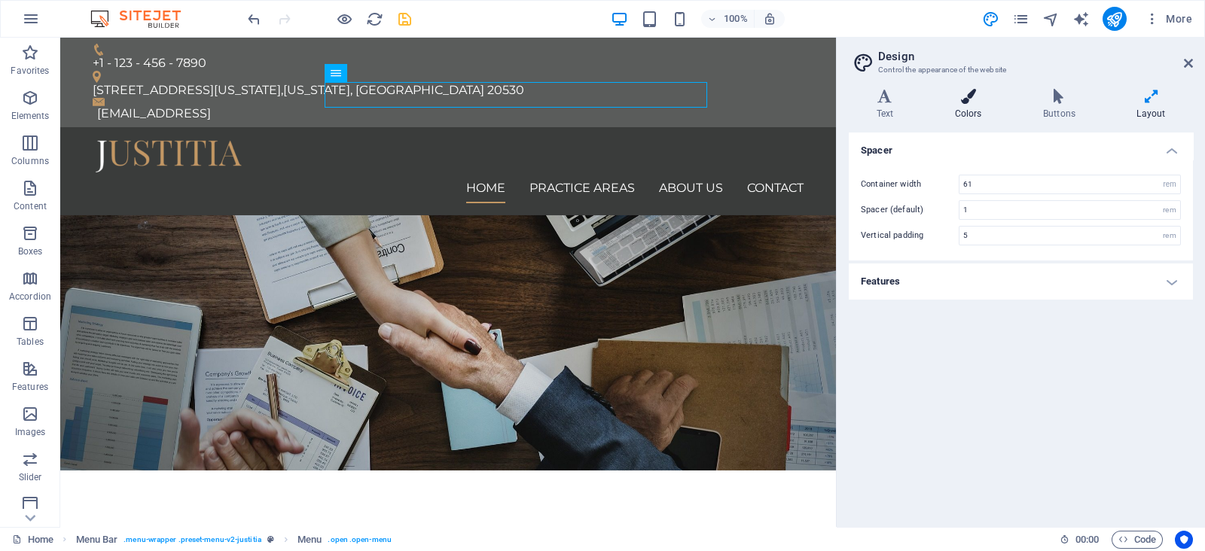
click at [982, 106] on h4 "Colors" at bounding box center [971, 105] width 88 height 32
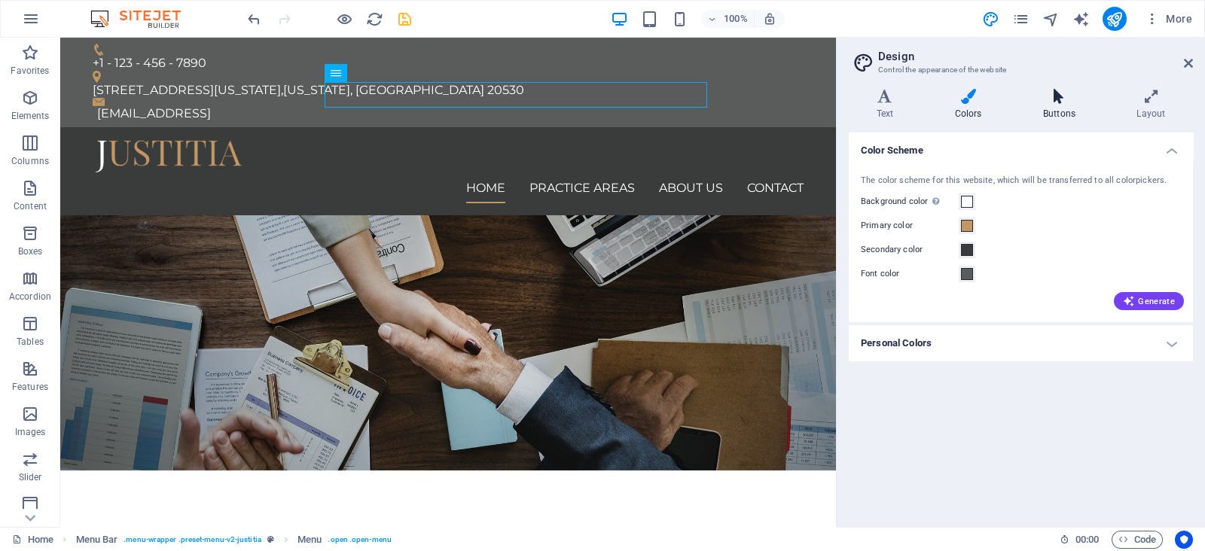
click at [1063, 99] on icon at bounding box center [1058, 96] width 87 height 15
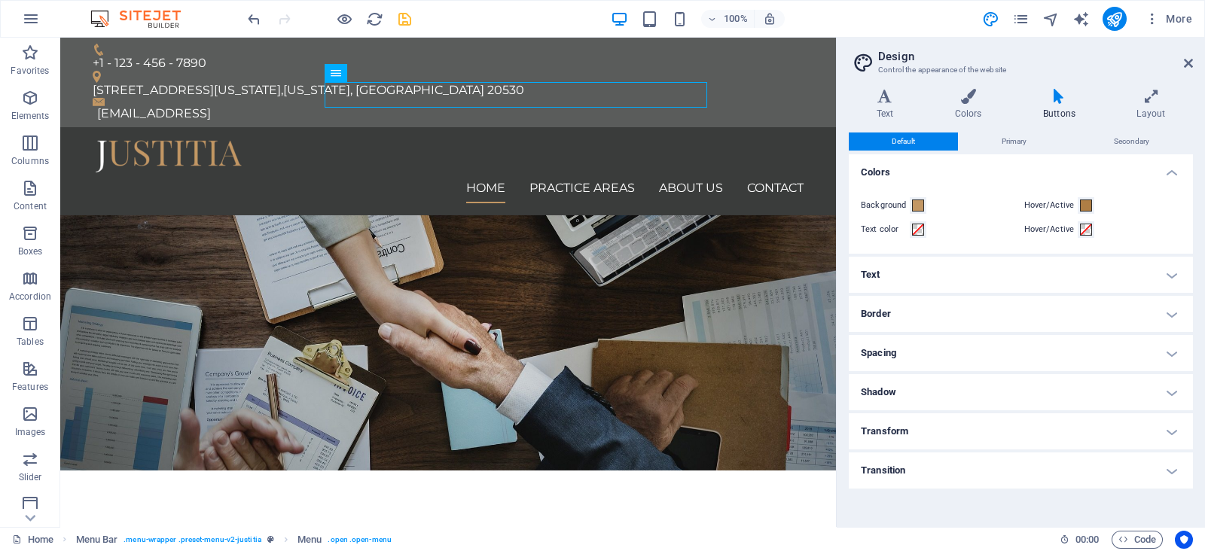
click at [1156, 273] on h4 "Text" at bounding box center [1021, 275] width 344 height 36
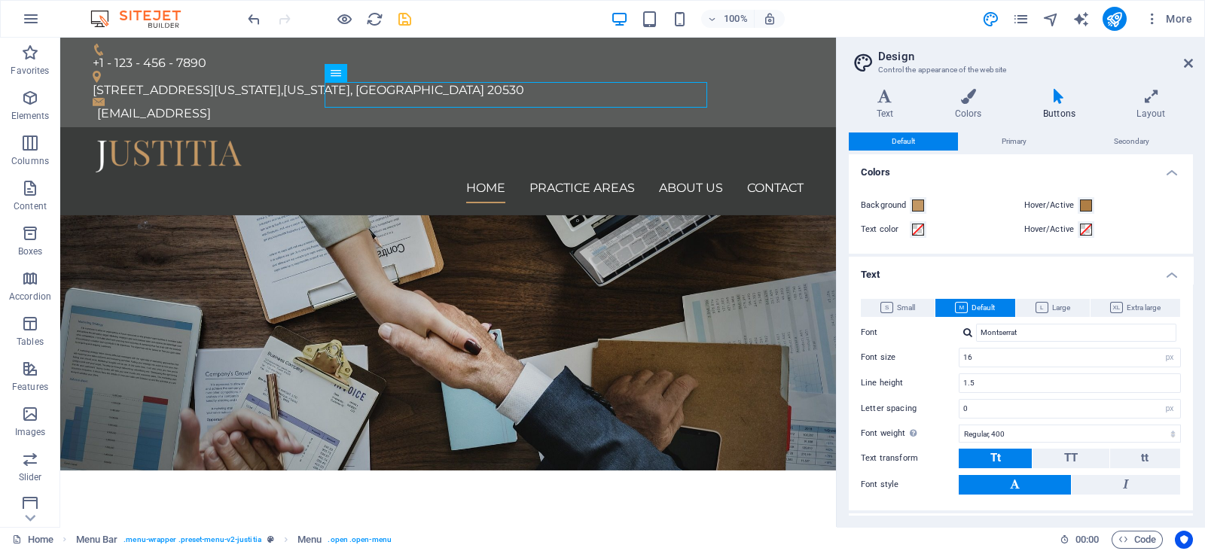
click at [1192, 53] on h2 "Design" at bounding box center [1035, 57] width 315 height 14
click at [1190, 54] on h2 "Design" at bounding box center [1035, 57] width 315 height 14
click at [1188, 58] on icon at bounding box center [1188, 63] width 9 height 12
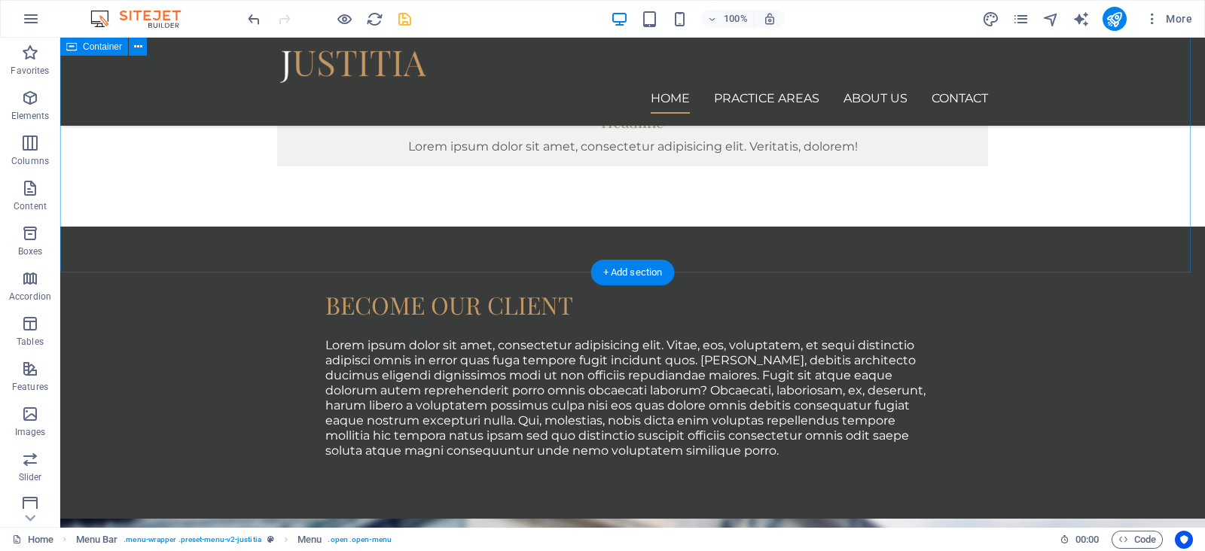
scroll to position [1083, 0]
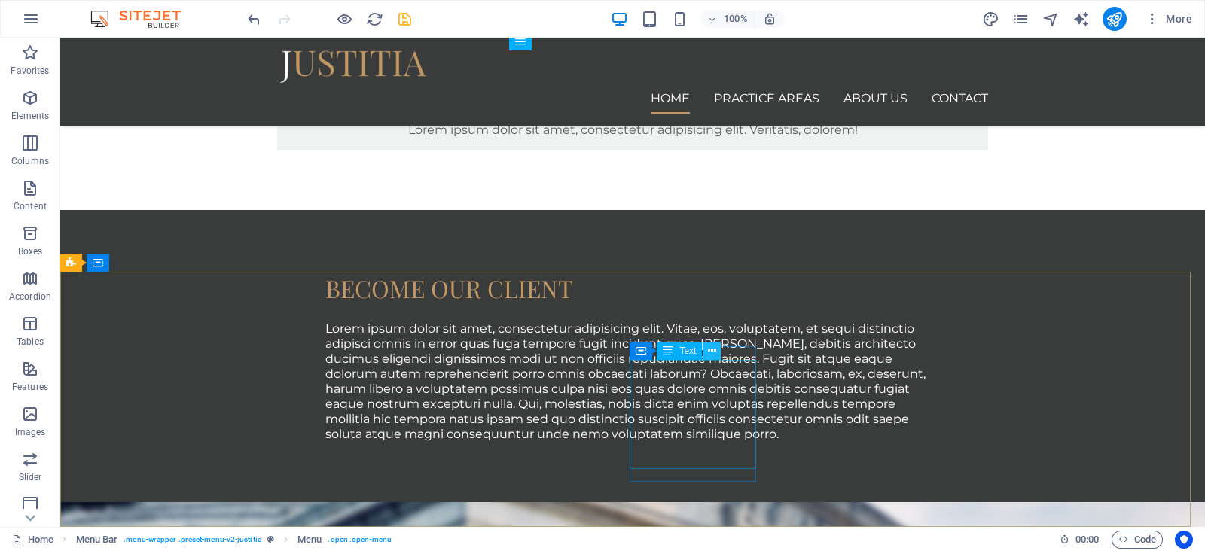
click at [709, 353] on icon at bounding box center [712, 351] width 8 height 16
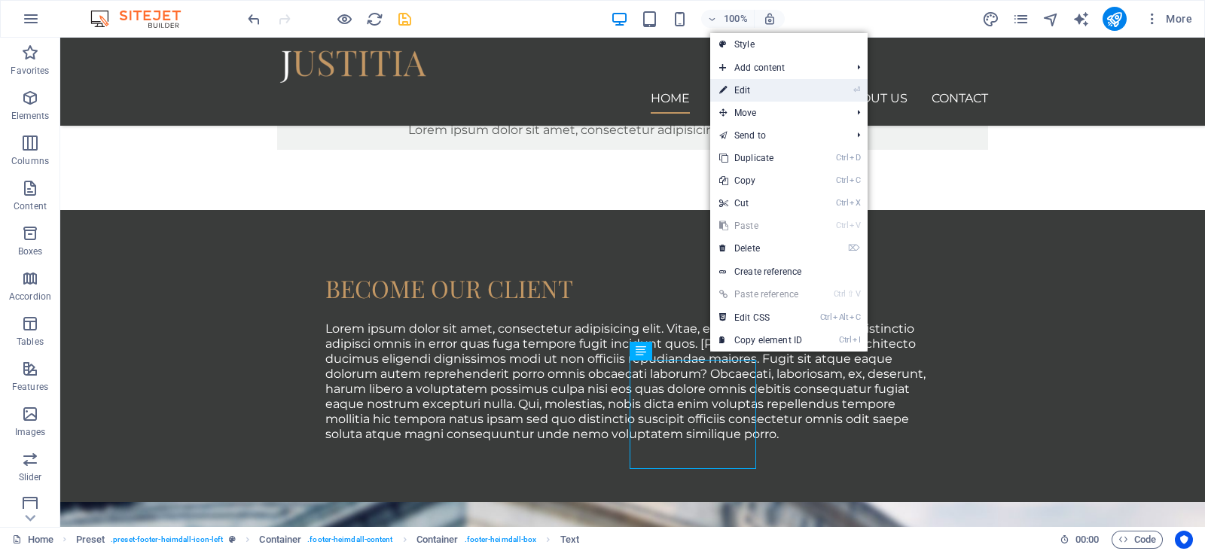
click at [793, 95] on link "⏎ Edit" at bounding box center [760, 90] width 101 height 23
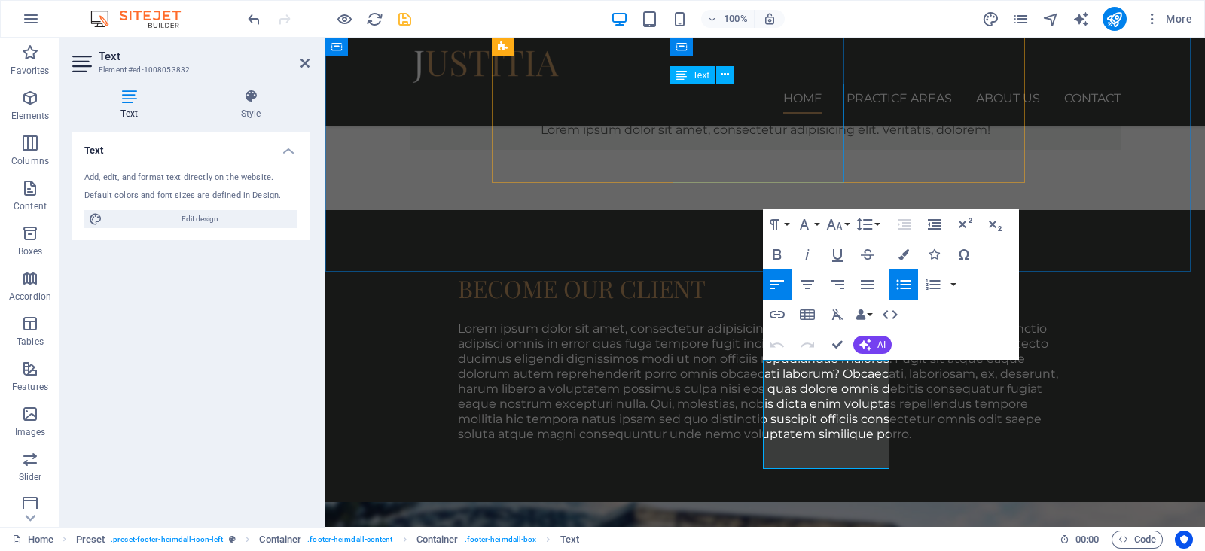
scroll to position [1129, 0]
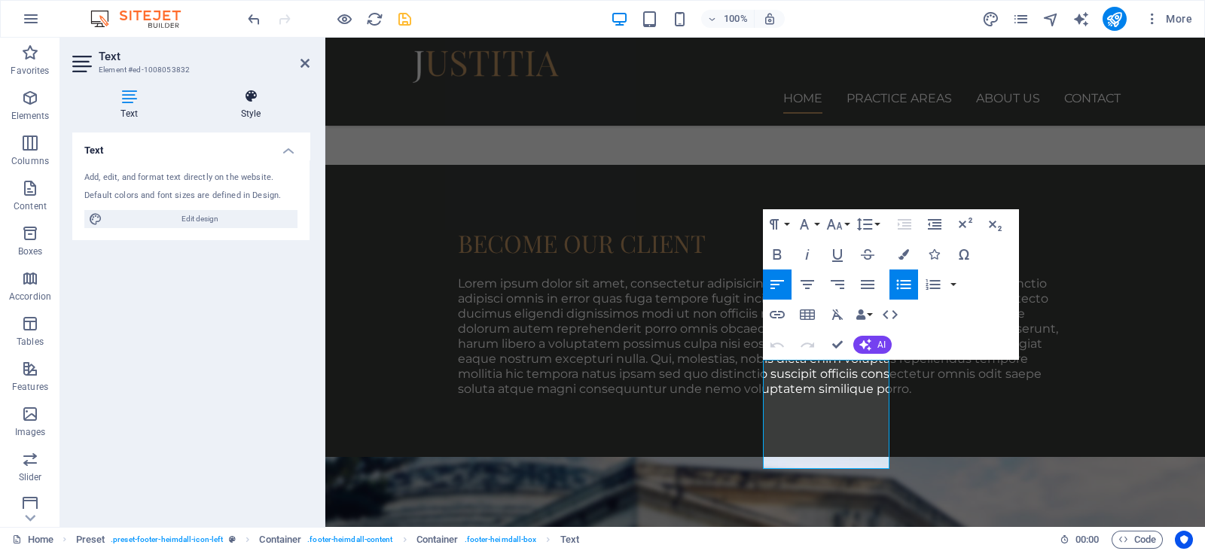
click at [254, 103] on icon at bounding box center [250, 96] width 117 height 15
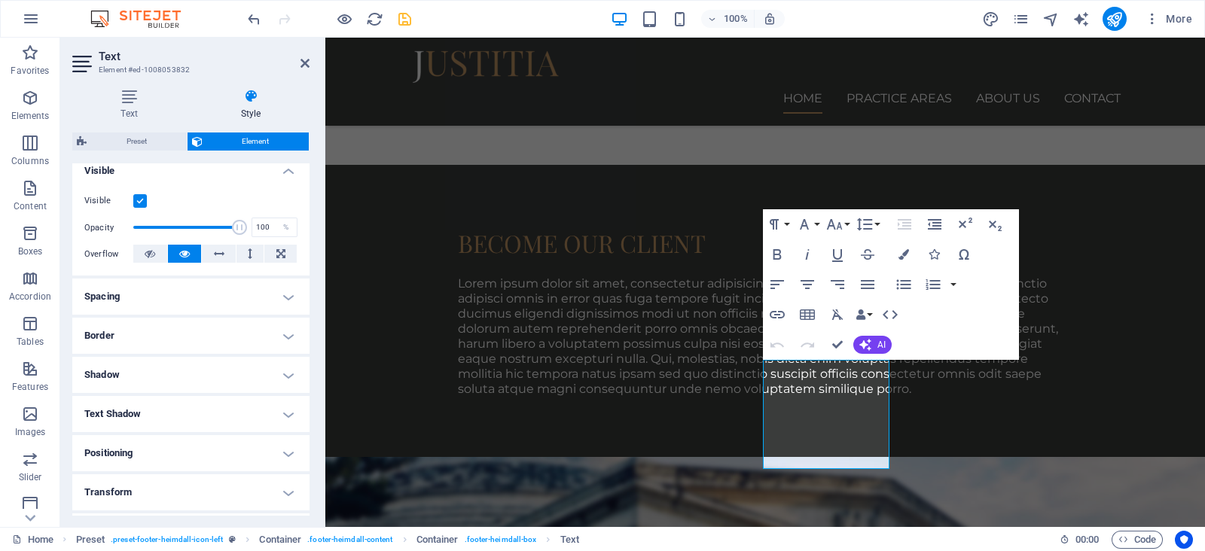
scroll to position [284, 0]
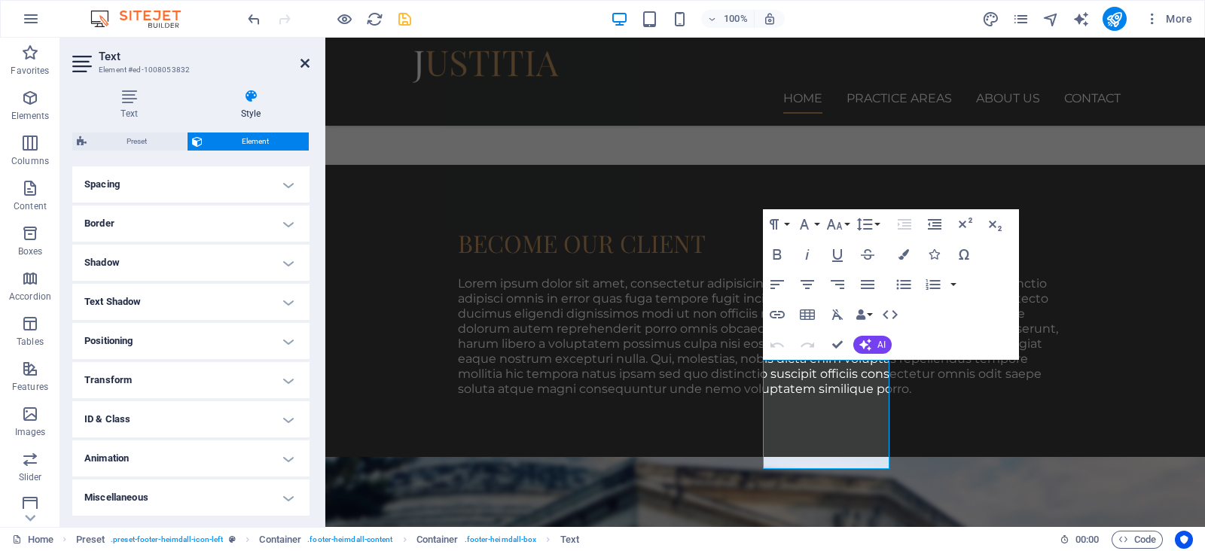
click at [307, 59] on icon at bounding box center [304, 63] width 9 height 12
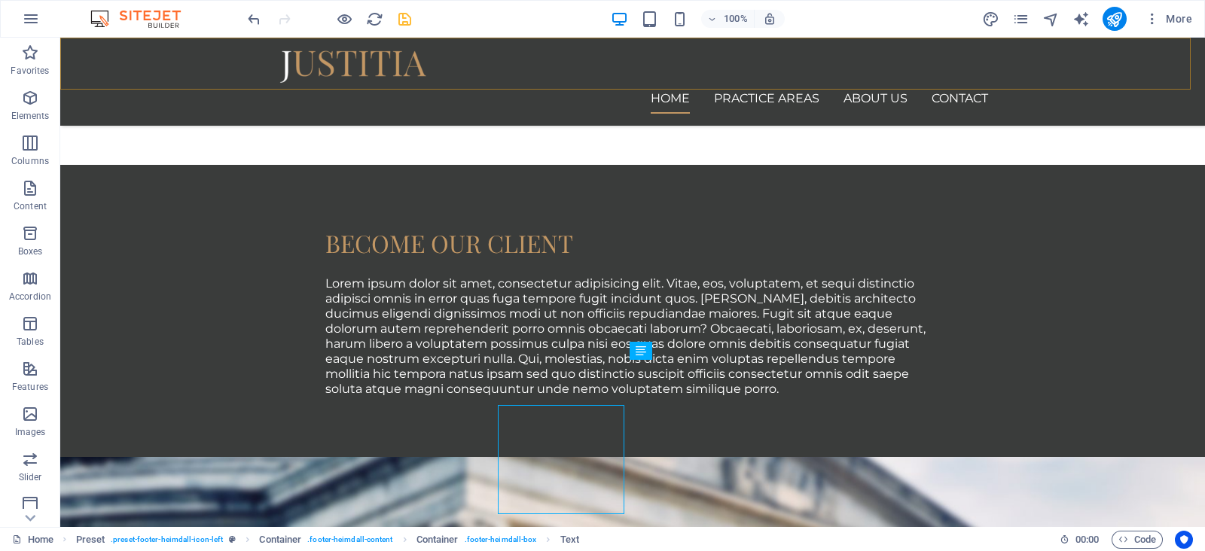
scroll to position [1083, 0]
